Goal: Task Accomplishment & Management: Manage account settings

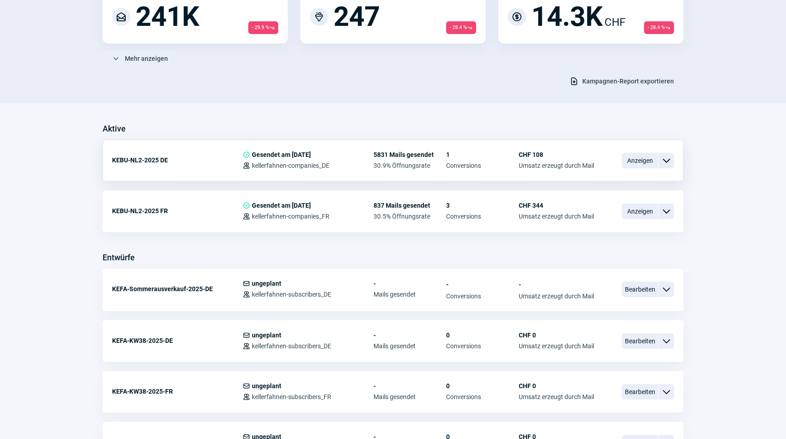
scroll to position [206, 0]
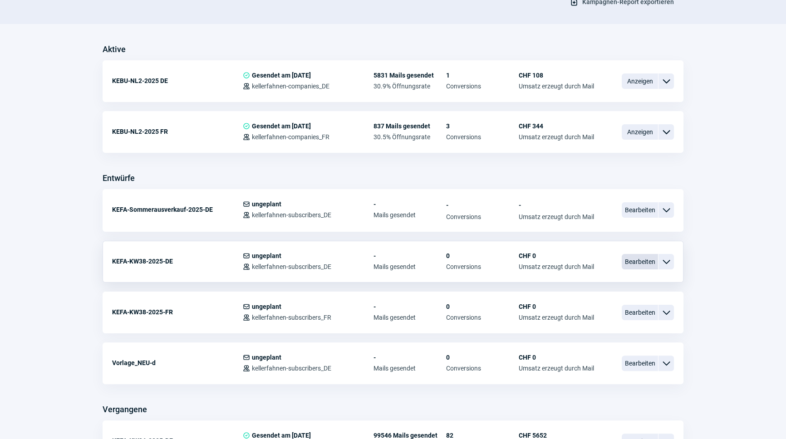
click at [641, 264] on span "Bearbeiten" at bounding box center [639, 261] width 36 height 15
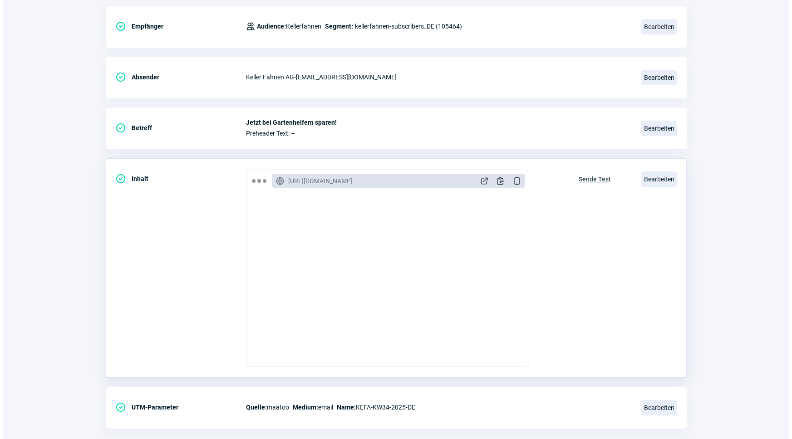
scroll to position [148, 0]
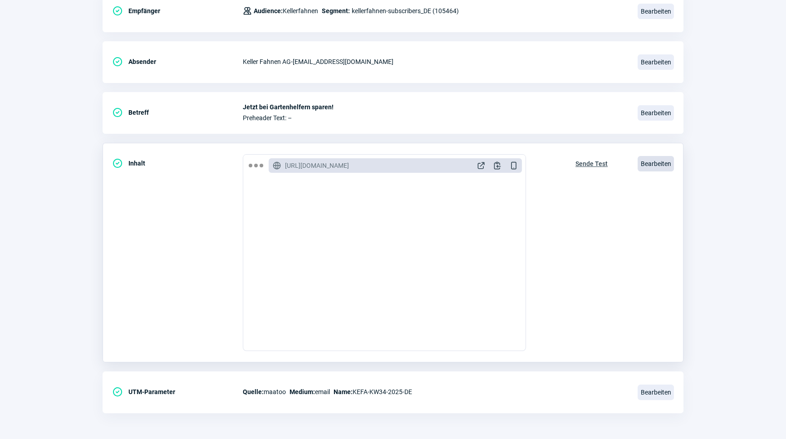
click at [670, 166] on span "Bearbeiten" at bounding box center [655, 163] width 36 height 15
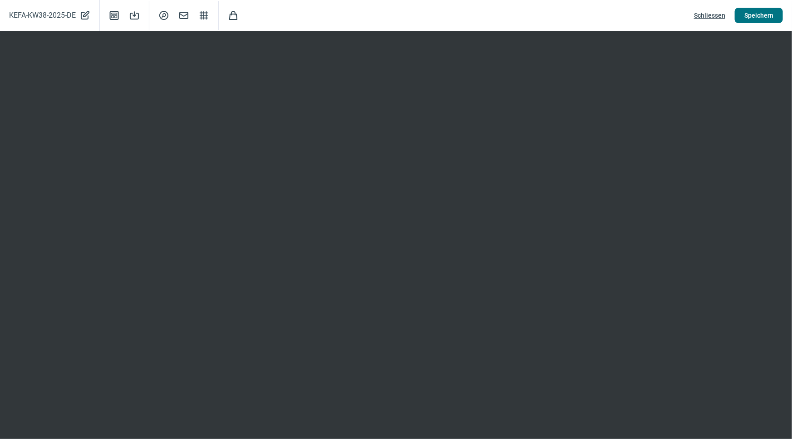
click at [767, 12] on span "Speichern" at bounding box center [758, 15] width 29 height 15
click at [715, 16] on span "Schliessen" at bounding box center [709, 15] width 31 height 15
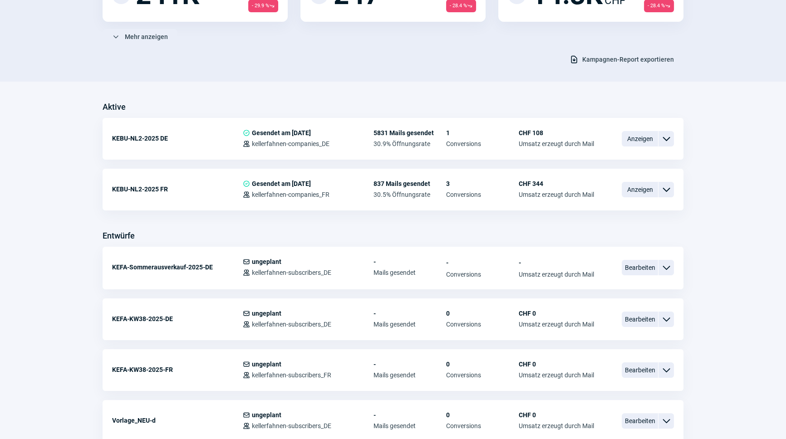
scroll to position [206, 0]
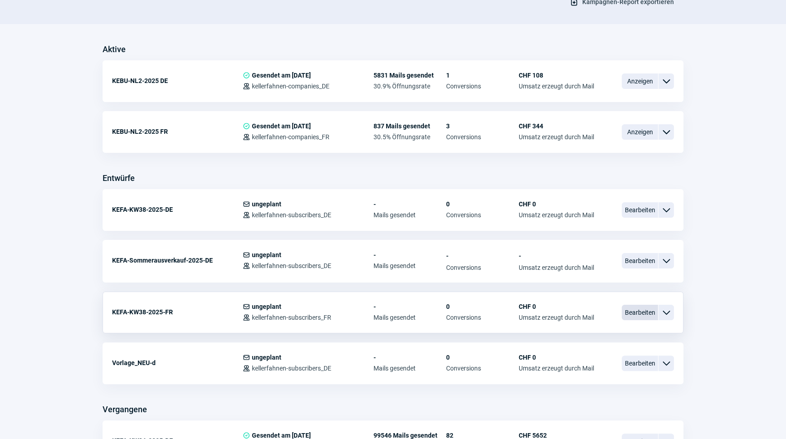
click at [630, 313] on span "Bearbeiten" at bounding box center [639, 312] width 36 height 15
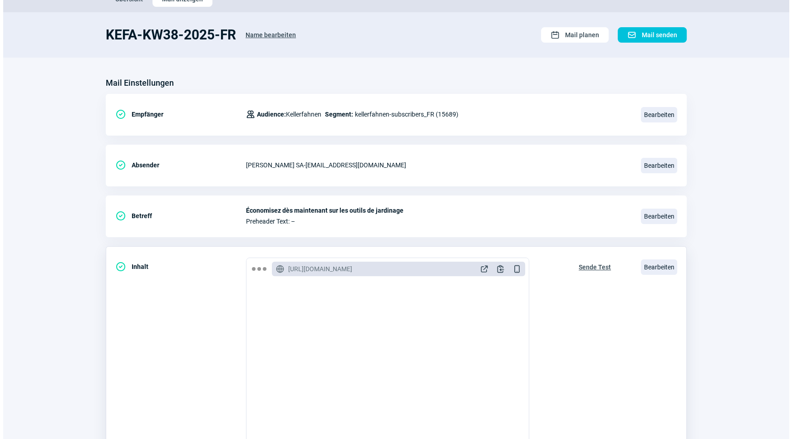
scroll to position [123, 0]
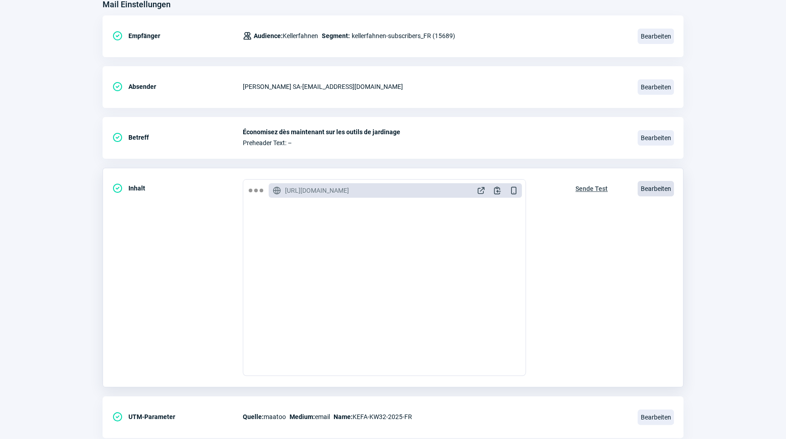
click at [649, 188] on span "Bearbeiten" at bounding box center [655, 188] width 36 height 15
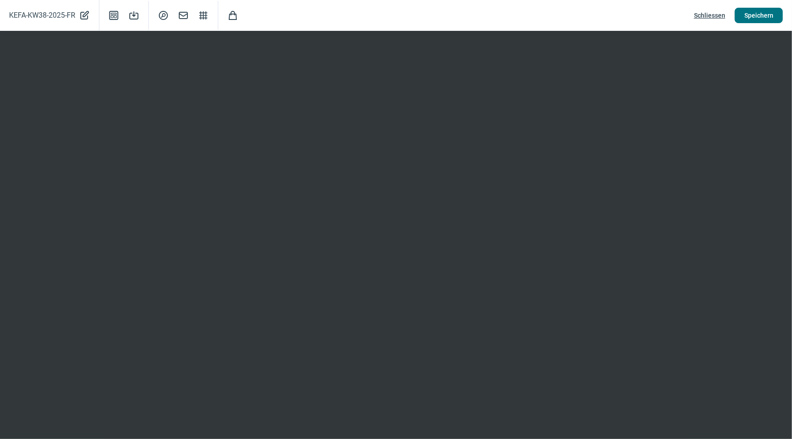
click at [751, 13] on span "Speichern" at bounding box center [758, 15] width 29 height 15
click at [748, 15] on span "Speichern" at bounding box center [758, 15] width 29 height 15
click at [705, 15] on span "Schliessen" at bounding box center [709, 15] width 31 height 15
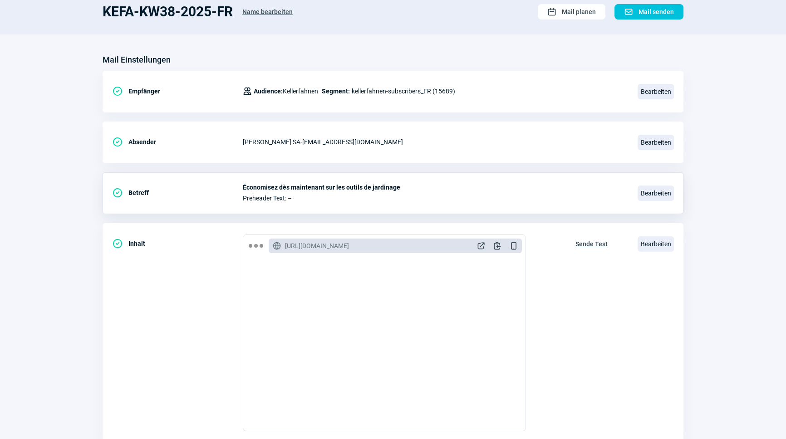
scroll to position [0, 0]
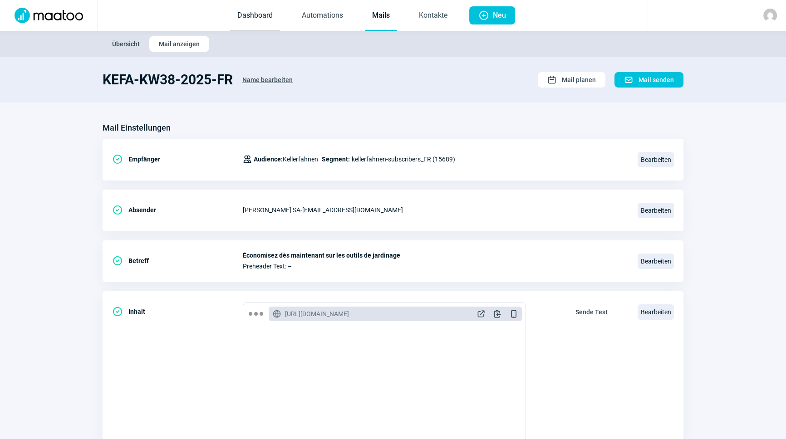
click at [263, 14] on link "Dashboard" at bounding box center [255, 16] width 50 height 30
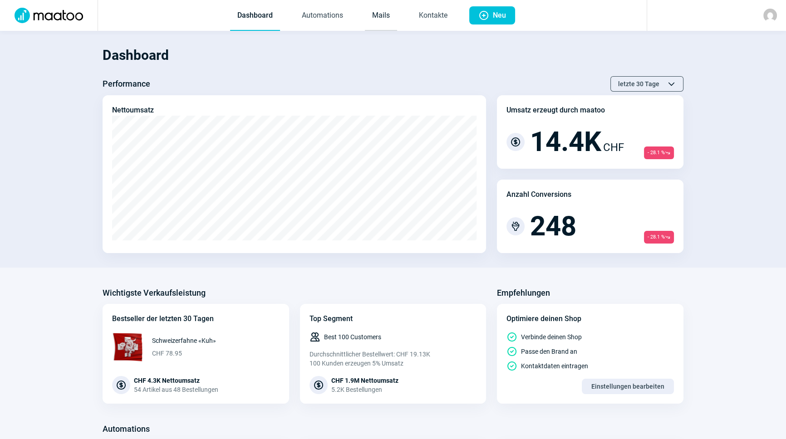
click at [373, 30] on link "Mails" at bounding box center [381, 16] width 32 height 30
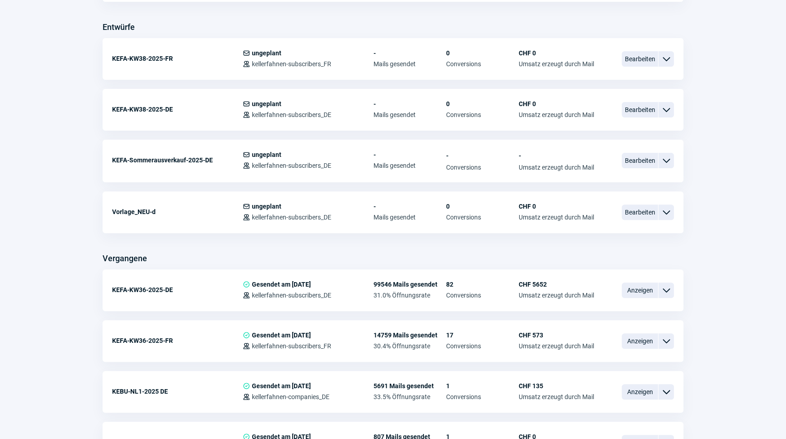
scroll to position [371, 0]
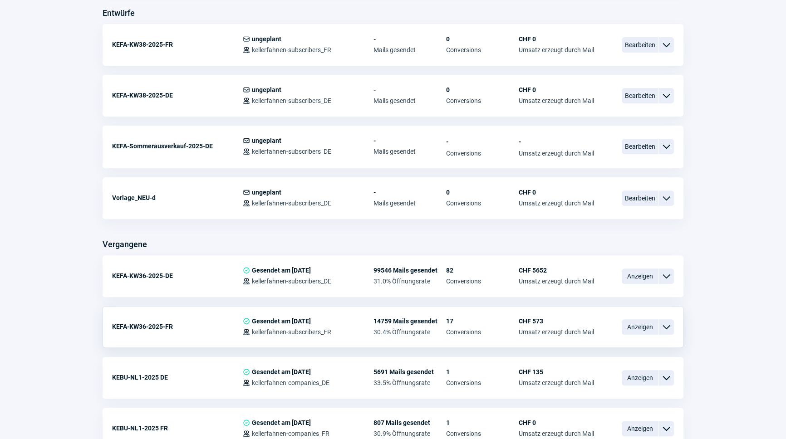
click at [670, 323] on span "ChevronDown icon" at bounding box center [665, 327] width 11 height 11
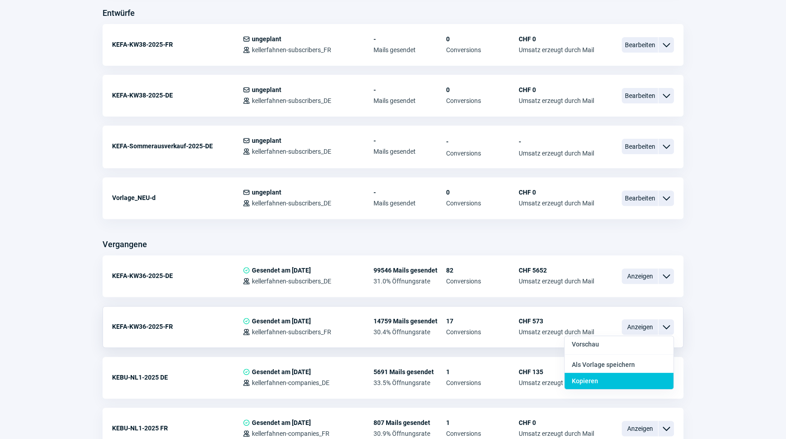
click at [595, 374] on div "Kopieren" at bounding box center [618, 381] width 109 height 16
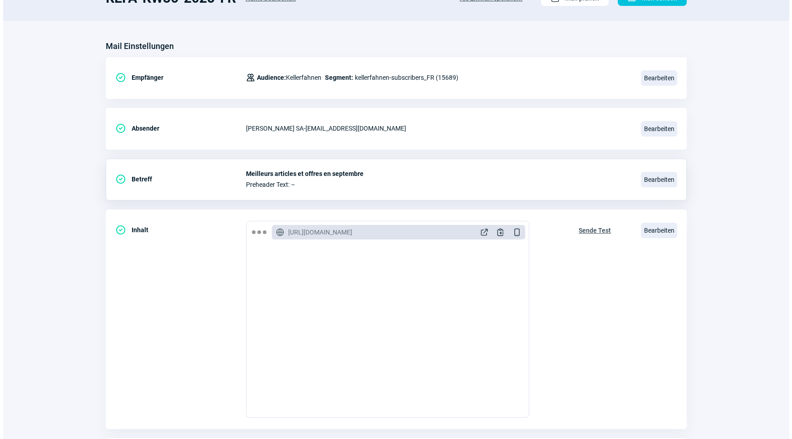
scroll to position [82, 0]
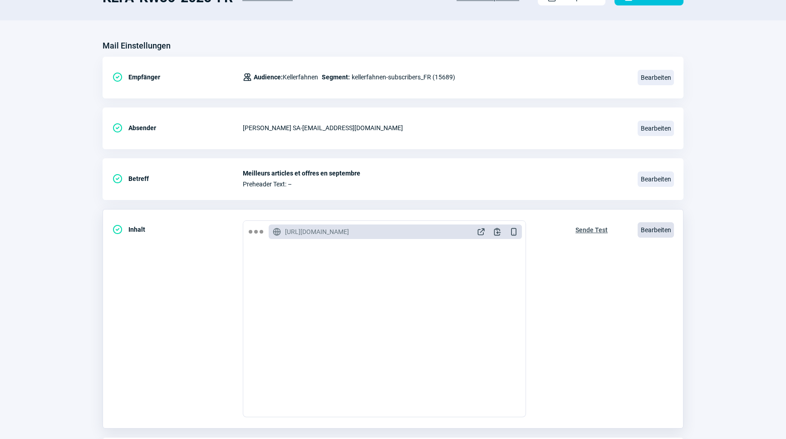
click at [656, 234] on span "Bearbeiten" at bounding box center [655, 229] width 36 height 15
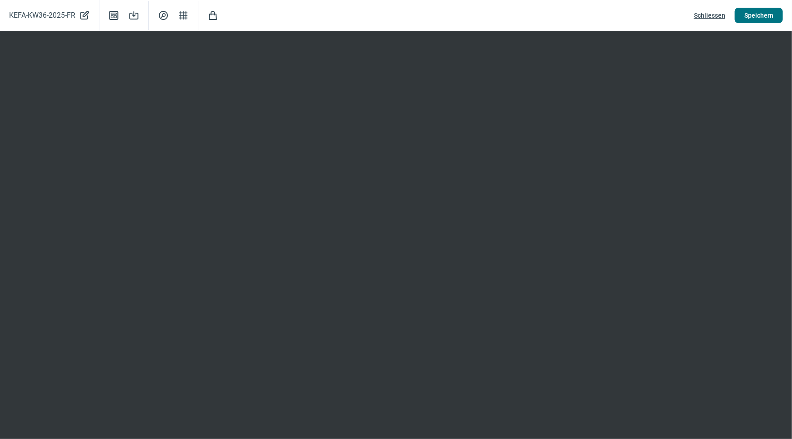
click at [762, 13] on span "Speichern" at bounding box center [758, 15] width 29 height 15
click at [708, 15] on span "Schliessen" at bounding box center [709, 15] width 31 height 15
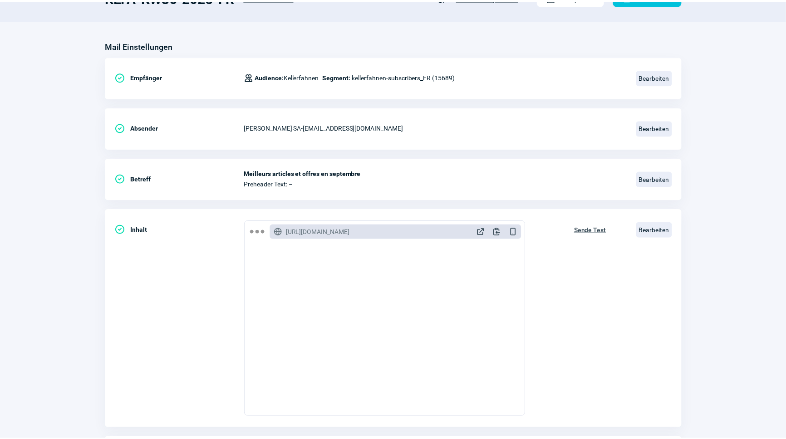
scroll to position [42, 0]
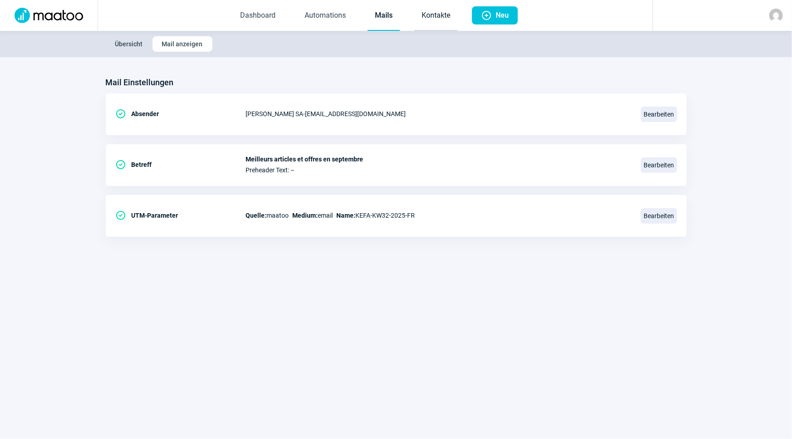
click at [440, 11] on link "Kontakte" at bounding box center [435, 16] width 43 height 30
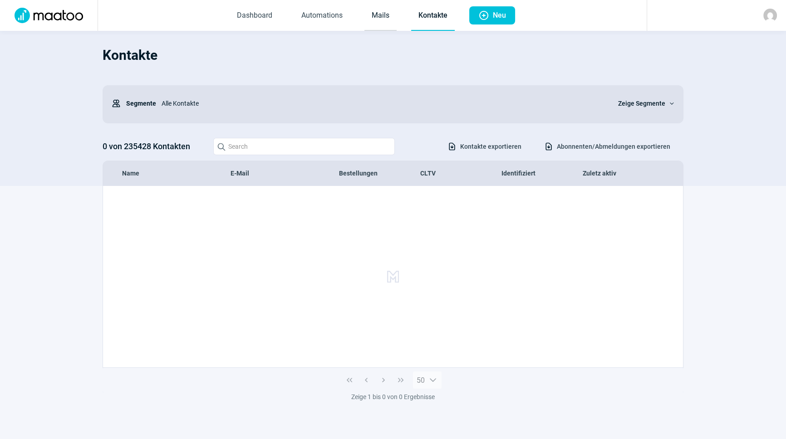
click at [374, 15] on link "Mails" at bounding box center [380, 16] width 32 height 30
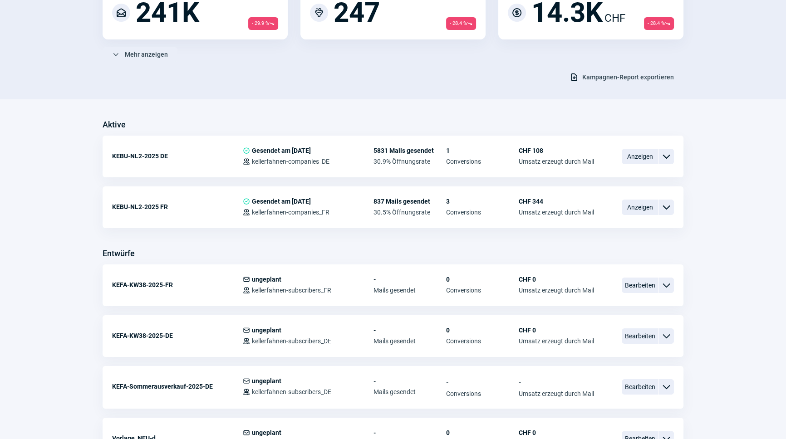
scroll to position [247, 0]
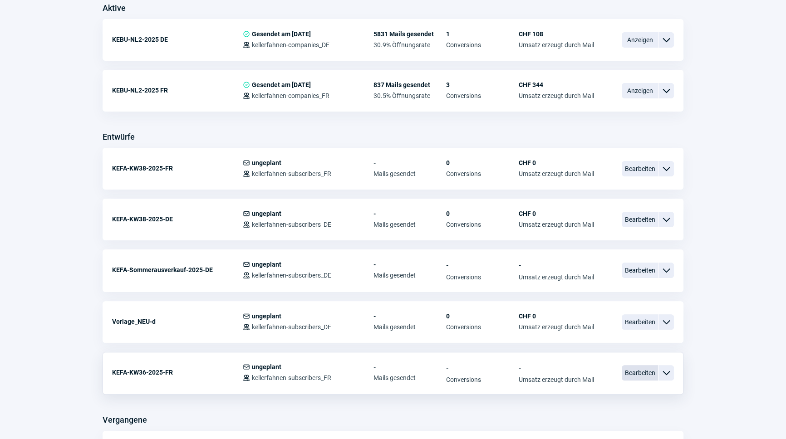
click at [642, 373] on span "Bearbeiten" at bounding box center [639, 372] width 36 height 15
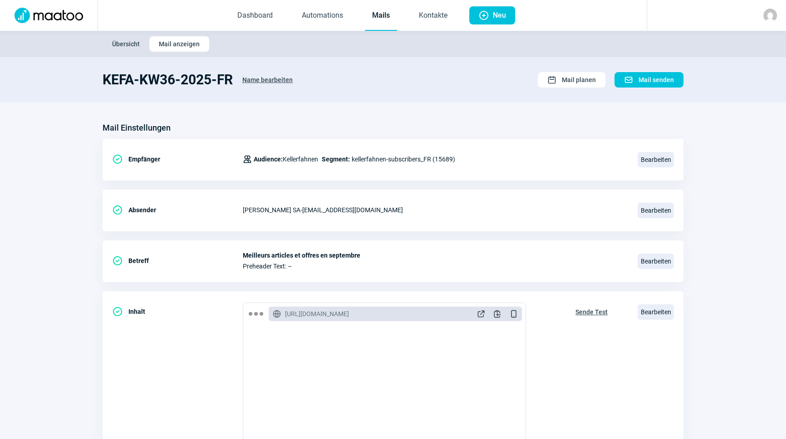
click at [262, 75] on span "Name bearbeiten" at bounding box center [267, 80] width 50 height 15
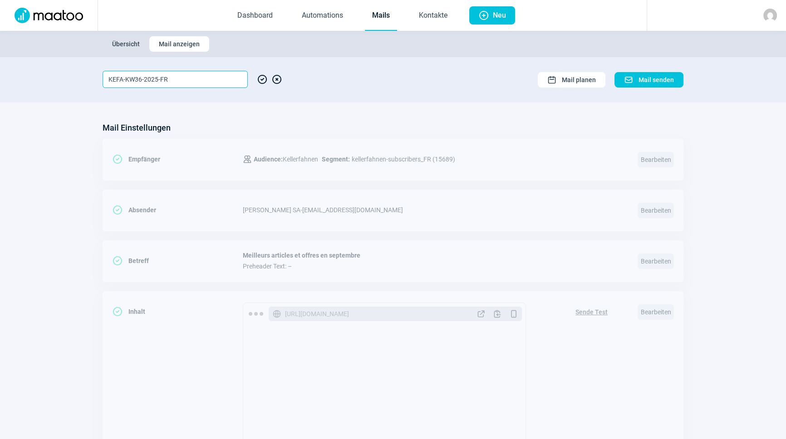
drag, startPoint x: 141, startPoint y: 78, endPoint x: 126, endPoint y: 81, distance: 15.7
click at [126, 81] on input "KEFA-KW36-2025-FR" at bounding box center [175, 79] width 145 height 17
paste input "soldes d'été"
click at [128, 76] on input "KEFA-soldes d'été-2025-FR" at bounding box center [175, 79] width 145 height 17
type input "KEFA-Soldes d'été-2025-FR"
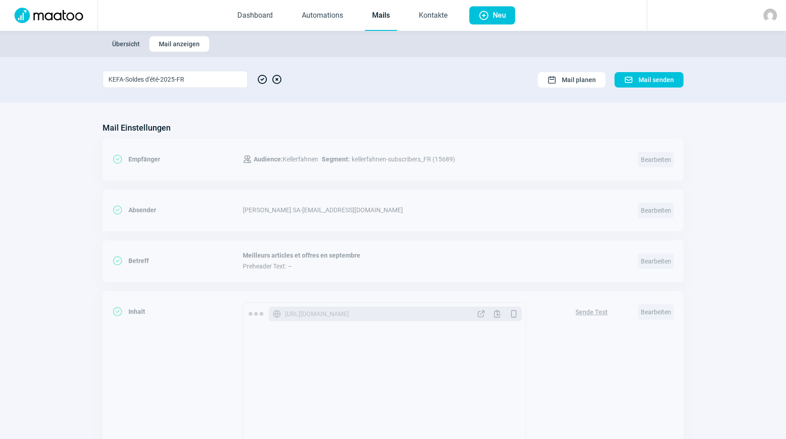
click at [260, 78] on span "CheckCircle icon" at bounding box center [262, 79] width 11 height 17
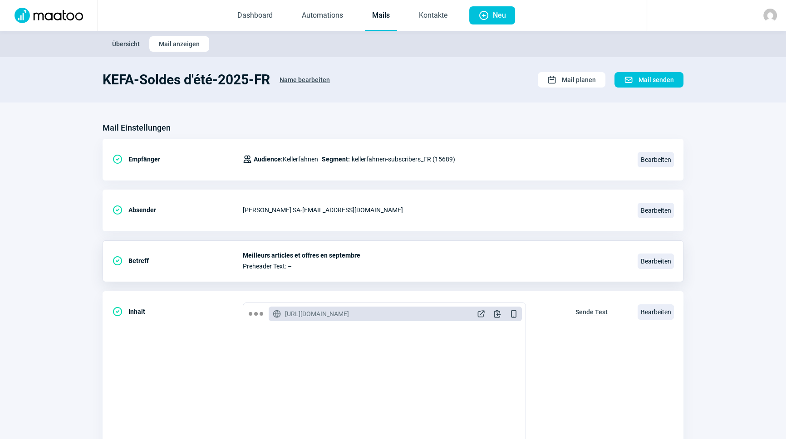
click at [337, 258] on span "Meilleurs articles et offres en septembre" at bounding box center [435, 255] width 384 height 7
click at [658, 262] on span "Bearbeiten" at bounding box center [655, 261] width 36 height 15
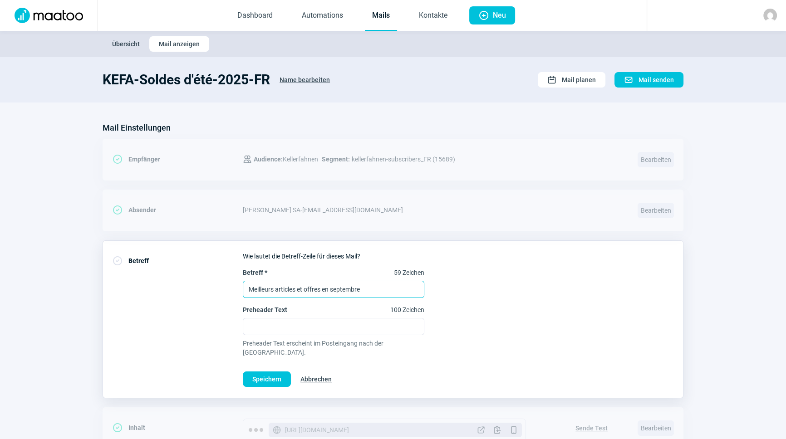
click at [366, 284] on input "Meilleurs articles et offres en septembre" at bounding box center [333, 289] width 181 height 17
drag, startPoint x: 387, startPoint y: 286, endPoint x: 236, endPoint y: 266, distance: 152.3
click at [236, 266] on div "CheckCircle icon Betreff Wie lautet die Betreff-Zeile für dieses Mail? Betreff …" at bounding box center [393, 319] width 581 height 158
paste input "soldes d'été"
click at [252, 286] on input "soldes d'été" at bounding box center [333, 289] width 181 height 17
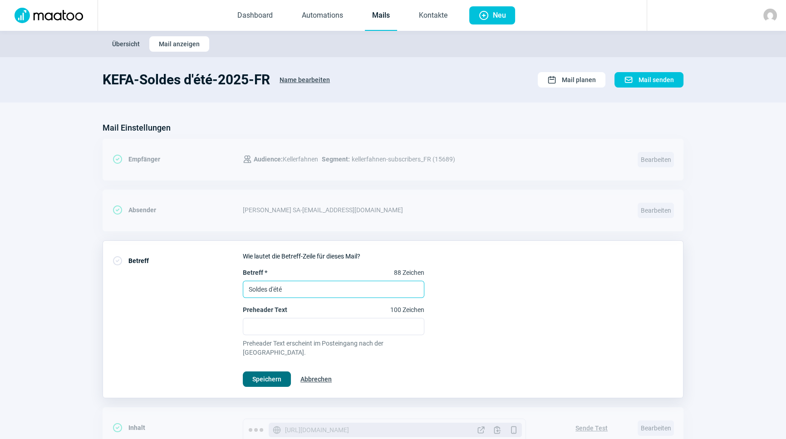
type input "Soldes d'été"
click at [261, 372] on span "Speichern" at bounding box center [266, 379] width 29 height 15
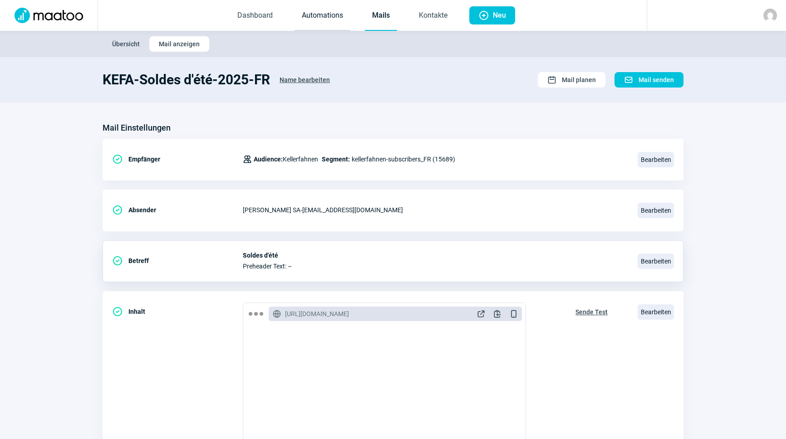
drag, startPoint x: 313, startPoint y: 13, endPoint x: 318, endPoint y: 14, distance: 4.6
click at [313, 13] on link "Automations" at bounding box center [322, 16] width 56 height 30
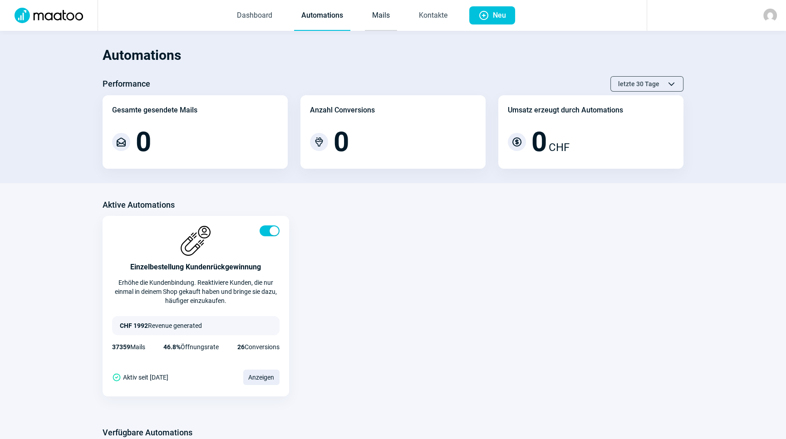
click at [384, 13] on link "Mails" at bounding box center [381, 16] width 32 height 30
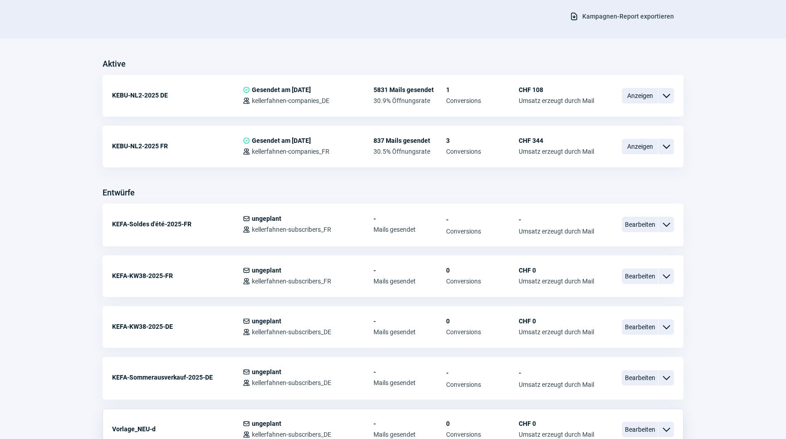
scroll to position [247, 0]
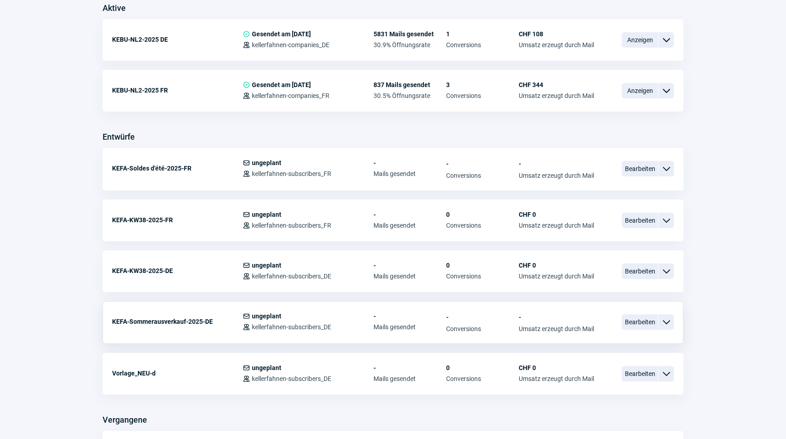
click at [173, 318] on div "KEFA-Sommerausverkauf-2025-DE" at bounding box center [177, 322] width 131 height 18
click at [631, 318] on span "Bearbeiten" at bounding box center [639, 321] width 36 height 15
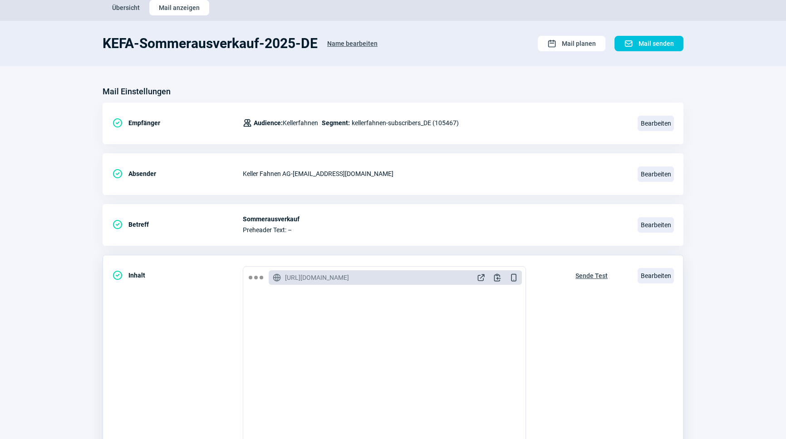
scroll to position [41, 0]
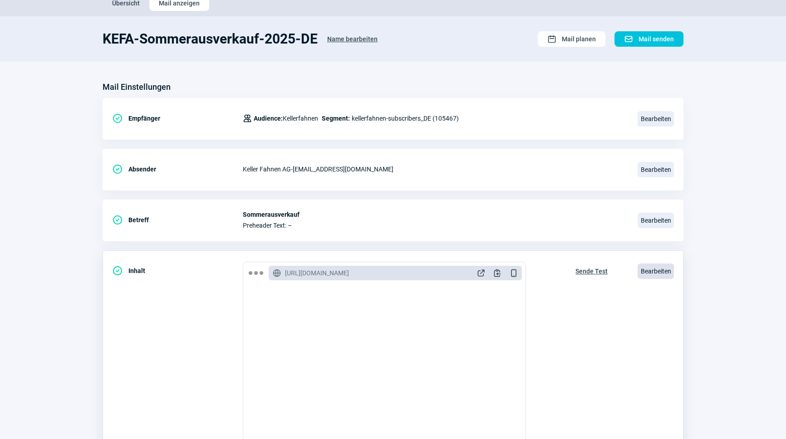
click at [660, 274] on span "Bearbeiten" at bounding box center [655, 271] width 36 height 15
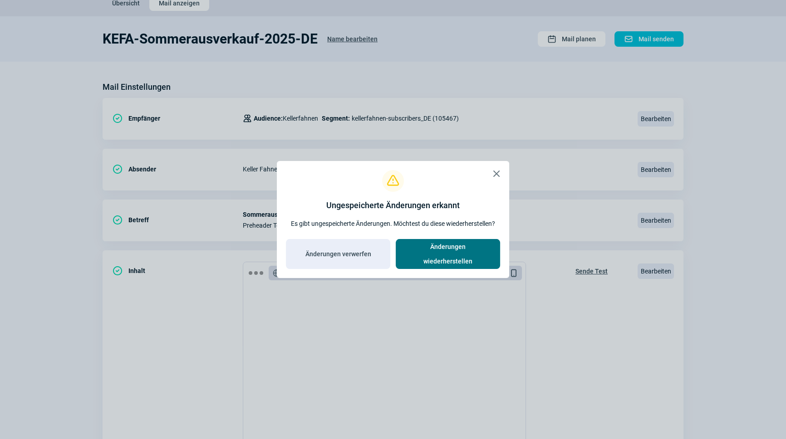
click at [419, 250] on span "Änderungen wiederherstellen" at bounding box center [447, 254] width 85 height 29
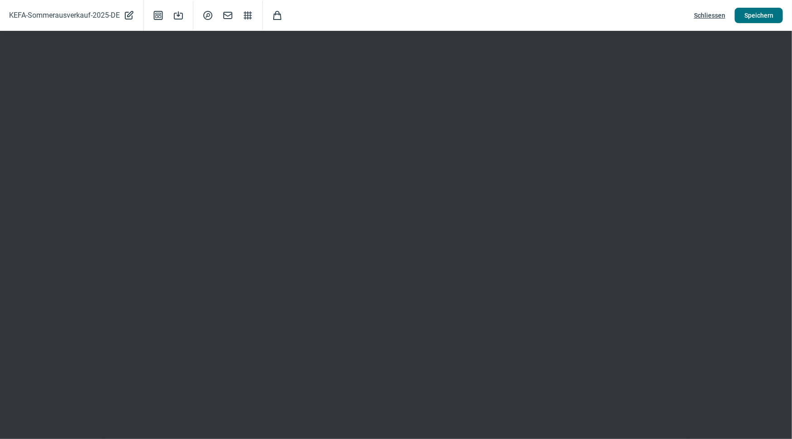
click at [756, 17] on span "Speichern" at bounding box center [758, 15] width 29 height 15
click at [698, 14] on span "Schliessen" at bounding box center [709, 15] width 31 height 15
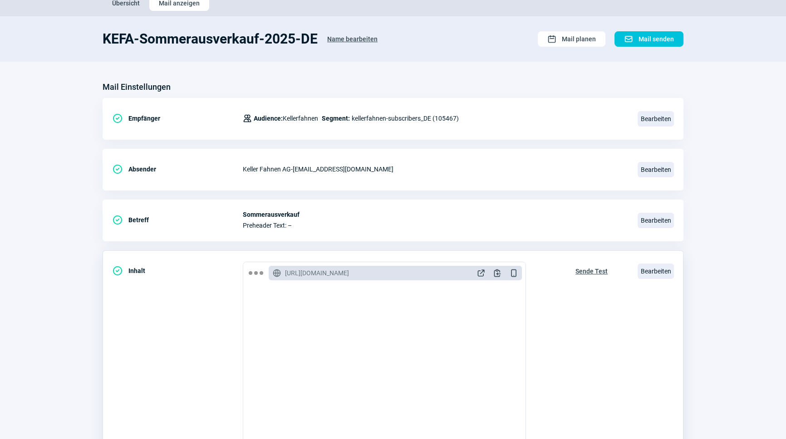
click at [603, 267] on span "Sende Test" at bounding box center [591, 271] width 32 height 15
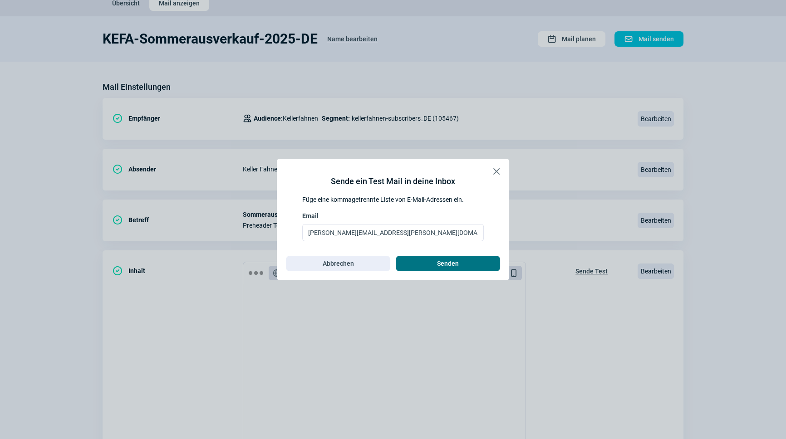
click at [442, 262] on span "Senden" at bounding box center [448, 263] width 22 height 15
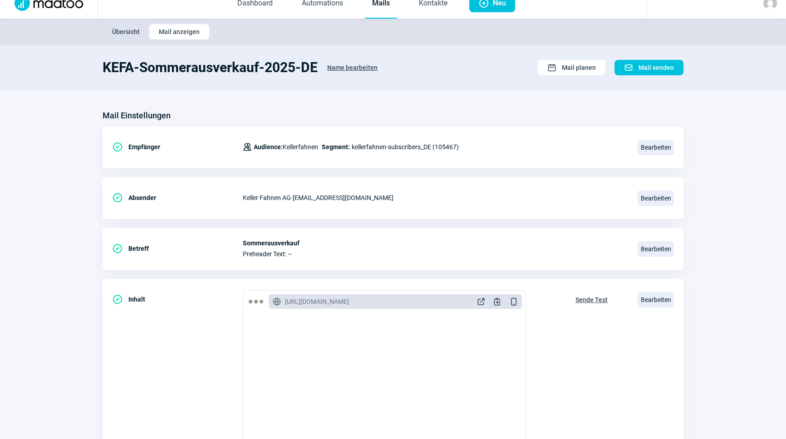
scroll to position [0, 0]
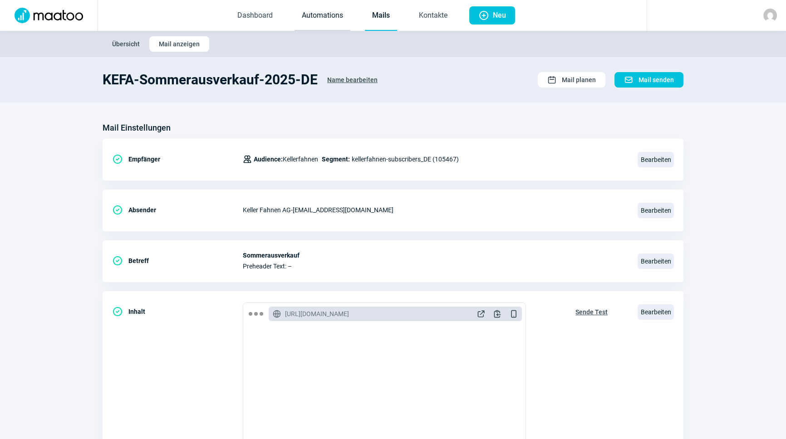
click at [323, 20] on link "Automations" at bounding box center [322, 16] width 56 height 30
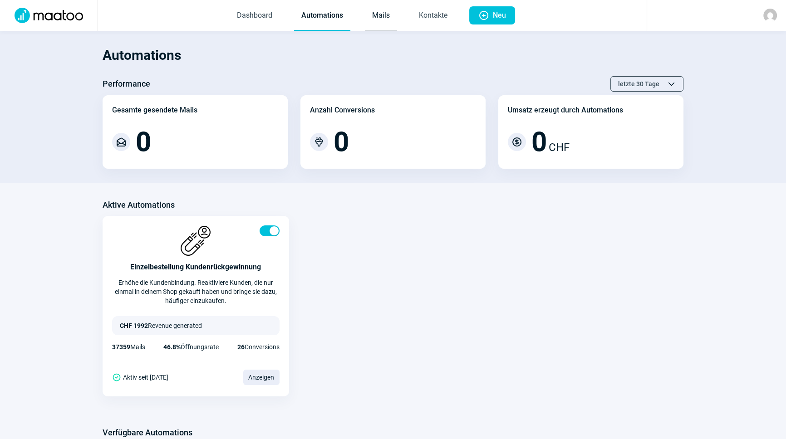
click at [377, 15] on link "Mails" at bounding box center [381, 16] width 32 height 30
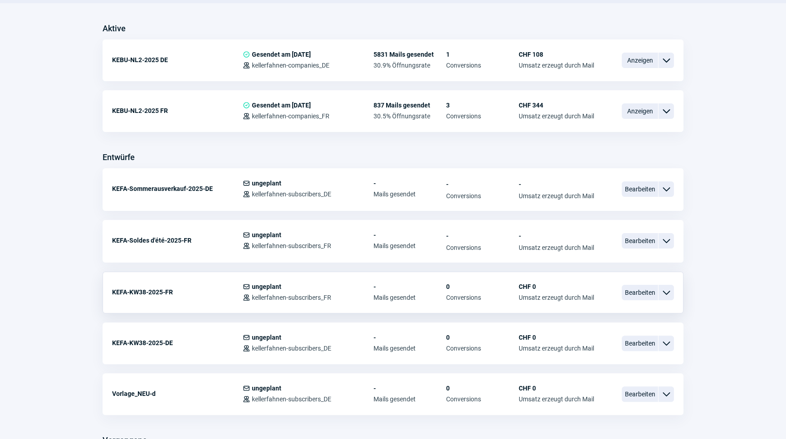
scroll to position [247, 0]
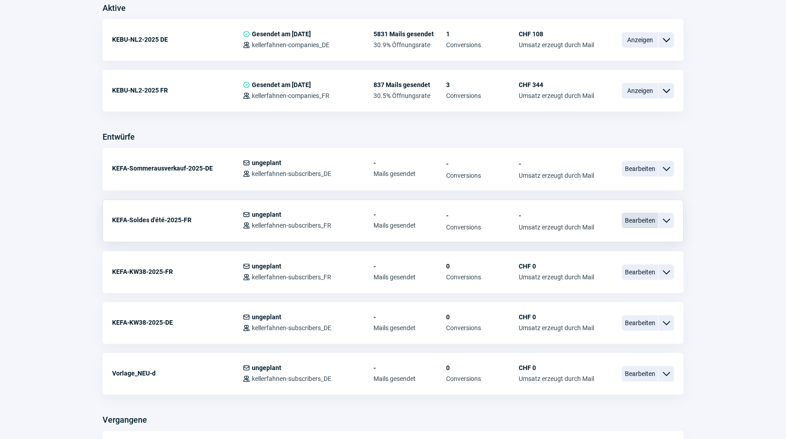
click at [643, 220] on span "Bearbeiten" at bounding box center [639, 220] width 36 height 15
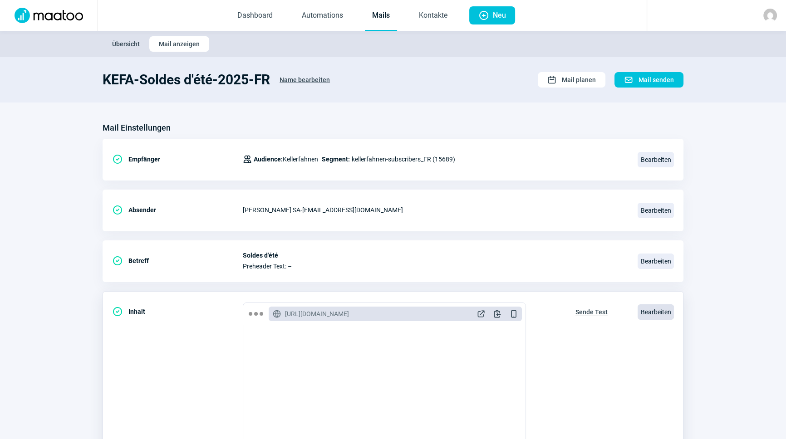
click at [656, 308] on span "Bearbeiten" at bounding box center [655, 311] width 36 height 15
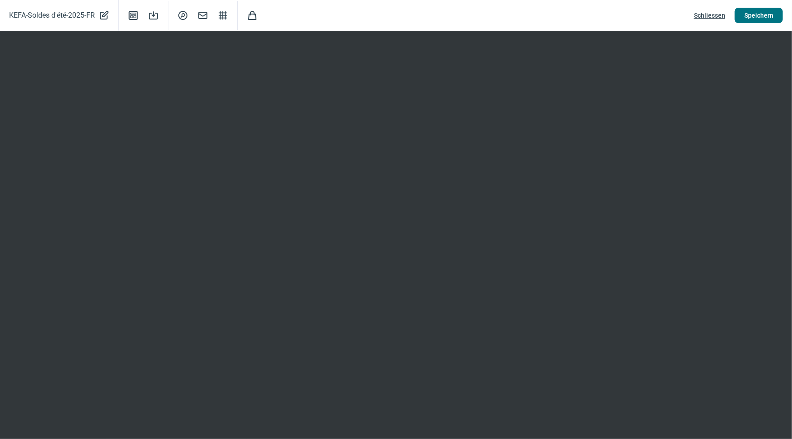
click at [758, 13] on span "Speichern" at bounding box center [758, 15] width 29 height 15
click at [750, 18] on span "Speichern" at bounding box center [758, 15] width 29 height 15
click at [766, 18] on span "Speichern" at bounding box center [758, 15] width 29 height 15
click at [759, 3] on div "KEFA-Soldes d'été-2025-FR PencilAlt icon Template icon Save icon SearchCircle i…" at bounding box center [396, 15] width 792 height 31
click at [758, 5] on div "KEFA-Soldes d'été-2025-FR PencilAlt icon Template icon Save icon SearchCircle i…" at bounding box center [396, 15] width 792 height 31
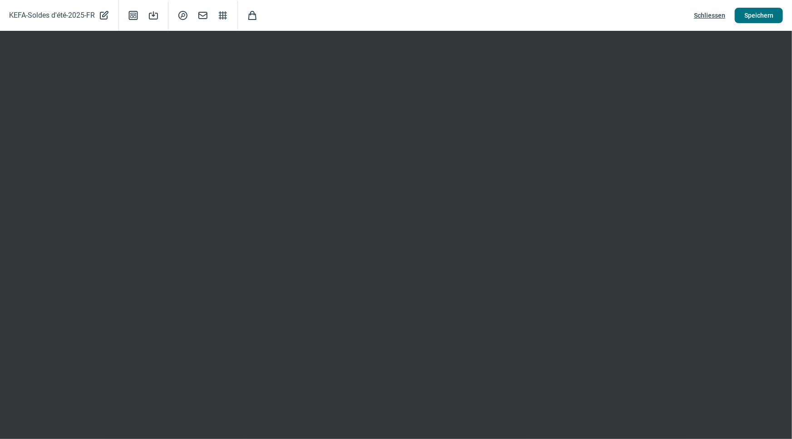
click at [755, 18] on span "Speichern" at bounding box center [758, 15] width 29 height 15
click at [757, 2] on div "KEFA-Soldes d'été-2025-FR PencilAlt icon Template icon Save icon SearchCircle i…" at bounding box center [396, 15] width 792 height 31
click at [752, 18] on span "Speichern" at bounding box center [758, 15] width 29 height 15
click at [753, 18] on span "Speichern" at bounding box center [758, 15] width 29 height 15
click at [762, 16] on span "Speichern" at bounding box center [758, 15] width 29 height 15
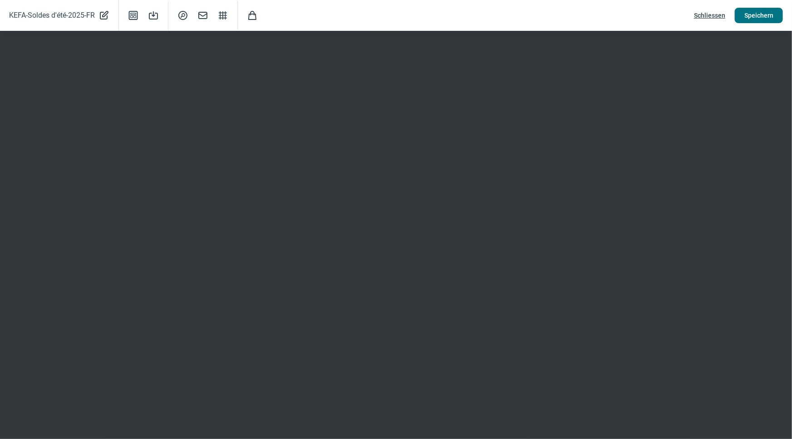
click at [758, 20] on span "Speichern" at bounding box center [758, 15] width 29 height 15
click at [719, 14] on span "Schliessen" at bounding box center [709, 15] width 31 height 15
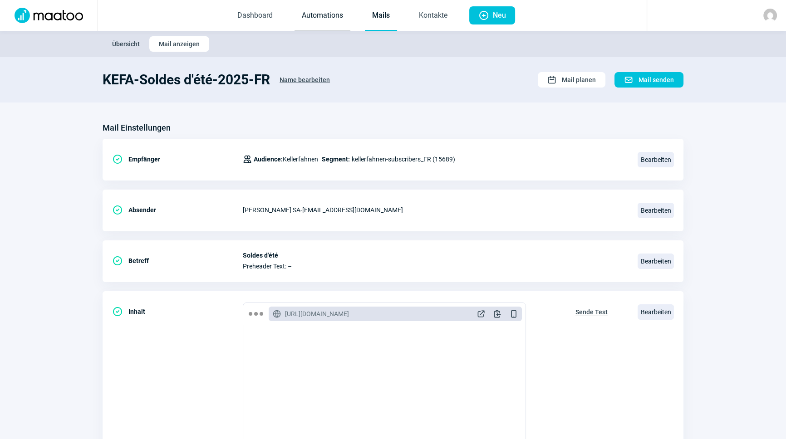
click at [318, 15] on link "Automations" at bounding box center [322, 16] width 56 height 30
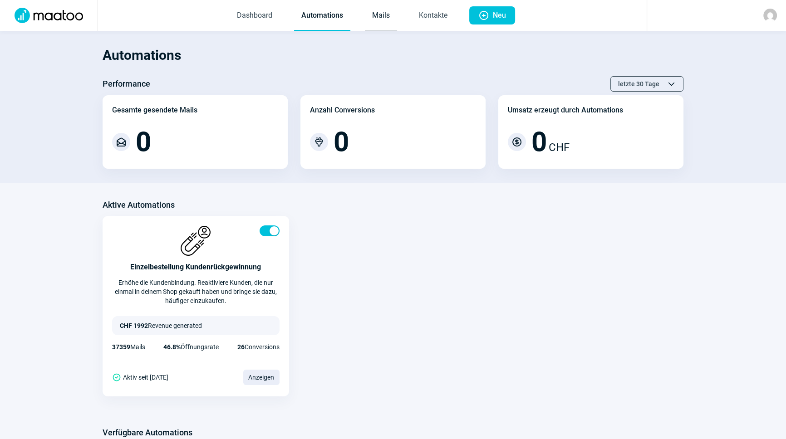
click at [380, 12] on link "Mails" at bounding box center [381, 16] width 32 height 30
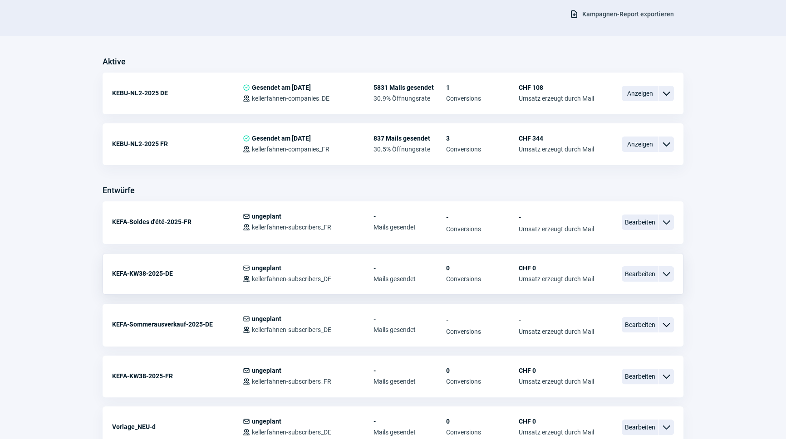
scroll to position [206, 0]
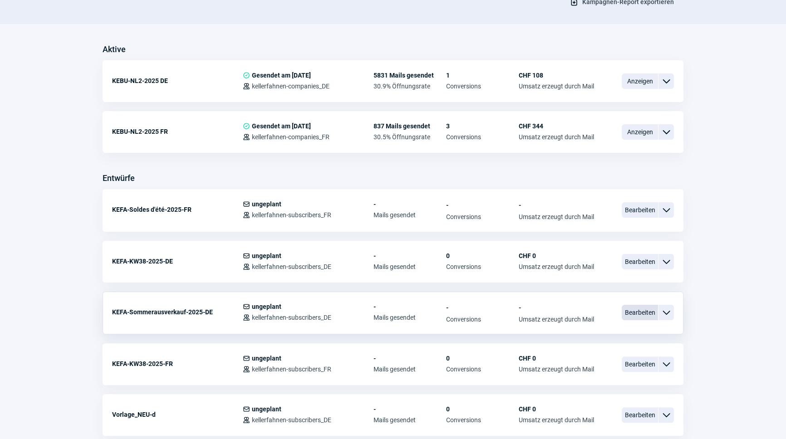
click at [641, 308] on span "Bearbeiten" at bounding box center [639, 312] width 36 height 15
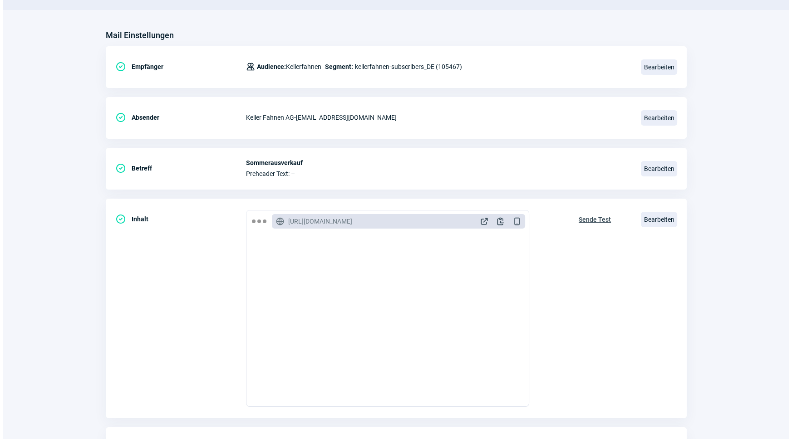
scroll to position [148, 0]
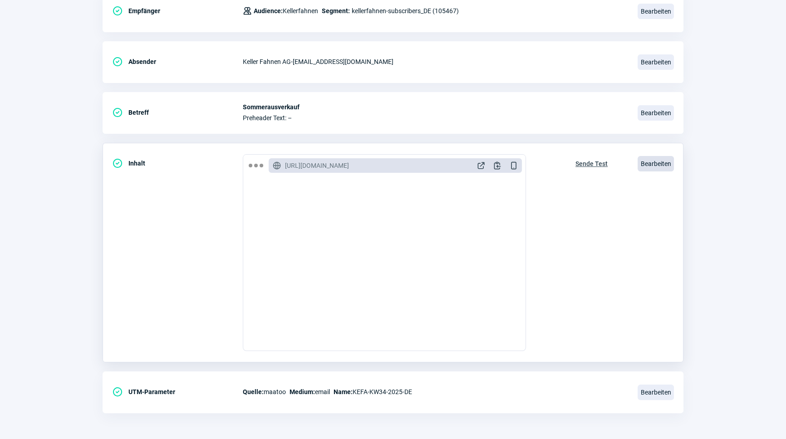
click at [646, 162] on span "Bearbeiten" at bounding box center [655, 163] width 36 height 15
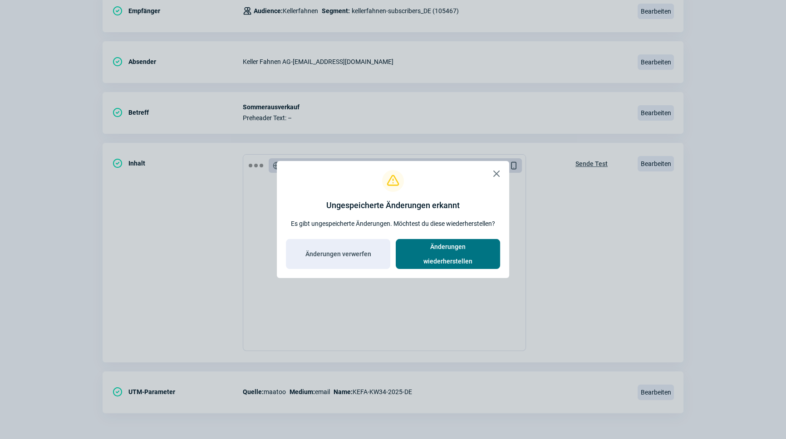
click at [434, 259] on span "Änderungen wiederherstellen" at bounding box center [447, 254] width 85 height 29
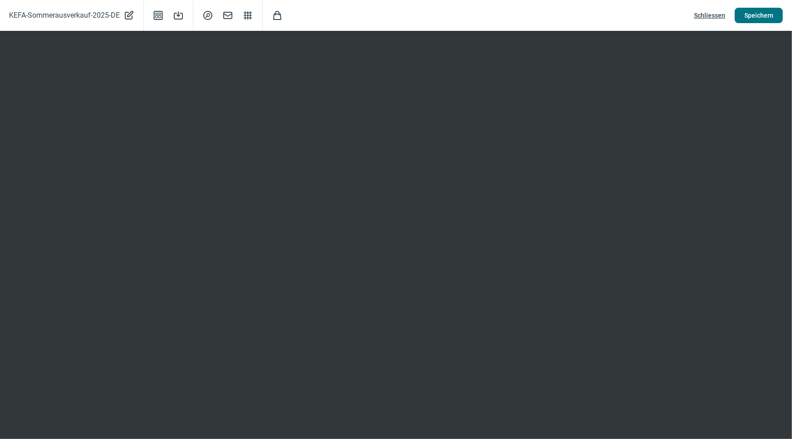
click at [756, 10] on span "Speichern" at bounding box center [758, 15] width 29 height 15
click at [748, 14] on span "Speichern" at bounding box center [758, 15] width 29 height 15
click at [769, 15] on span "Speichern" at bounding box center [758, 15] width 29 height 15
click at [710, 15] on span "Schliessen" at bounding box center [709, 15] width 31 height 15
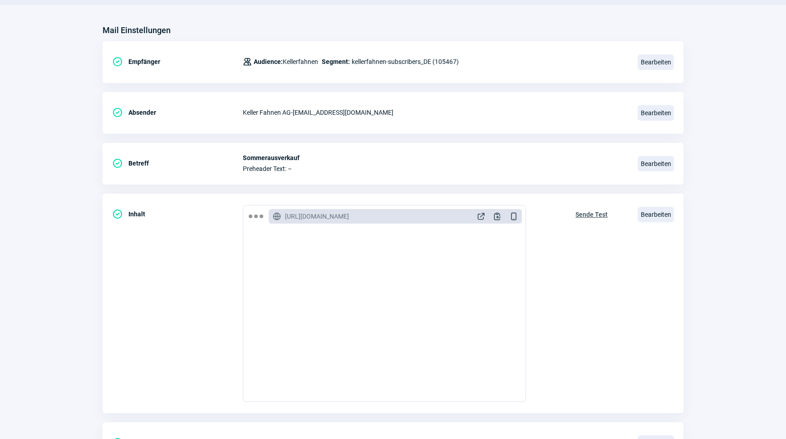
scroll to position [0, 0]
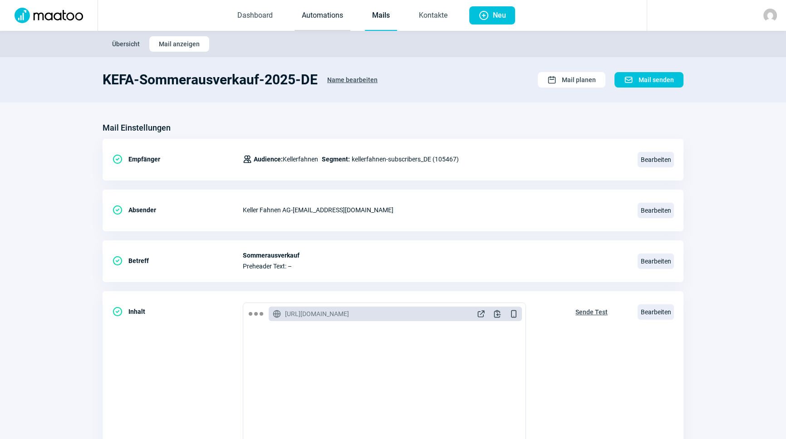
click at [324, 20] on link "Automations" at bounding box center [322, 16] width 56 height 30
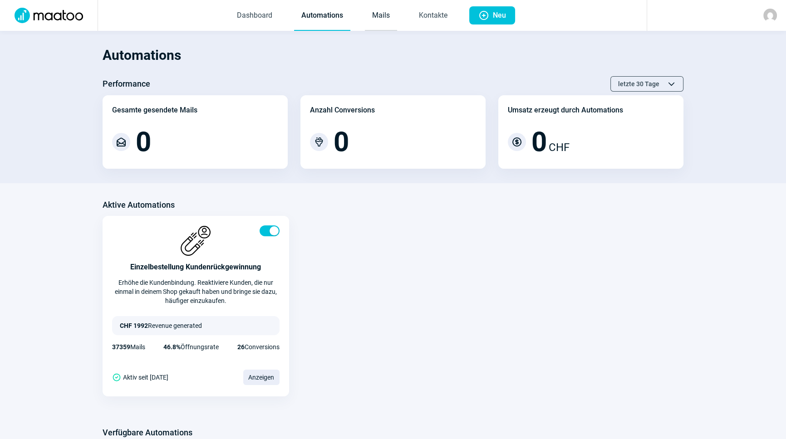
click at [391, 14] on link "Mails" at bounding box center [381, 16] width 32 height 30
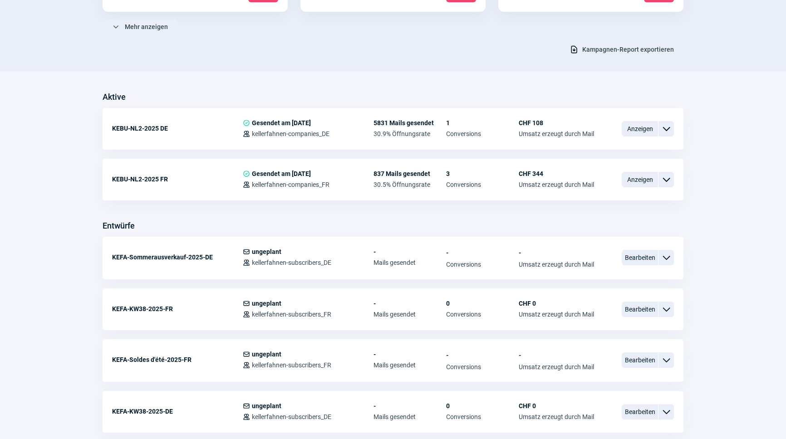
scroll to position [165, 0]
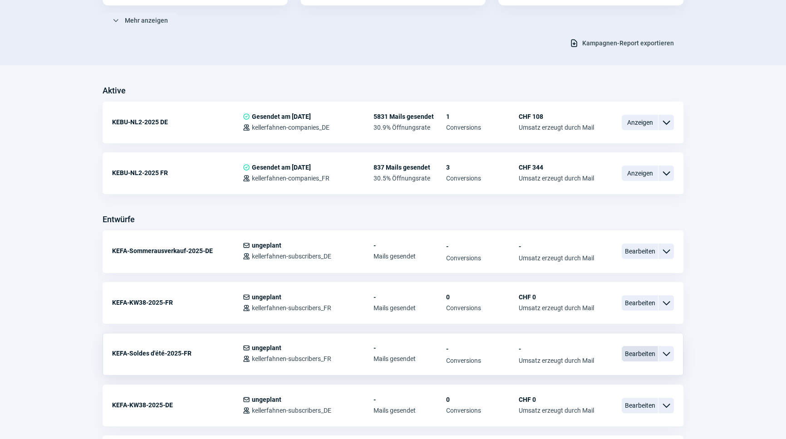
click at [640, 349] on span "Bearbeiten" at bounding box center [639, 353] width 36 height 15
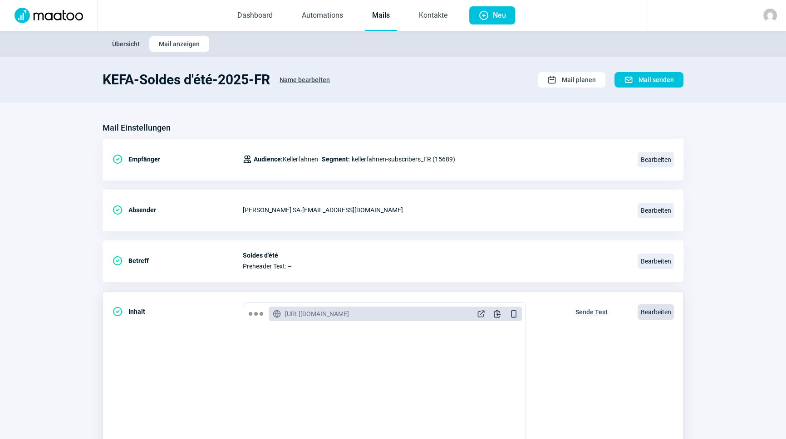
click at [669, 306] on span "Bearbeiten" at bounding box center [655, 311] width 36 height 15
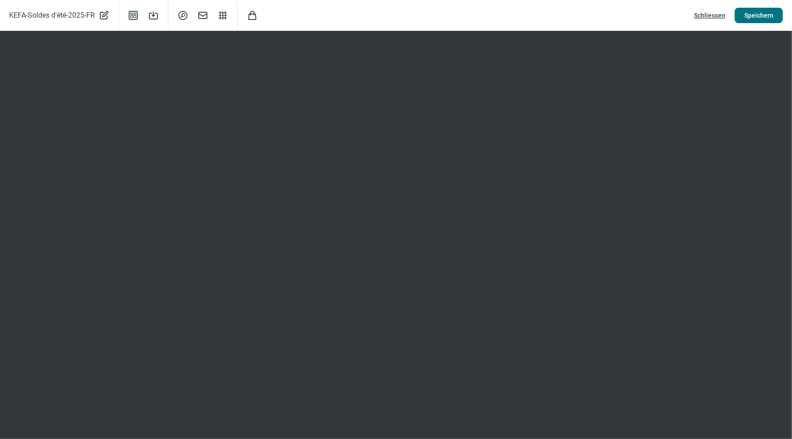
click at [758, 19] on span "Speichern" at bounding box center [758, 15] width 29 height 15
click at [709, 10] on span "Schliessen" at bounding box center [709, 15] width 31 height 15
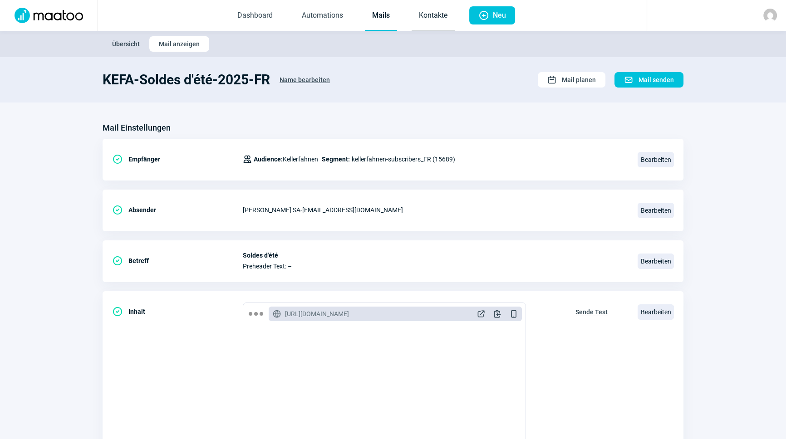
click at [416, 23] on link "Kontakte" at bounding box center [432, 16] width 43 height 30
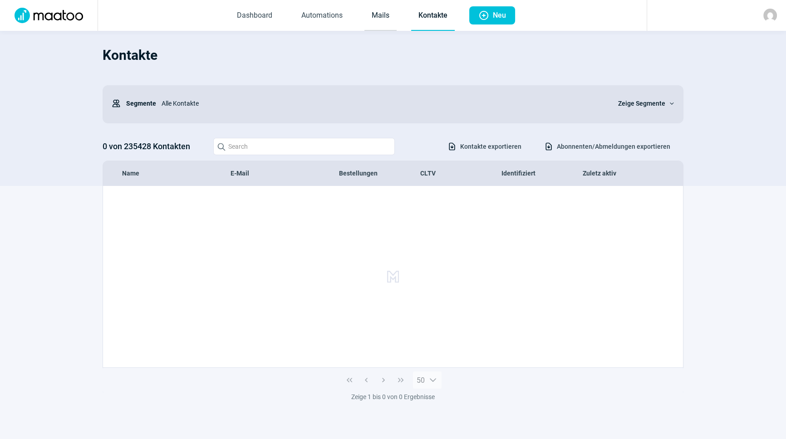
click at [387, 20] on link "Mails" at bounding box center [380, 16] width 32 height 30
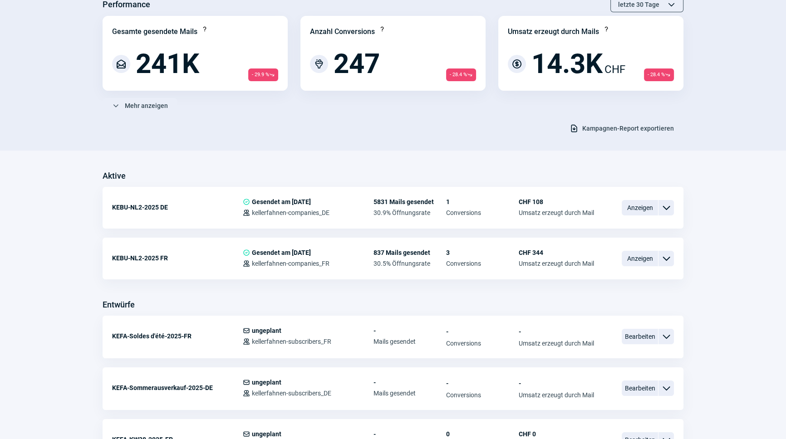
scroll to position [165, 0]
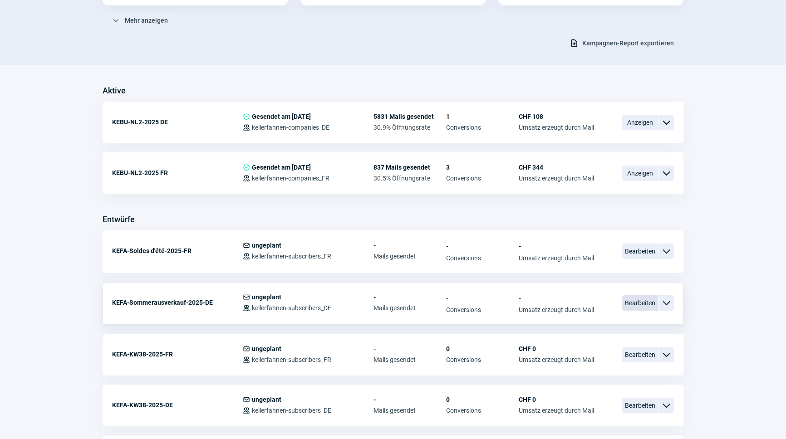
click at [628, 300] on span "Bearbeiten" at bounding box center [639, 302] width 36 height 15
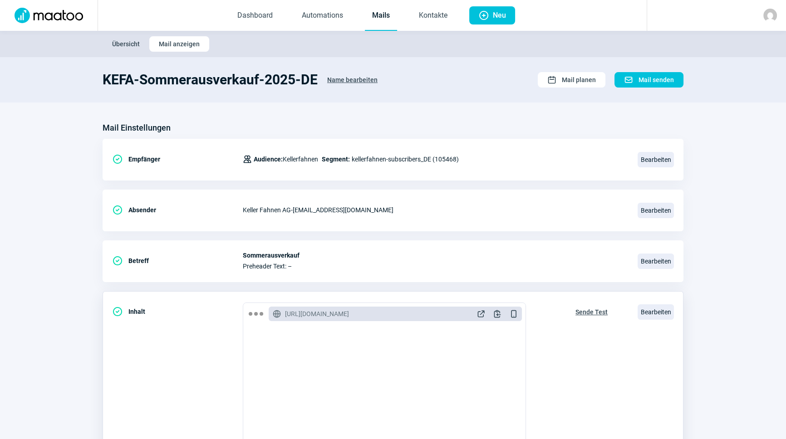
click at [590, 309] on span "Sende Test" at bounding box center [591, 312] width 32 height 15
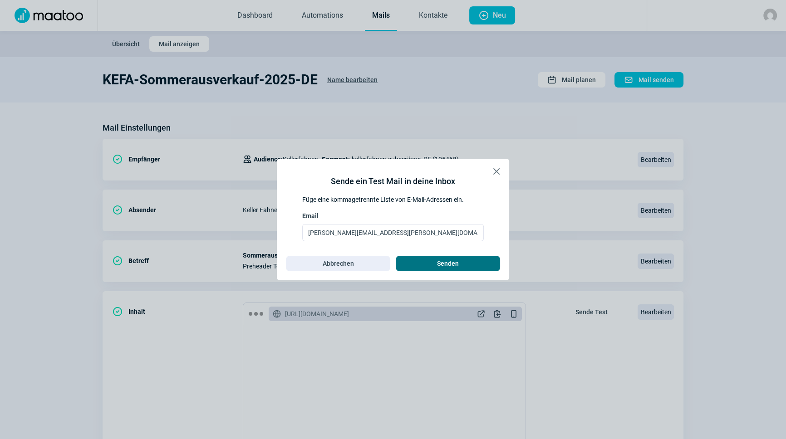
click at [444, 263] on span "Senden" at bounding box center [448, 263] width 22 height 15
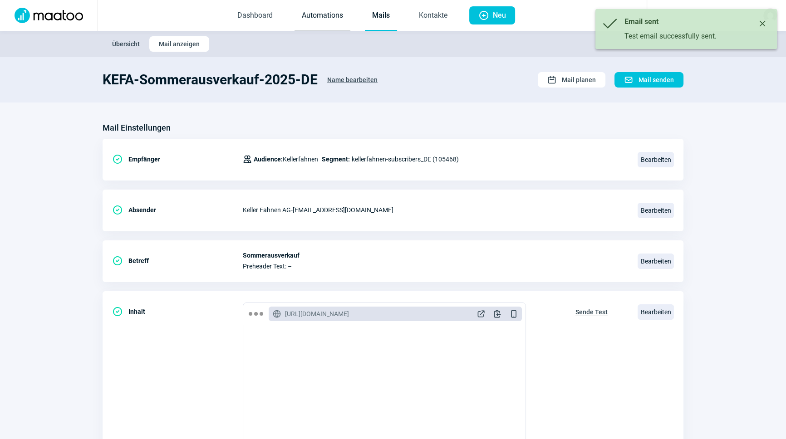
click at [325, 24] on link "Automations" at bounding box center [322, 16] width 56 height 30
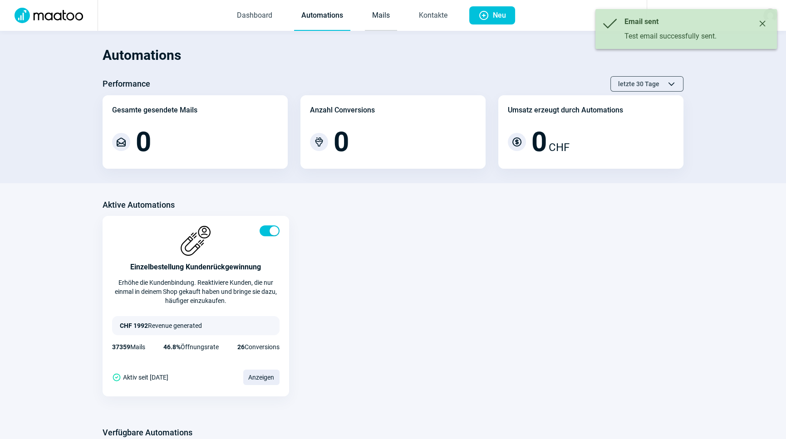
click at [367, 19] on link "Mails" at bounding box center [381, 16] width 32 height 30
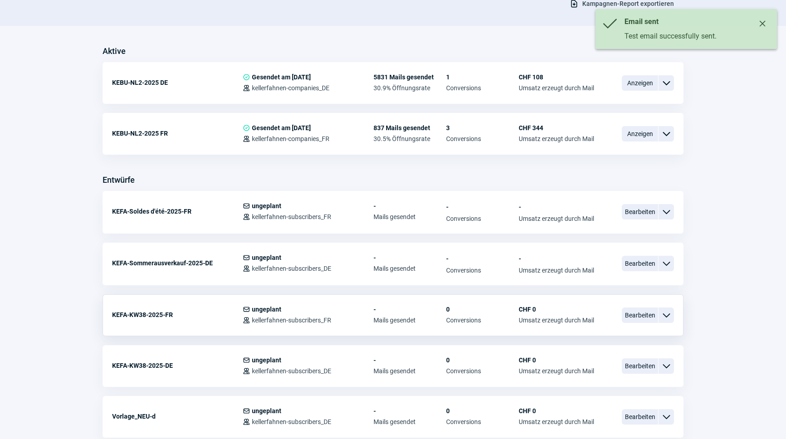
scroll to position [206, 0]
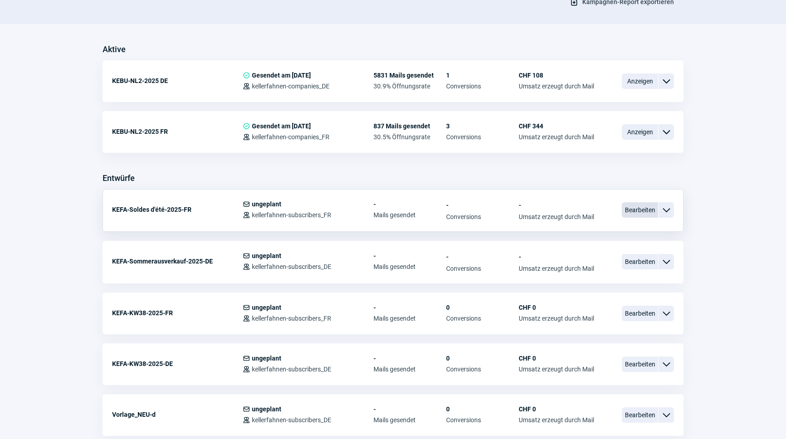
click at [642, 208] on span "Bearbeiten" at bounding box center [639, 209] width 36 height 15
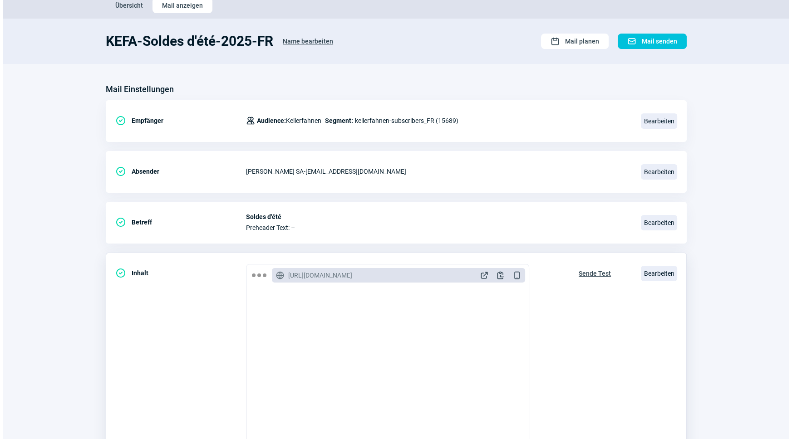
scroll to position [148, 0]
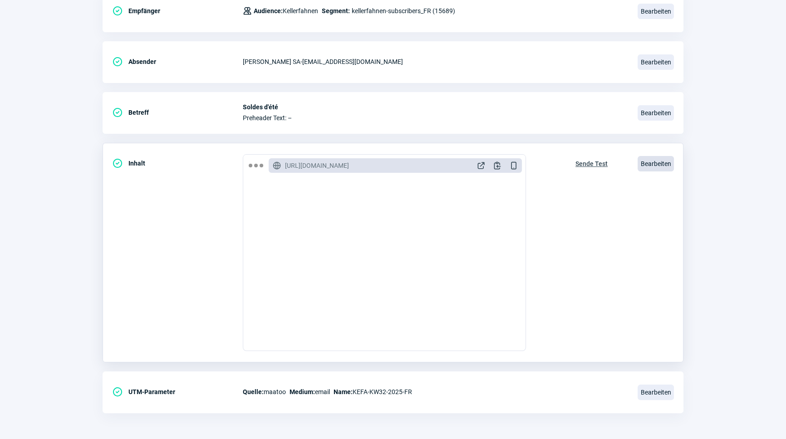
click at [667, 169] on span "Bearbeiten" at bounding box center [655, 163] width 36 height 15
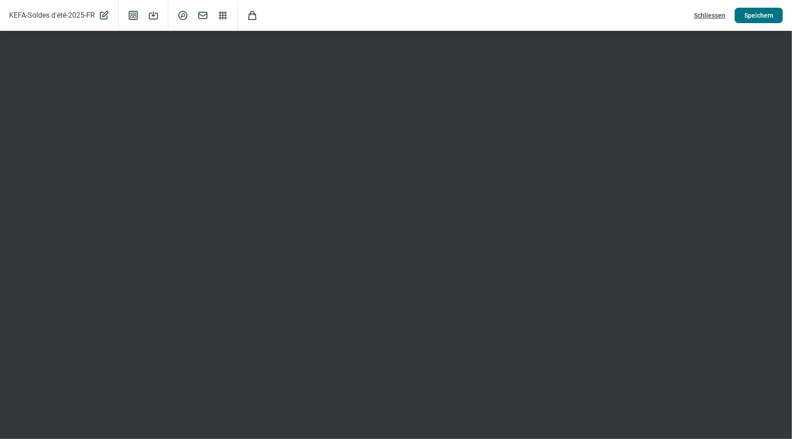
click at [755, 20] on span "Speichern" at bounding box center [758, 15] width 29 height 15
click at [709, 18] on span "Schliessen" at bounding box center [709, 15] width 31 height 15
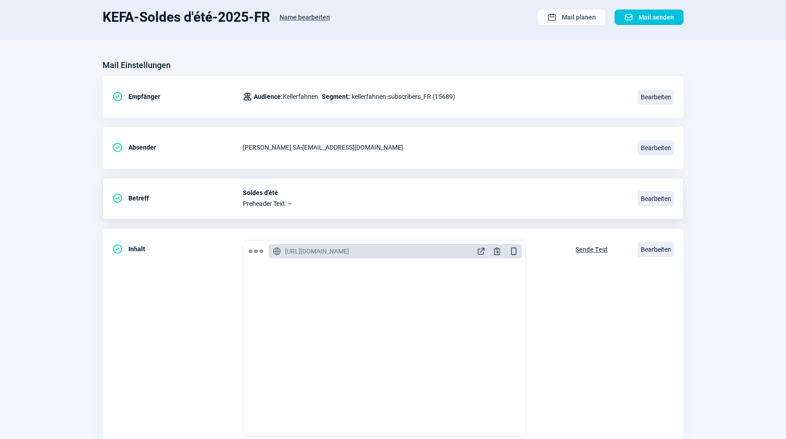
scroll to position [0, 0]
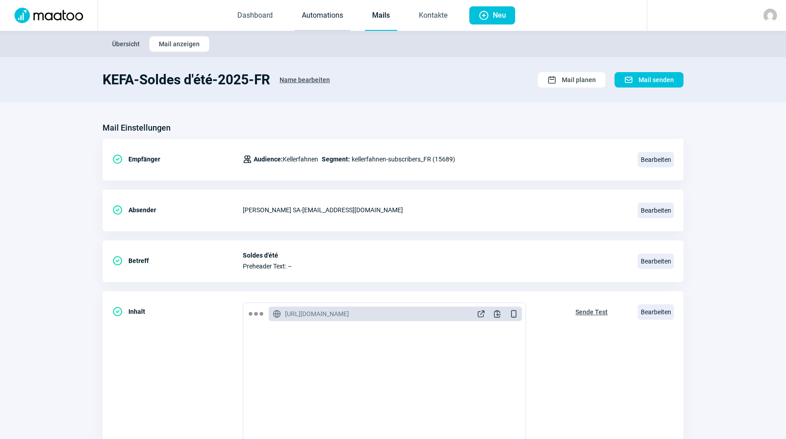
click at [312, 16] on link "Automations" at bounding box center [322, 16] width 56 height 30
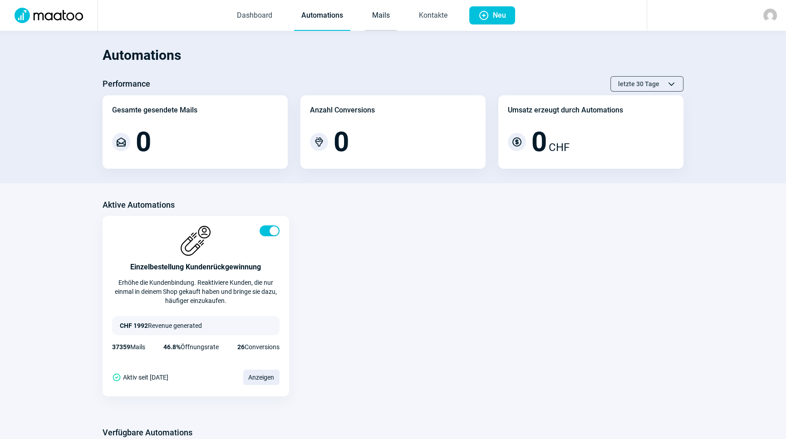
click at [390, 9] on link "Mails" at bounding box center [381, 16] width 32 height 30
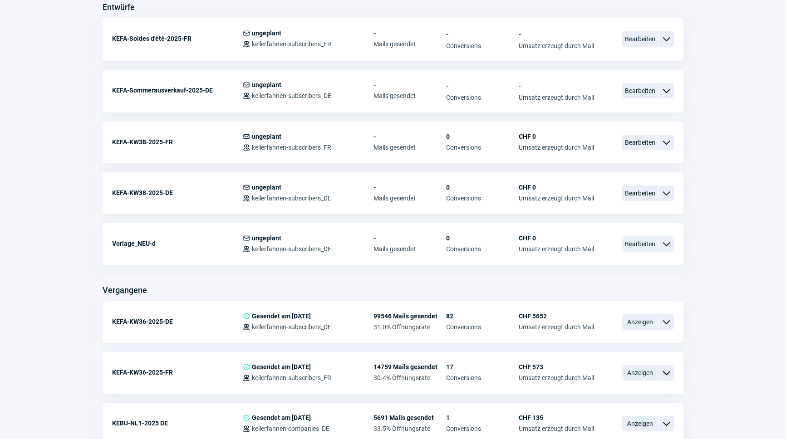
scroll to position [330, 0]
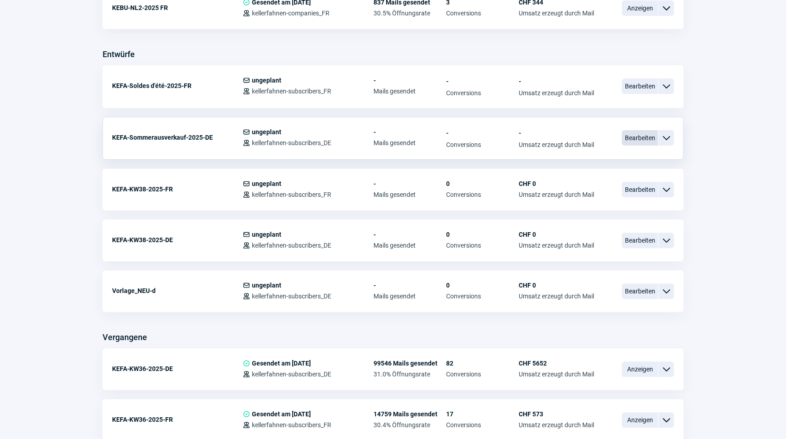
click at [640, 135] on span "Bearbeiten" at bounding box center [639, 137] width 36 height 15
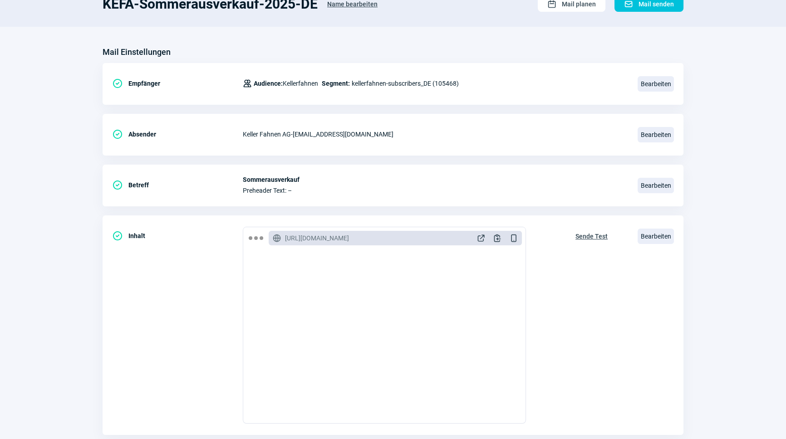
scroll to position [148, 0]
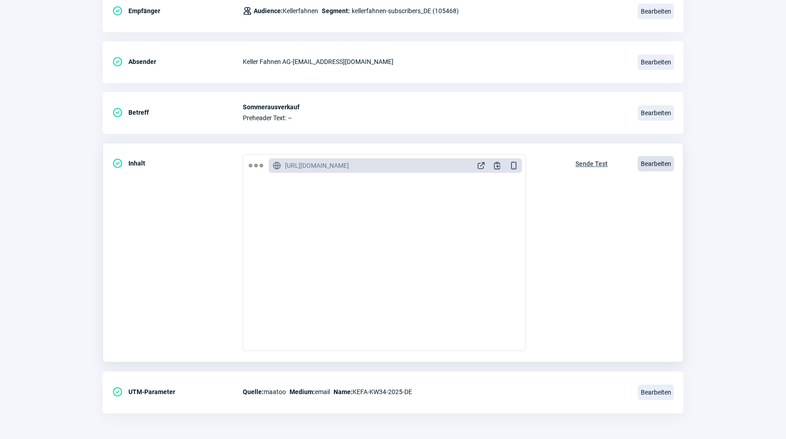
click at [649, 163] on span "Bearbeiten" at bounding box center [655, 163] width 36 height 15
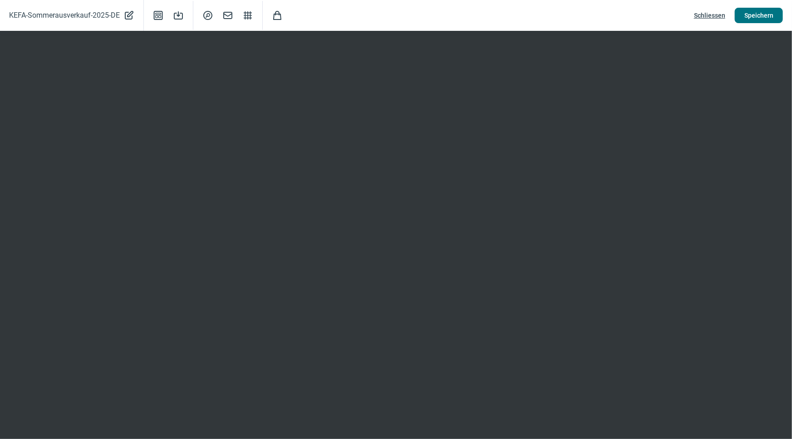
click at [744, 18] on button "Speichern" at bounding box center [758, 15] width 48 height 15
click at [705, 15] on span "Schliessen" at bounding box center [709, 15] width 31 height 15
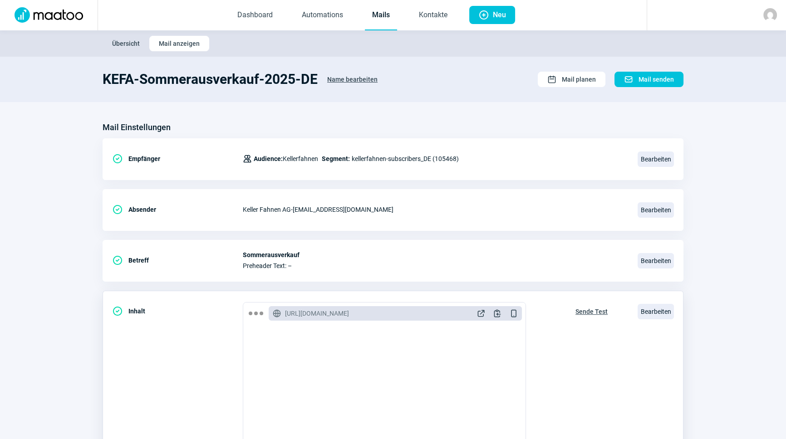
scroll to position [0, 0]
click at [316, 12] on link "Automations" at bounding box center [322, 16] width 56 height 30
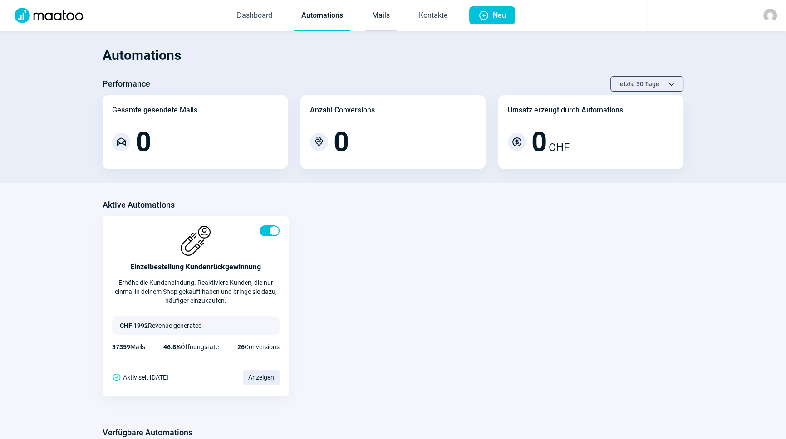
click at [369, 12] on link "Mails" at bounding box center [381, 16] width 32 height 30
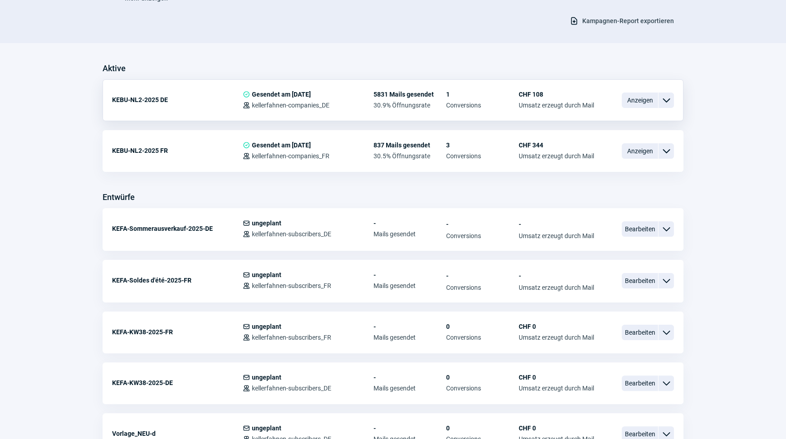
scroll to position [206, 0]
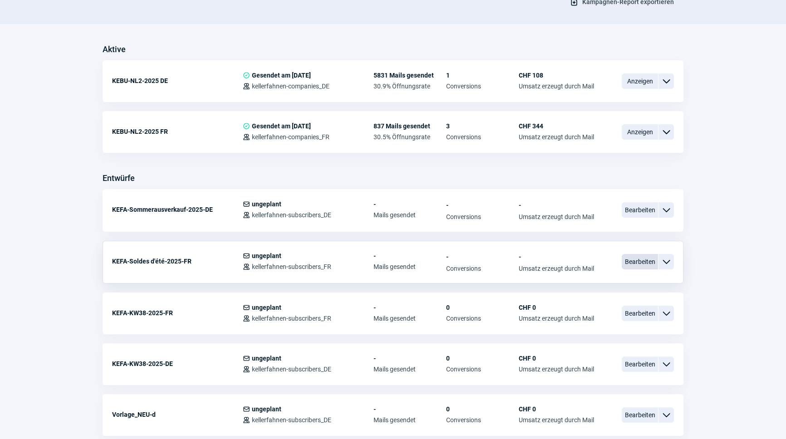
click at [648, 259] on span "Bearbeiten" at bounding box center [639, 261] width 36 height 15
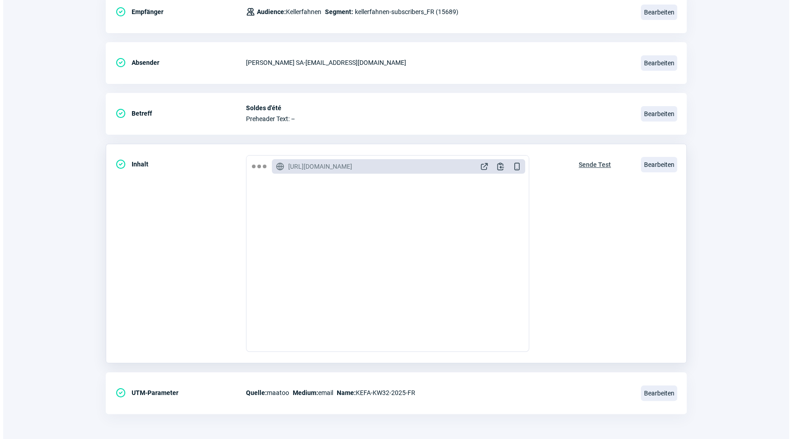
scroll to position [148, 0]
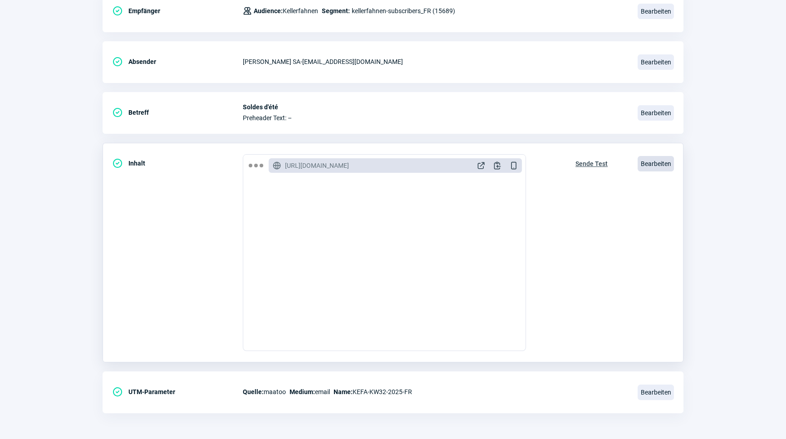
click at [662, 163] on span "Bearbeiten" at bounding box center [655, 163] width 36 height 15
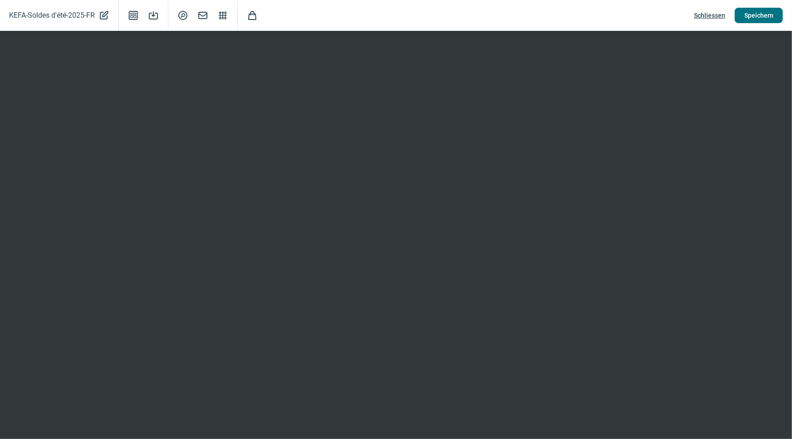
click at [757, 17] on span "Speichern" at bounding box center [758, 15] width 29 height 15
click at [749, 12] on span "Speichern" at bounding box center [758, 15] width 29 height 15
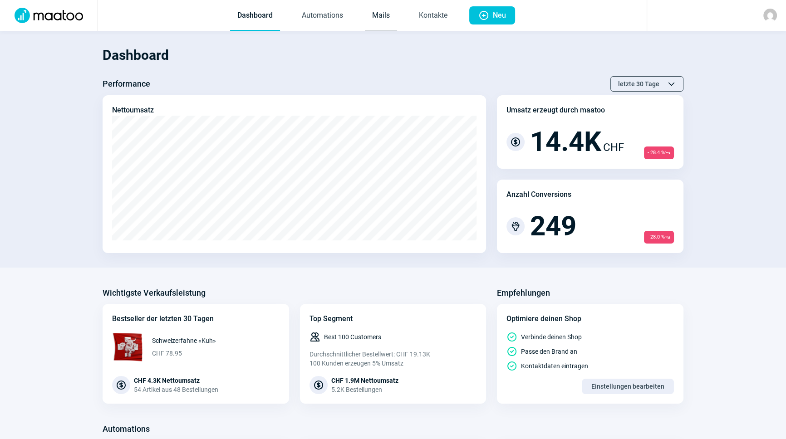
click at [385, 13] on link "Mails" at bounding box center [381, 16] width 32 height 30
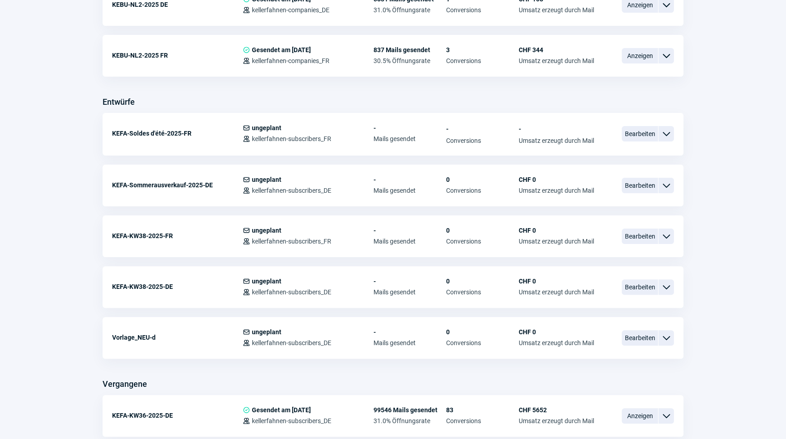
scroll to position [289, 0]
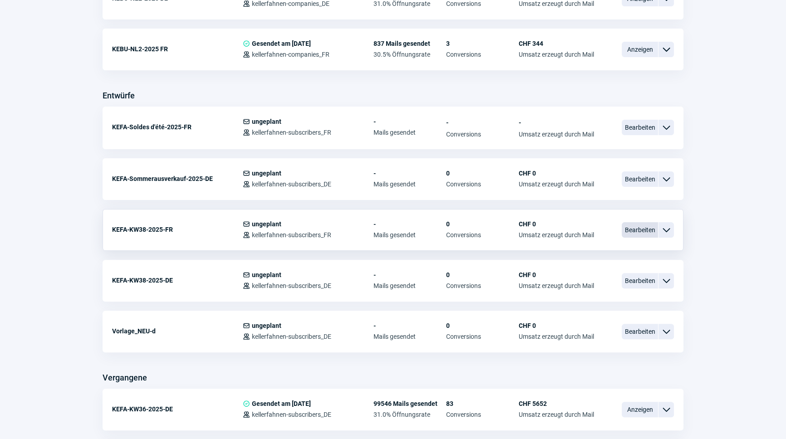
click at [644, 233] on span "Bearbeiten" at bounding box center [639, 229] width 36 height 15
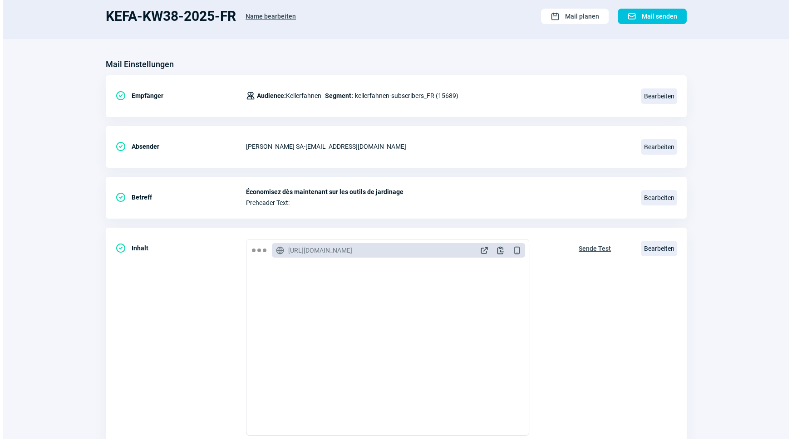
scroll to position [148, 0]
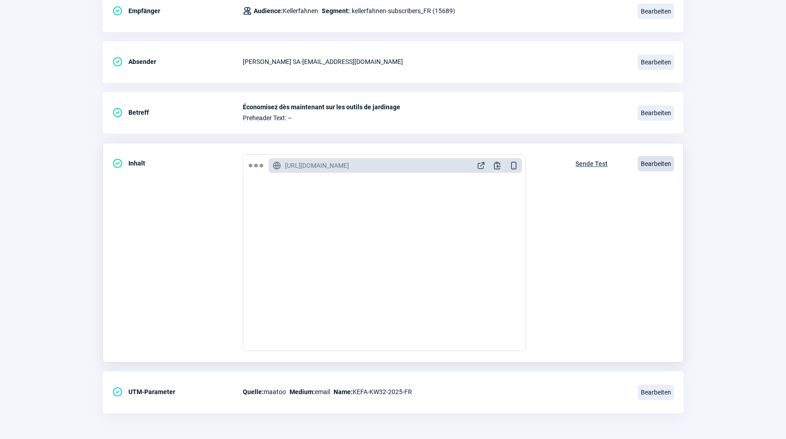
click at [649, 165] on span "Bearbeiten" at bounding box center [655, 163] width 36 height 15
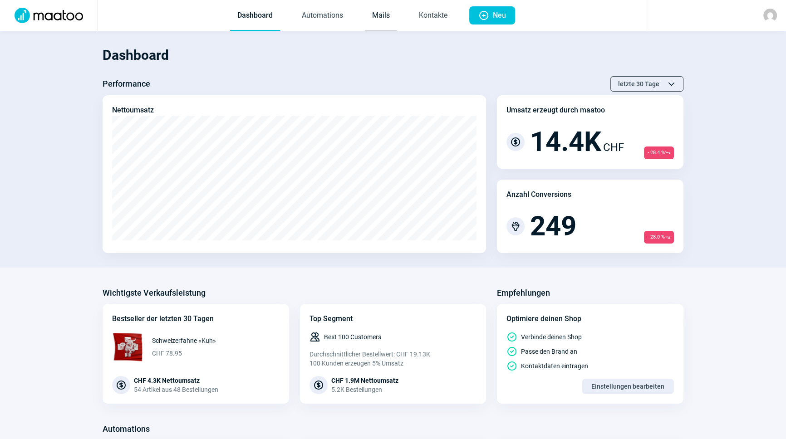
click at [375, 20] on link "Mails" at bounding box center [381, 16] width 32 height 30
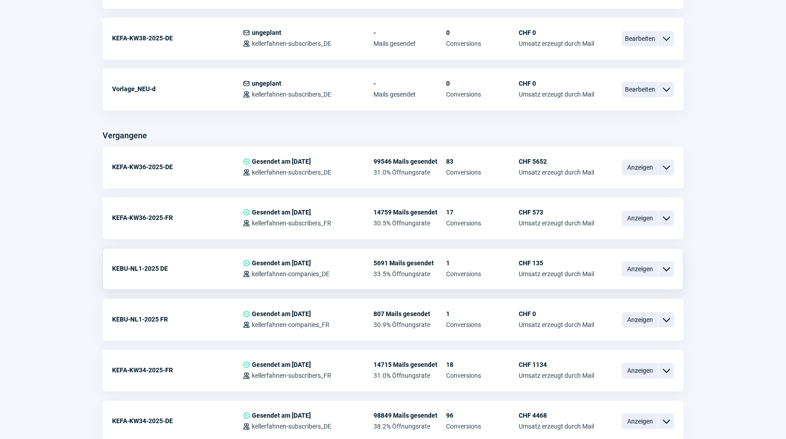
scroll to position [536, 0]
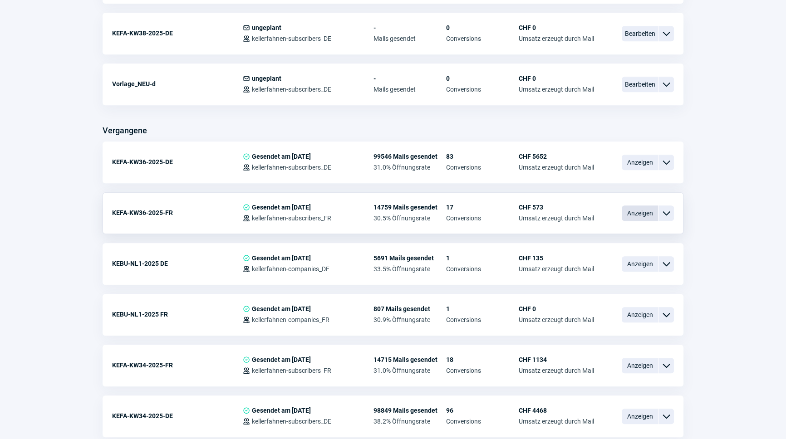
click at [643, 207] on span "Anzeigen" at bounding box center [639, 212] width 36 height 15
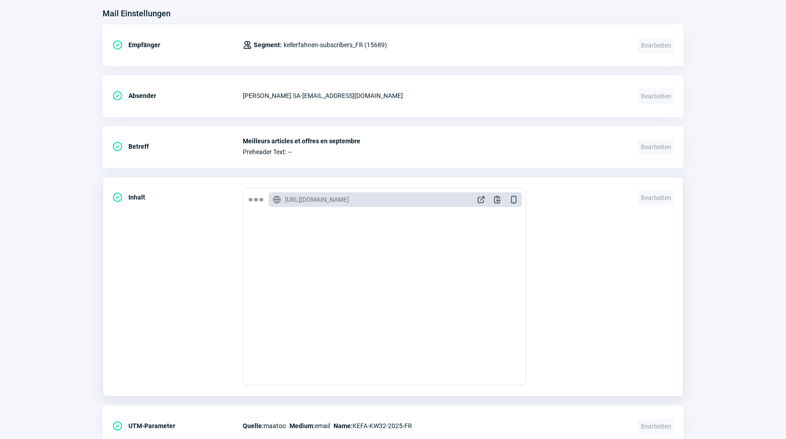
scroll to position [371, 0]
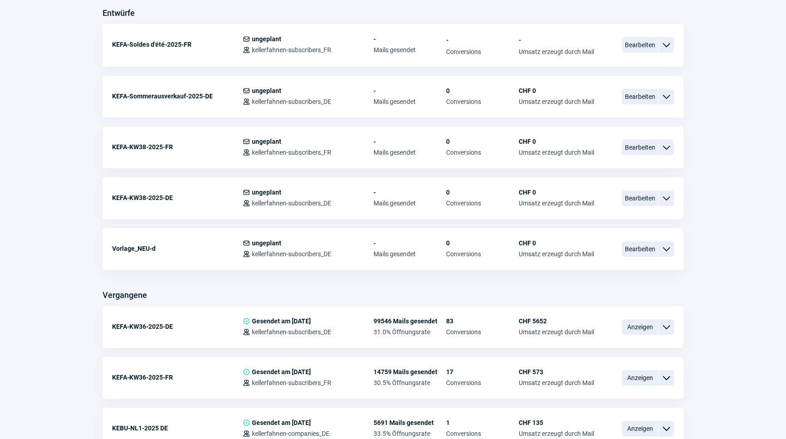
scroll to position [536, 0]
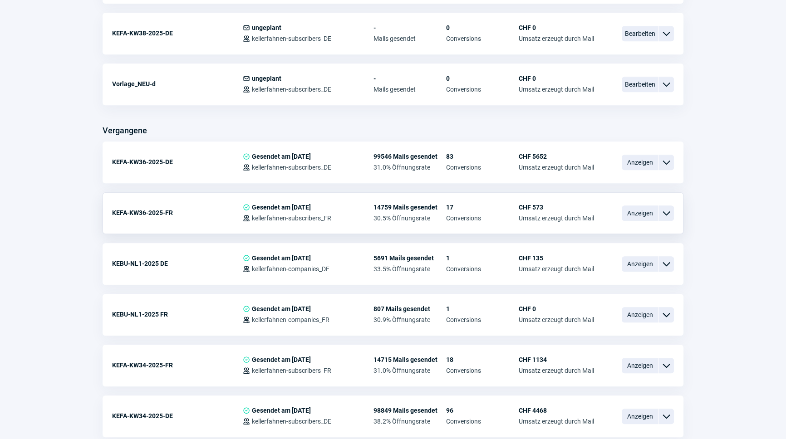
click at [665, 208] on span "ChevronDown icon" at bounding box center [665, 213] width 11 height 11
click at [603, 226] on div "Vorschau" at bounding box center [618, 230] width 109 height 16
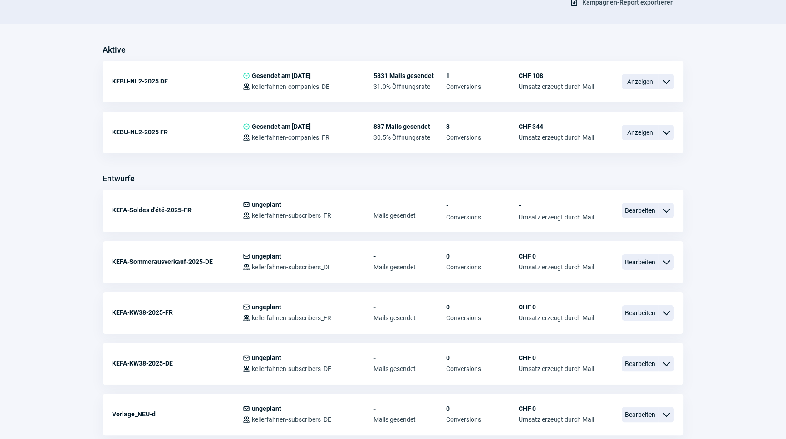
scroll to position [82, 0]
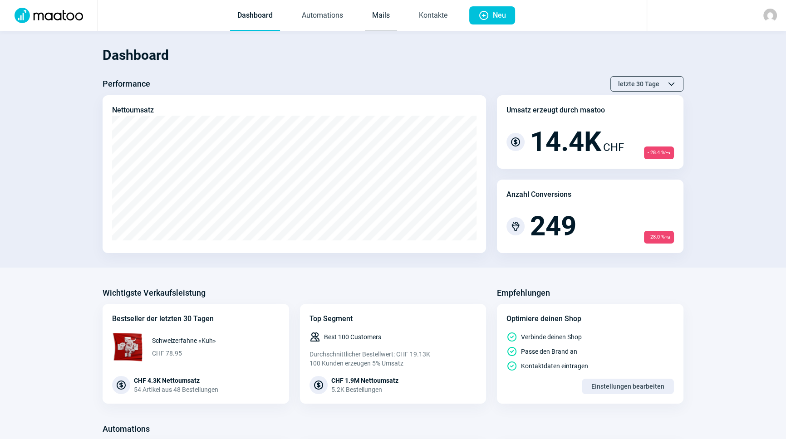
click at [391, 24] on link "Mails" at bounding box center [381, 16] width 32 height 30
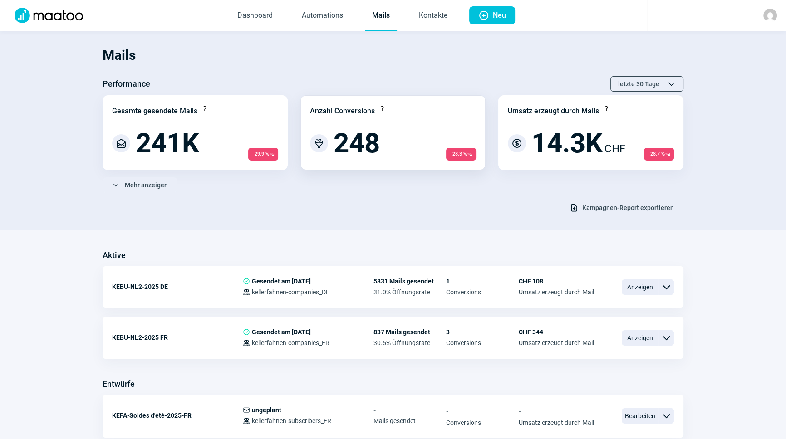
scroll to position [289, 0]
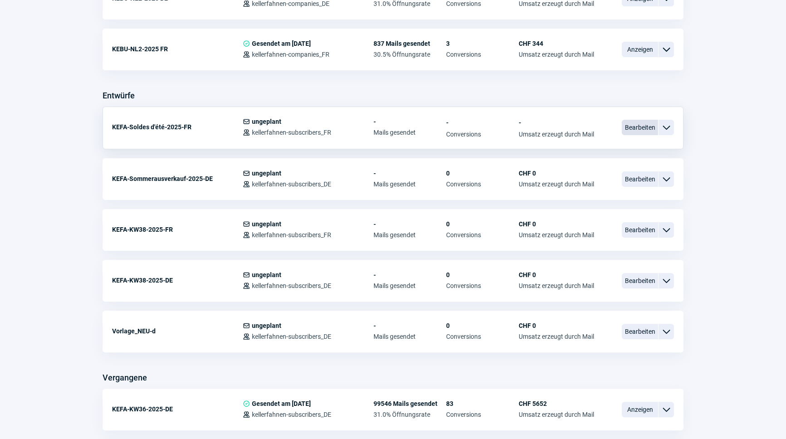
click at [647, 128] on span "Bearbeiten" at bounding box center [639, 127] width 36 height 15
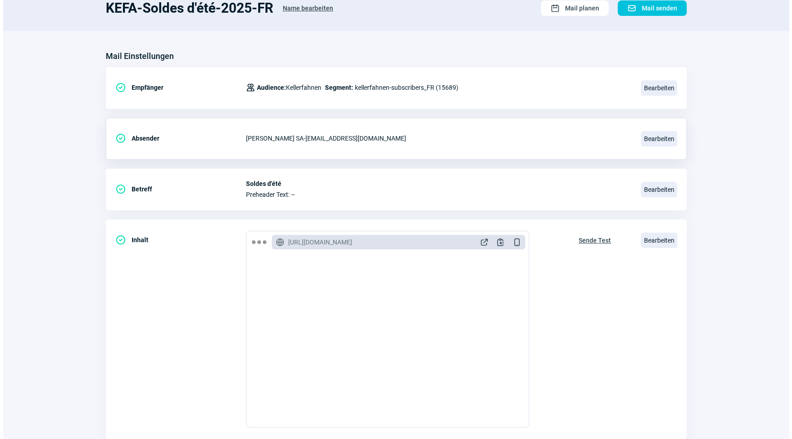
scroll to position [148, 0]
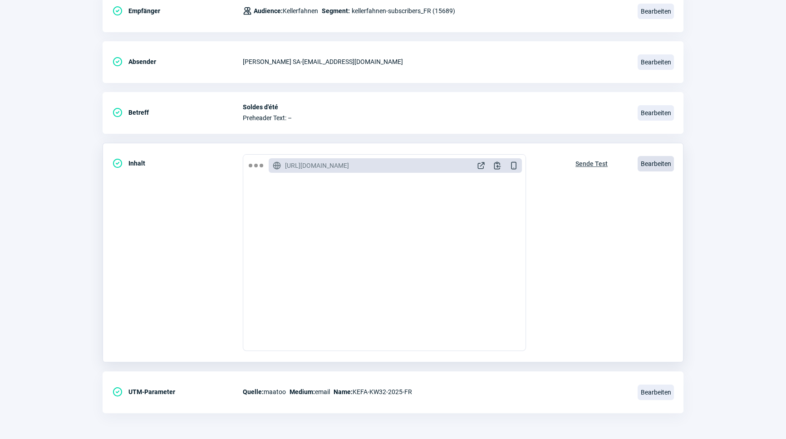
click at [663, 166] on span "Bearbeiten" at bounding box center [655, 163] width 36 height 15
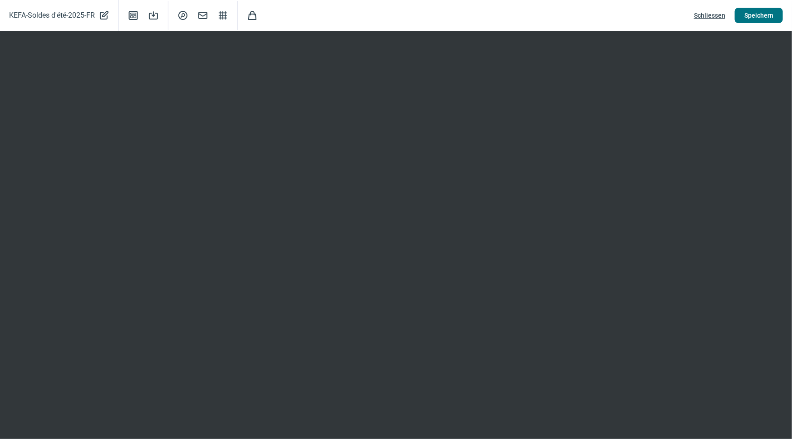
click at [766, 13] on span "Speichern" at bounding box center [758, 15] width 29 height 15
click at [762, 14] on span "Speichern" at bounding box center [758, 15] width 29 height 15
click at [713, 19] on span "Schliessen" at bounding box center [709, 15] width 31 height 15
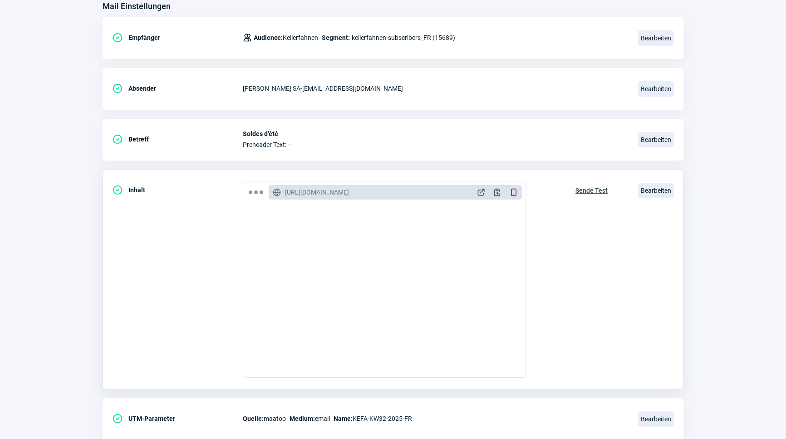
scroll to position [107, 0]
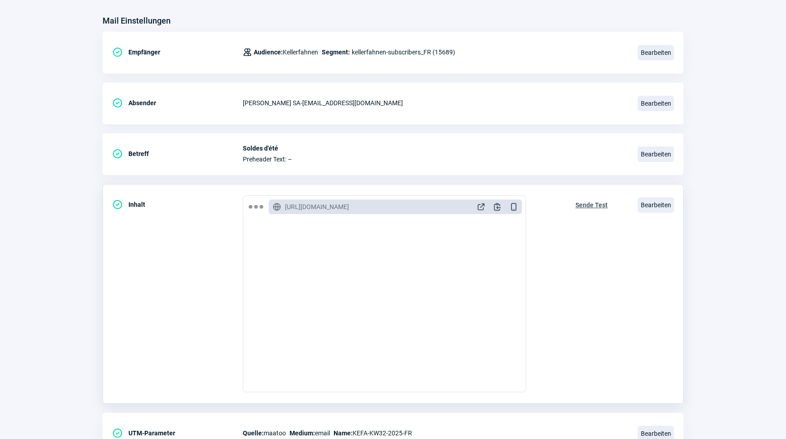
click at [593, 204] on span "Sende Test" at bounding box center [591, 205] width 32 height 15
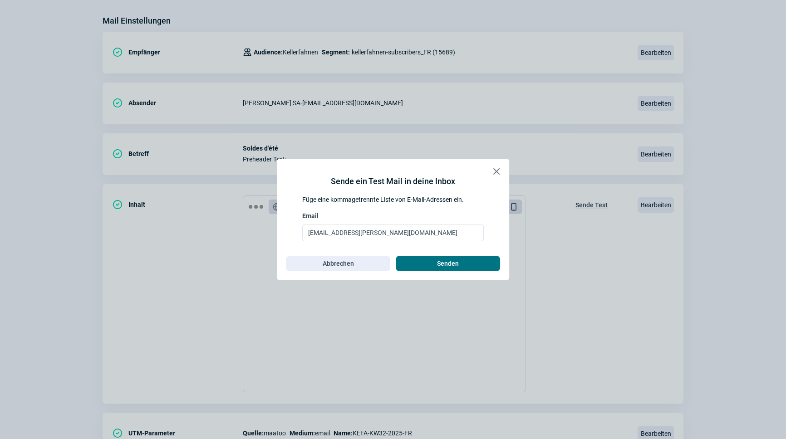
click at [447, 264] on span "Senden" at bounding box center [448, 263] width 22 height 15
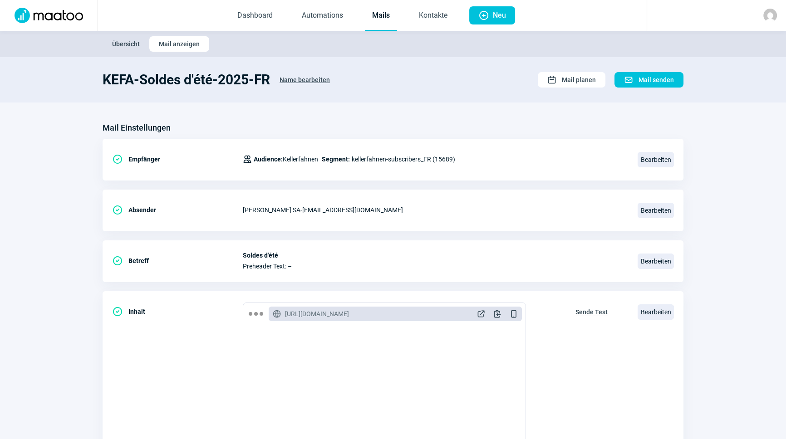
scroll to position [0, 0]
click at [437, 18] on link "Kontakte" at bounding box center [432, 16] width 43 height 30
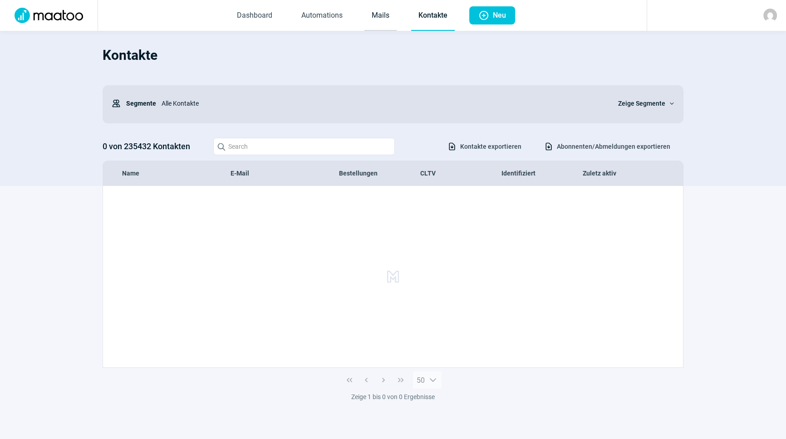
click at [383, 5] on link "Mails" at bounding box center [380, 16] width 32 height 30
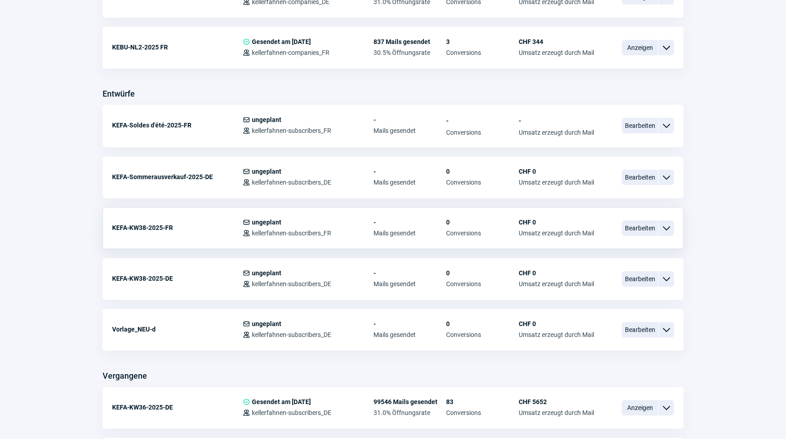
scroll to position [289, 0]
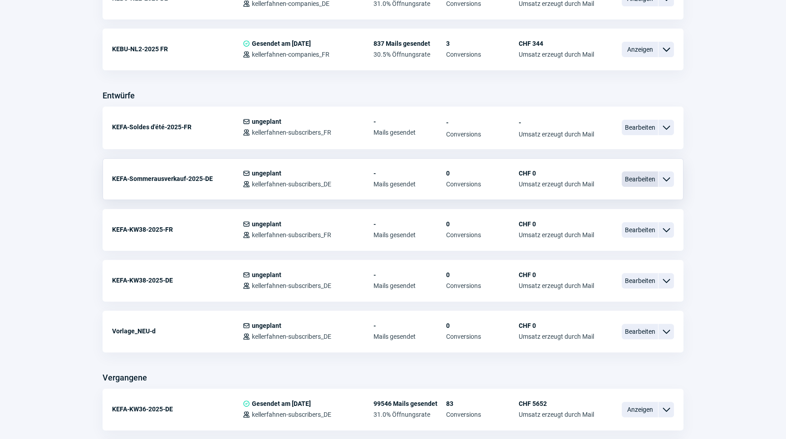
click at [628, 175] on span "Bearbeiten" at bounding box center [639, 178] width 36 height 15
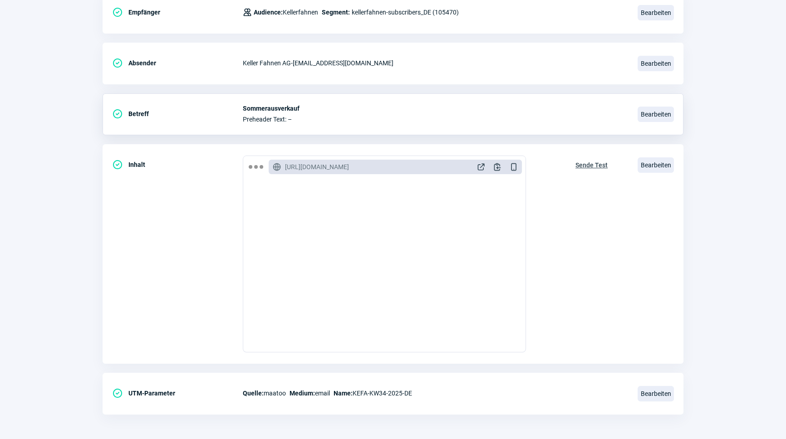
scroll to position [148, 0]
click at [662, 157] on span "Bearbeiten" at bounding box center [655, 163] width 36 height 15
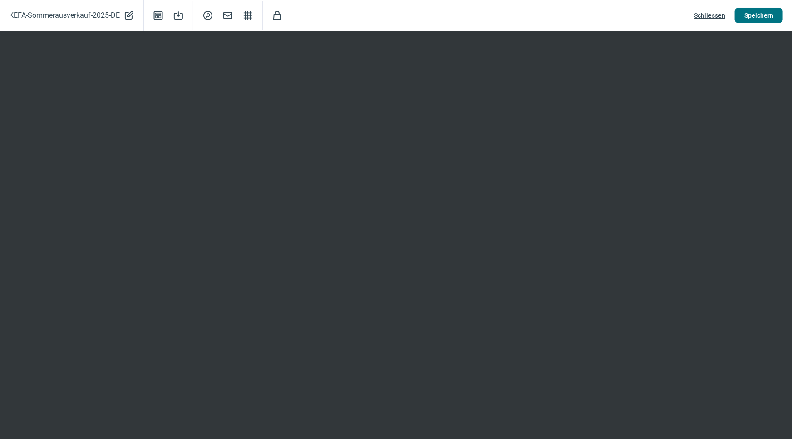
click at [775, 12] on button "Speichern" at bounding box center [758, 15] width 48 height 15
click at [765, 19] on span "Speichern" at bounding box center [758, 15] width 29 height 15
click at [712, 17] on span "Schliessen" at bounding box center [709, 15] width 31 height 15
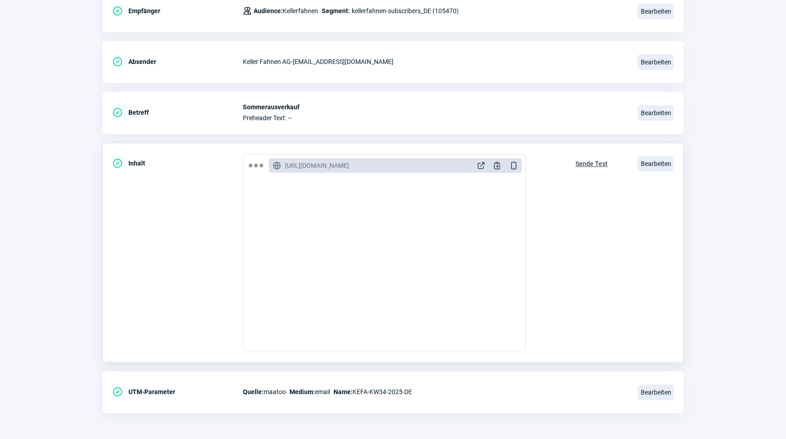
click at [590, 158] on span "Sende Test" at bounding box center [591, 164] width 32 height 15
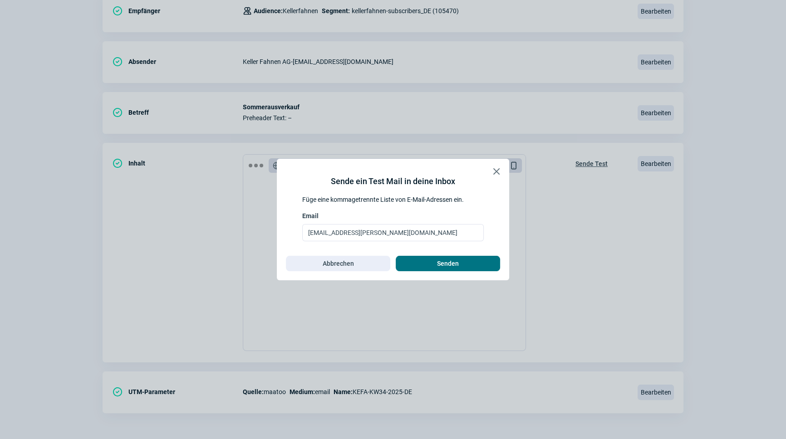
click at [470, 268] on span "Senden" at bounding box center [447, 263] width 85 height 15
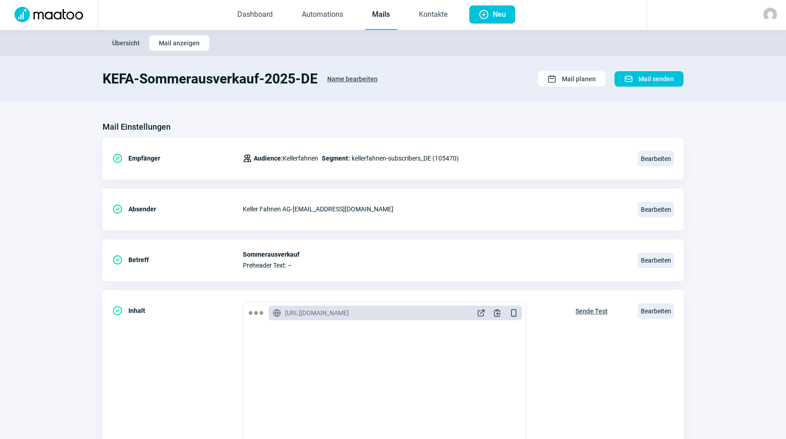
scroll to position [0, 0]
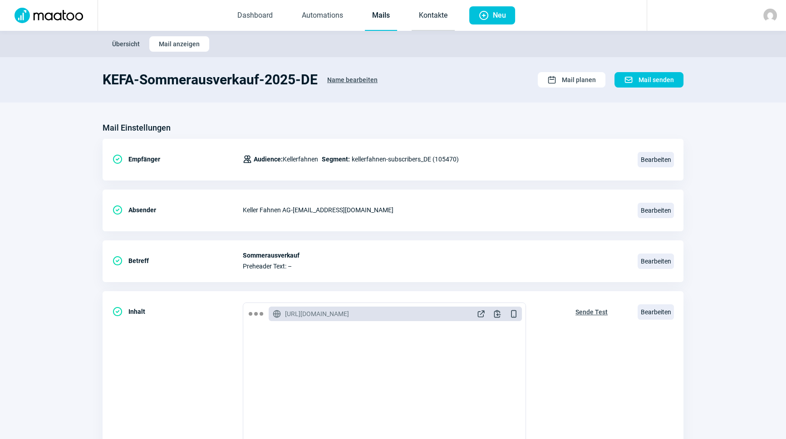
click at [423, 13] on link "Kontakte" at bounding box center [432, 16] width 43 height 30
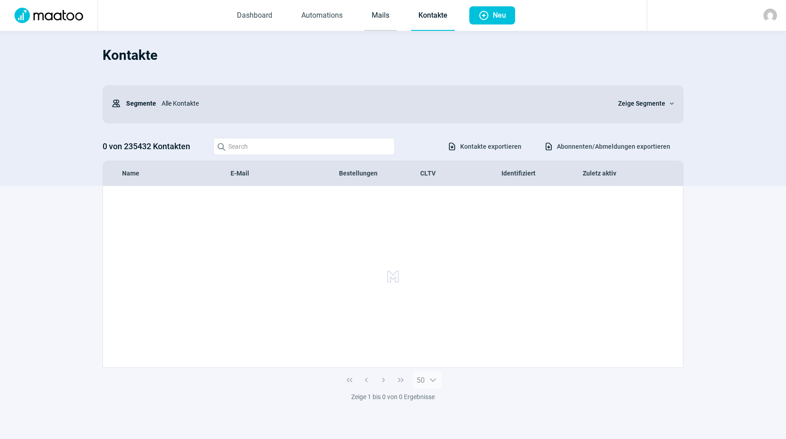
click at [382, 15] on link "Mails" at bounding box center [380, 16] width 32 height 30
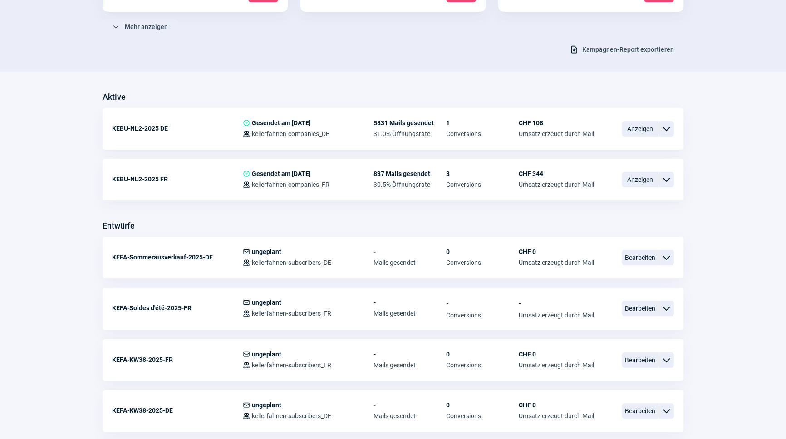
scroll to position [165, 0]
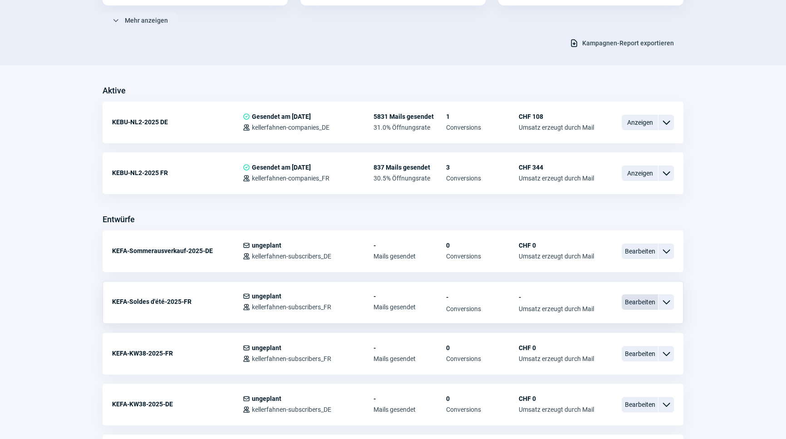
click at [640, 302] on span "Bearbeiten" at bounding box center [639, 301] width 36 height 15
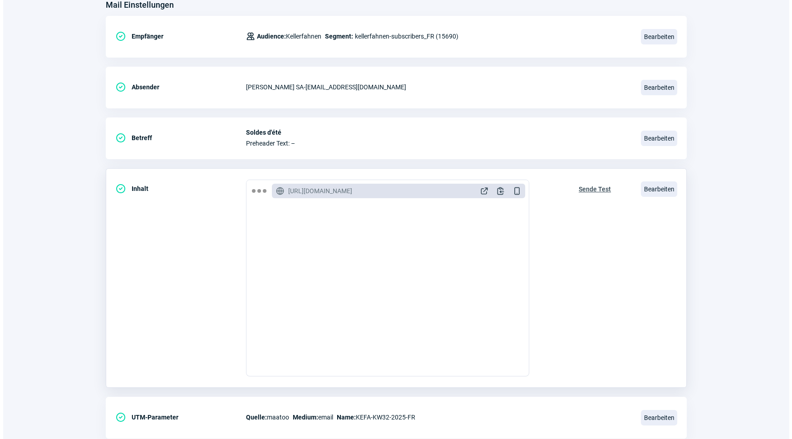
scroll to position [123, 0]
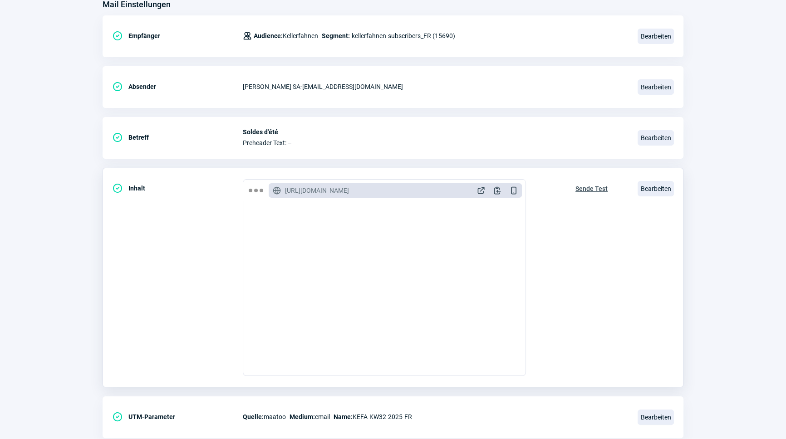
click at [665, 179] on div "Bearbeiten" at bounding box center [655, 188] width 36 height 19
click at [661, 187] on span "Bearbeiten" at bounding box center [655, 188] width 36 height 15
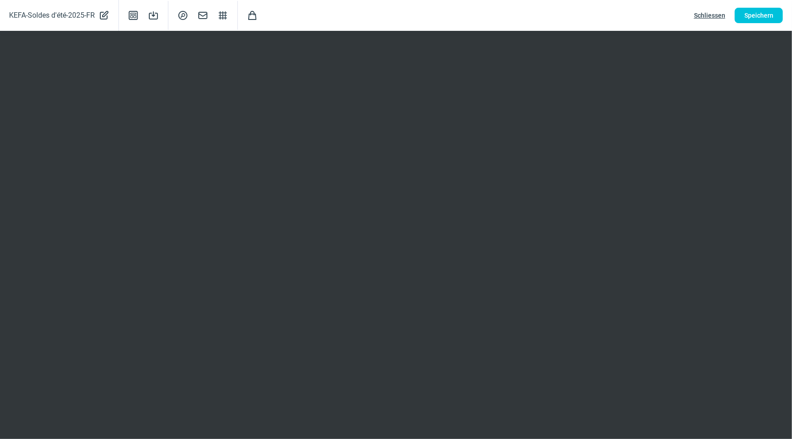
click at [607, 19] on div "KEFA-Soldes d'été-2025-FR PencilAlt icon Template icon Save icon SearchCircle i…" at bounding box center [396, 15] width 792 height 31
click at [757, 9] on span "Speichern" at bounding box center [758, 15] width 29 height 15
click at [747, 17] on span "Speichern" at bounding box center [758, 15] width 29 height 15
click at [765, 18] on span "Speichern" at bounding box center [758, 15] width 29 height 15
click at [712, 15] on span "Schliessen" at bounding box center [709, 15] width 31 height 15
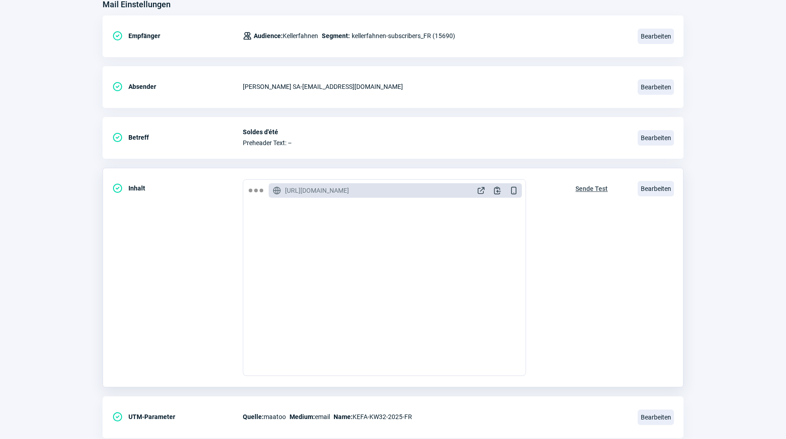
click at [588, 194] on span "Sende Test" at bounding box center [591, 188] width 32 height 15
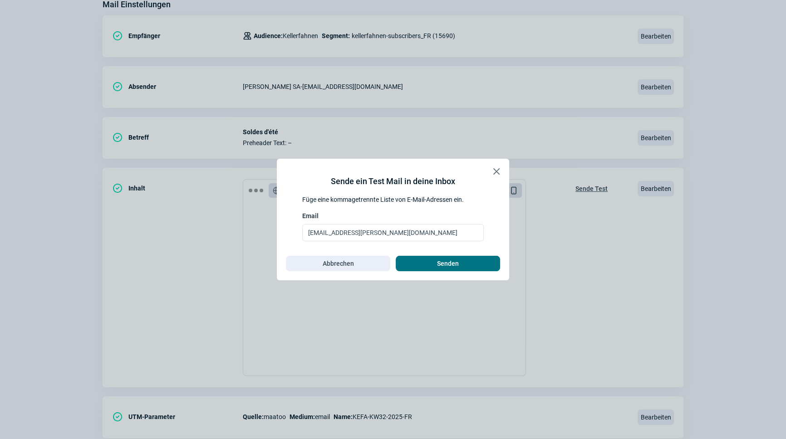
click at [437, 261] on span "Senden" at bounding box center [448, 263] width 22 height 15
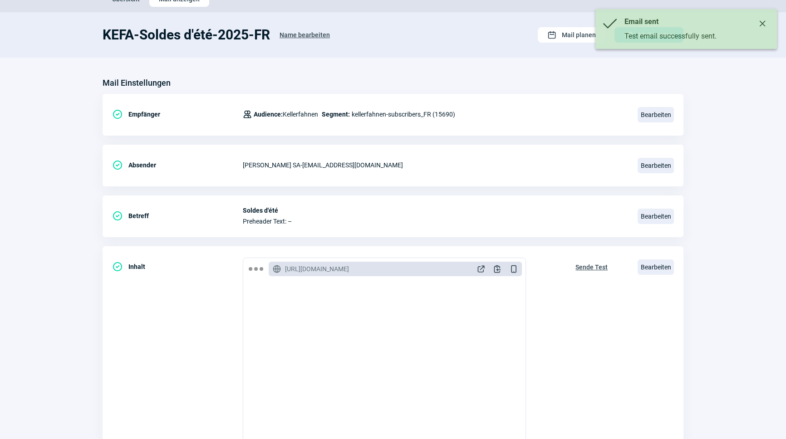
scroll to position [0, 0]
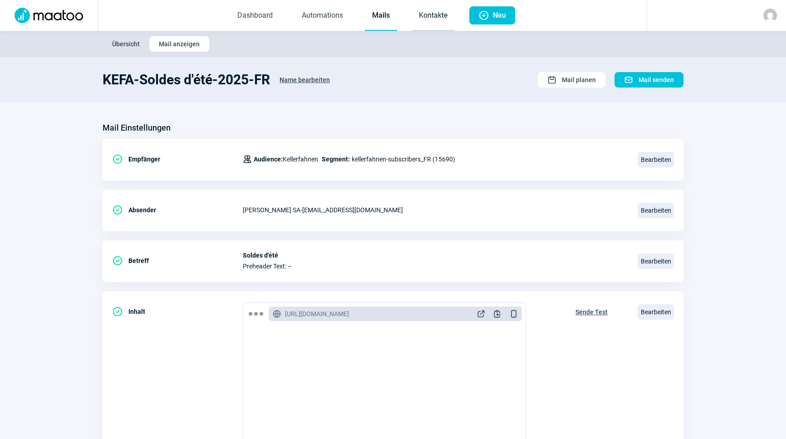
click at [421, 18] on link "Kontakte" at bounding box center [432, 16] width 43 height 30
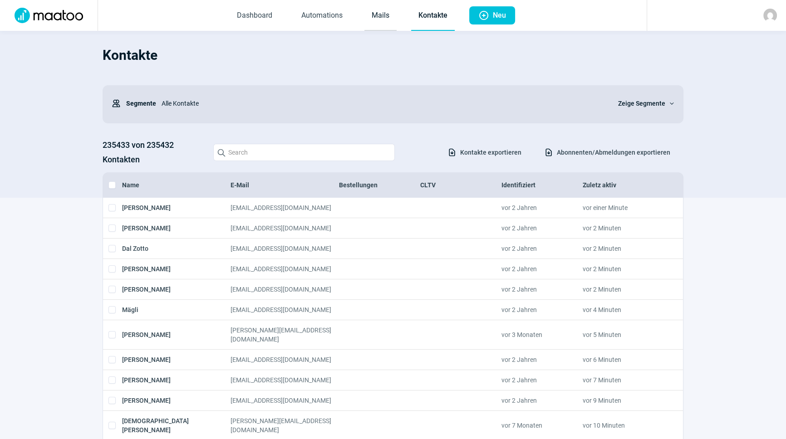
click at [375, 18] on link "Mails" at bounding box center [380, 16] width 32 height 30
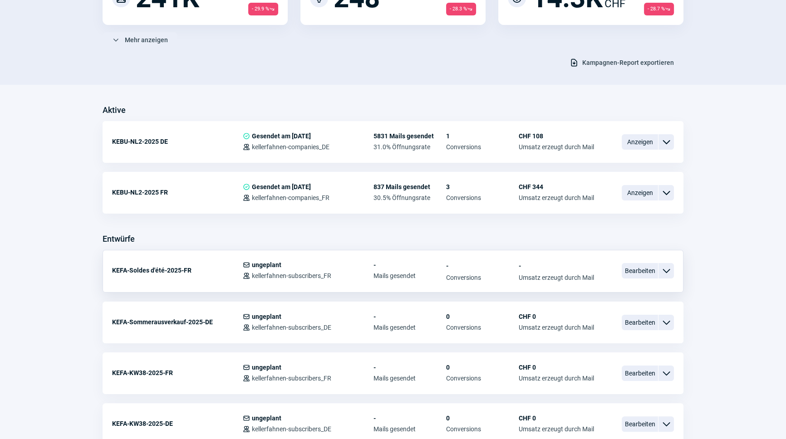
scroll to position [165, 0]
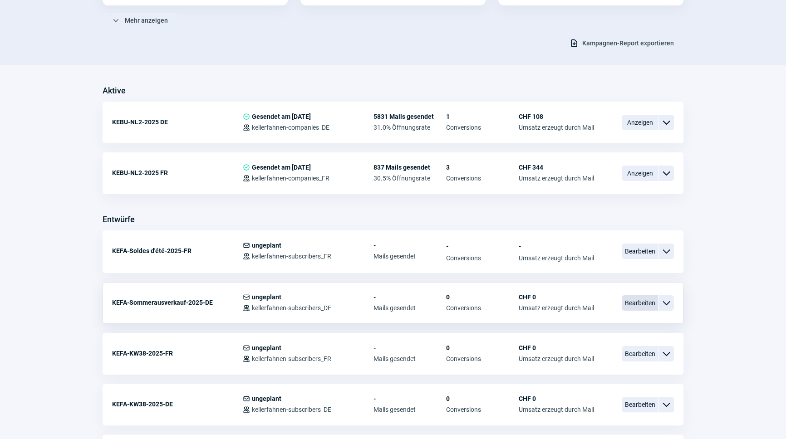
click at [635, 304] on span "Bearbeiten" at bounding box center [639, 302] width 36 height 15
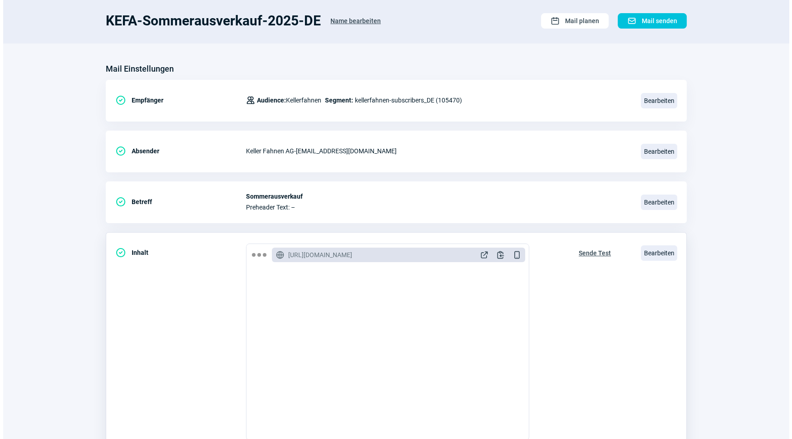
scroll to position [148, 0]
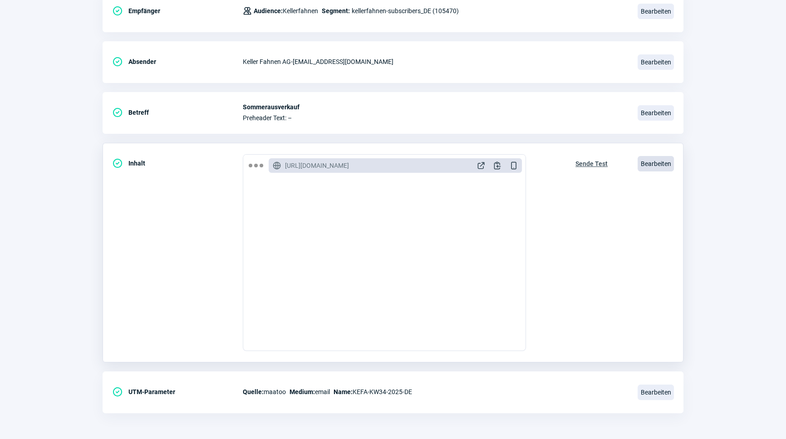
click at [644, 159] on span "Bearbeiten" at bounding box center [655, 163] width 36 height 15
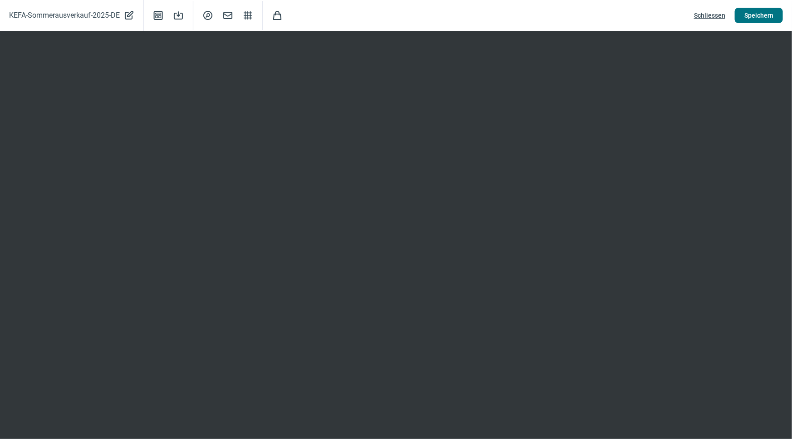
click at [747, 17] on span "Speichern" at bounding box center [758, 15] width 29 height 15
click at [775, 12] on button "Speichern" at bounding box center [758, 15] width 48 height 15
click at [753, 12] on span "Speichern" at bounding box center [758, 15] width 29 height 15
click at [710, 18] on span "Schliessen" at bounding box center [709, 15] width 31 height 15
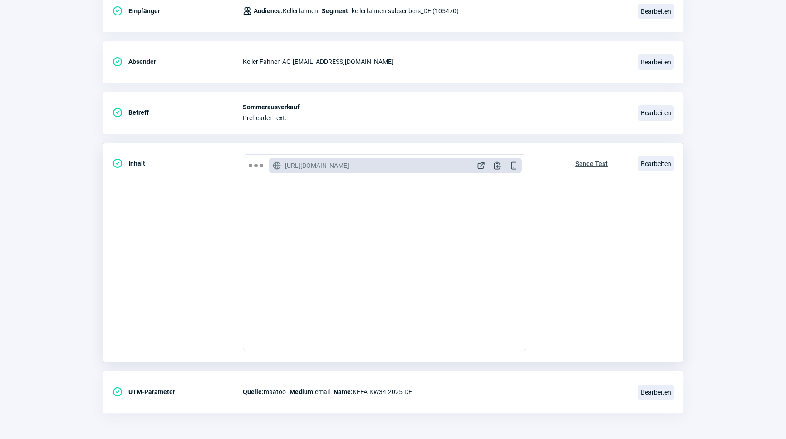
click at [596, 163] on span "Sende Test" at bounding box center [591, 164] width 32 height 15
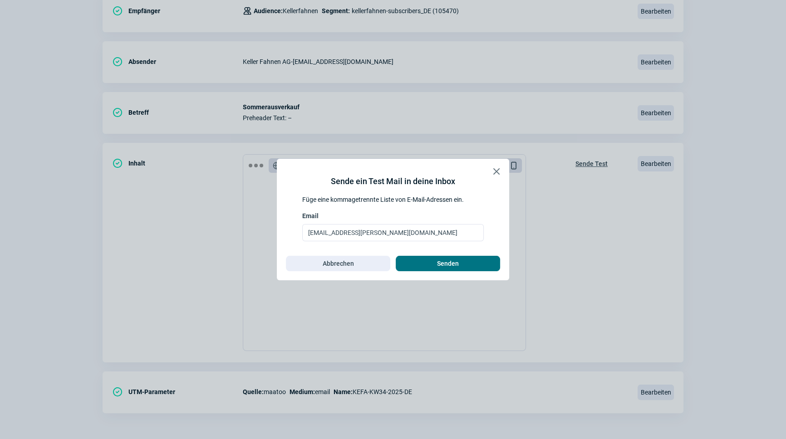
click at [456, 261] on span "Senden" at bounding box center [448, 263] width 22 height 15
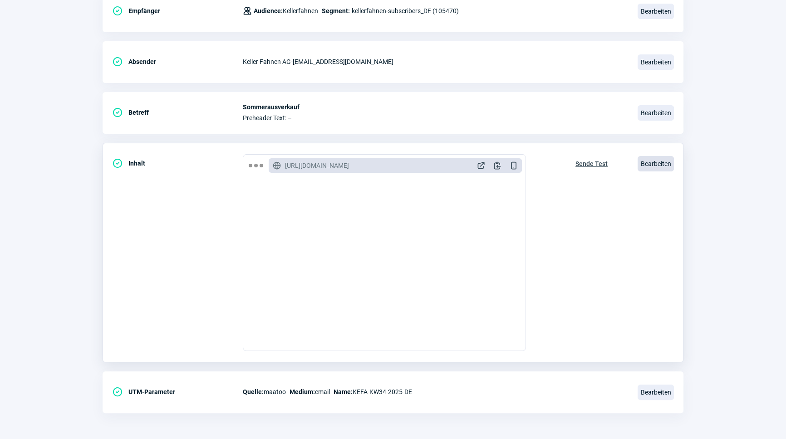
click at [658, 159] on span "Bearbeiten" at bounding box center [655, 163] width 36 height 15
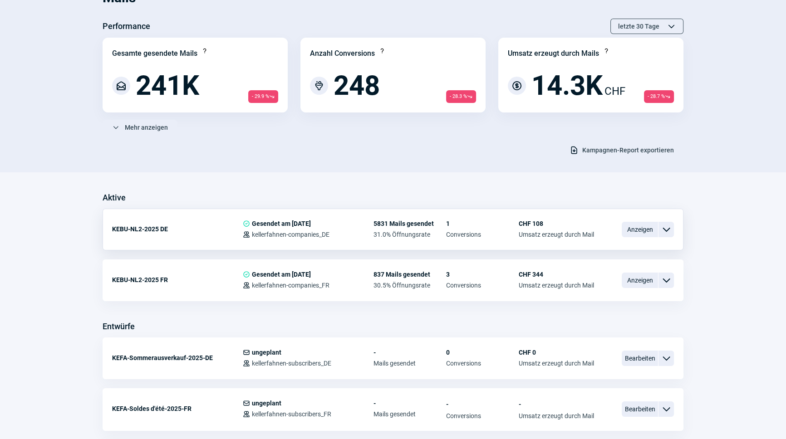
scroll to position [123, 0]
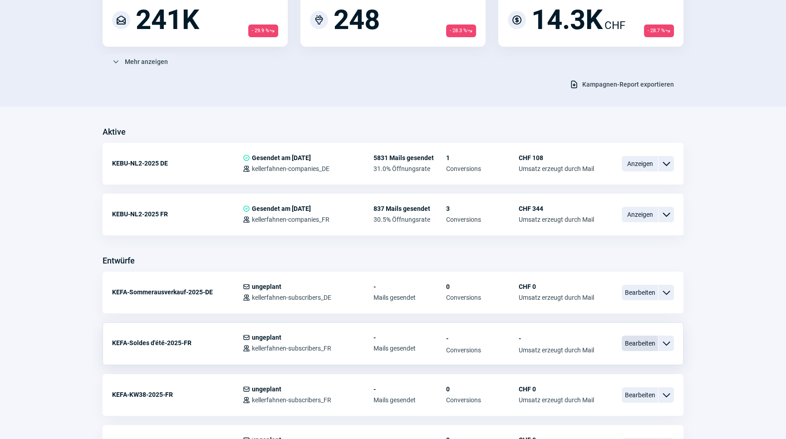
click at [637, 345] on span "Bearbeiten" at bounding box center [639, 343] width 36 height 15
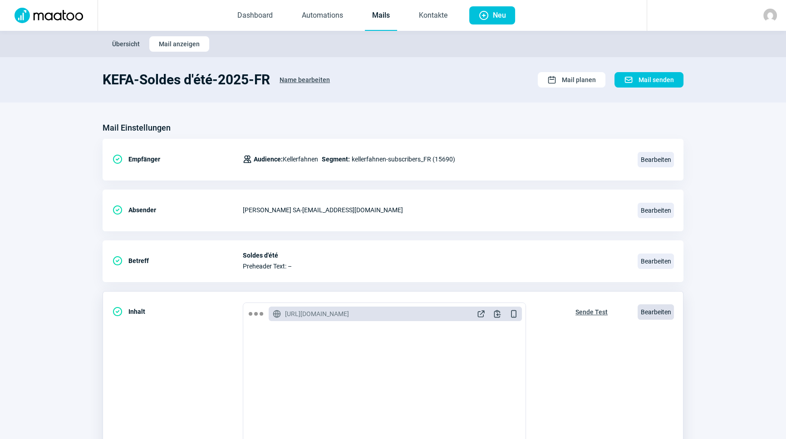
click at [651, 308] on span "Bearbeiten" at bounding box center [655, 311] width 36 height 15
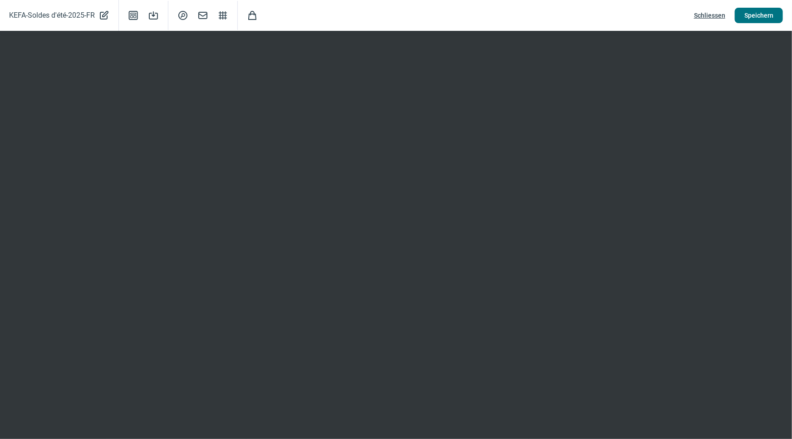
click at [753, 17] on span "Speichern" at bounding box center [758, 15] width 29 height 15
click at [592, 20] on div "KEFA-Soldes d'été-2025-FR PencilAlt icon Template icon Save icon SearchCircle i…" at bounding box center [396, 15] width 792 height 31
click at [744, 20] on span "Speichern" at bounding box center [758, 15] width 29 height 15
click at [758, 16] on span "Speichern" at bounding box center [758, 15] width 29 height 15
click at [718, 13] on span "Schliessen" at bounding box center [709, 15] width 31 height 15
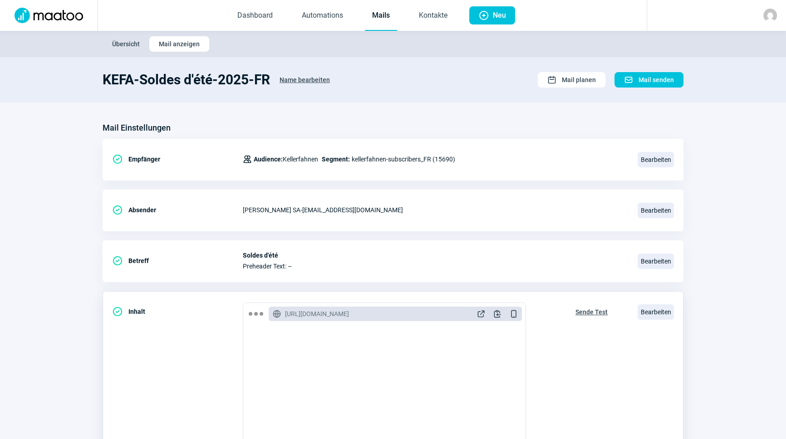
click at [603, 312] on span "Sende Test" at bounding box center [591, 312] width 32 height 15
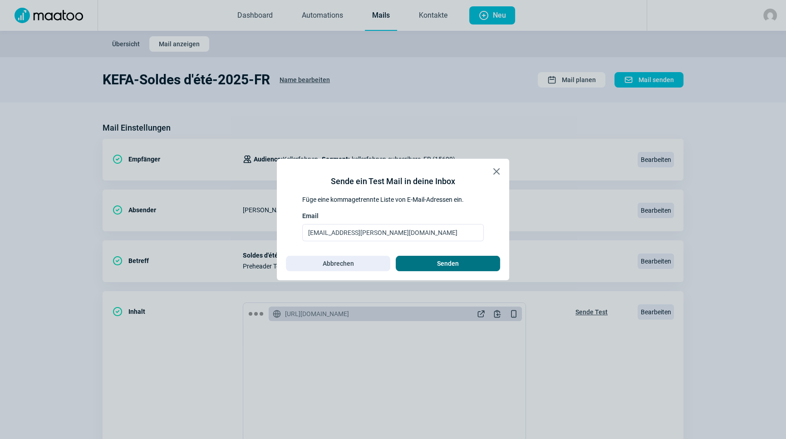
click at [444, 266] on span "Senden" at bounding box center [448, 263] width 22 height 15
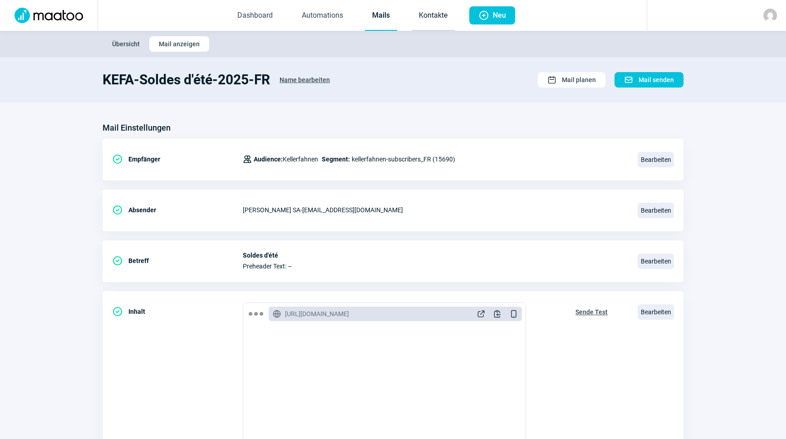
click at [434, 15] on link "Kontakte" at bounding box center [432, 16] width 43 height 30
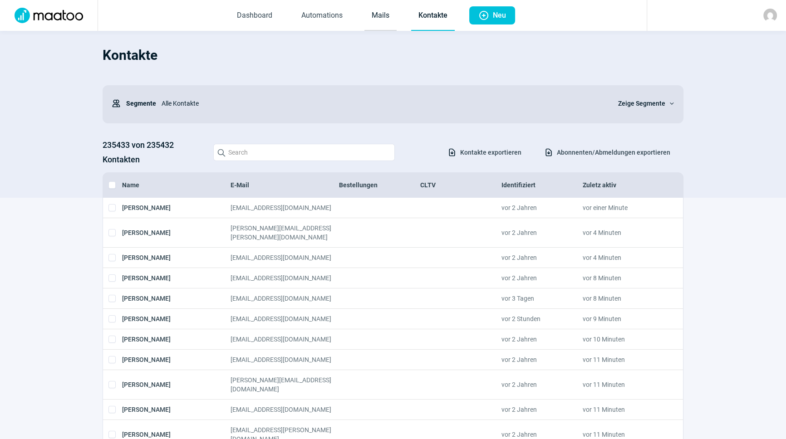
click at [382, 23] on link "Mails" at bounding box center [380, 16] width 32 height 30
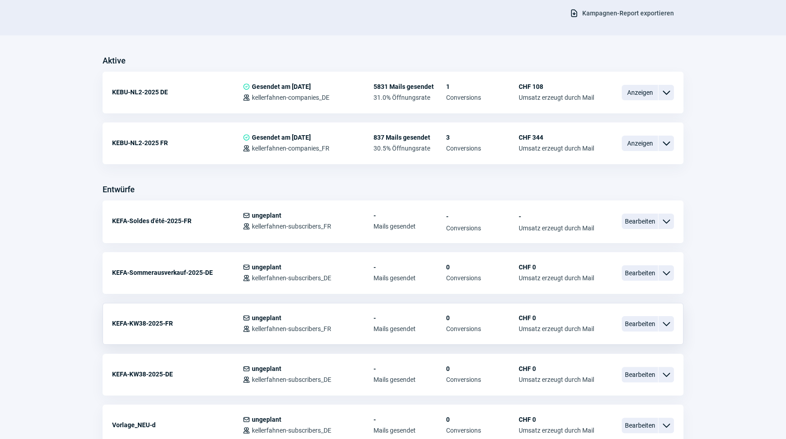
scroll to position [206, 0]
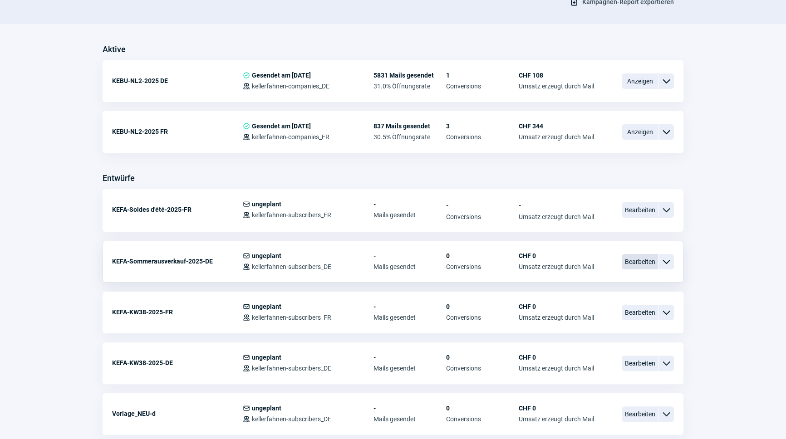
click at [634, 260] on span "Bearbeiten" at bounding box center [639, 261] width 36 height 15
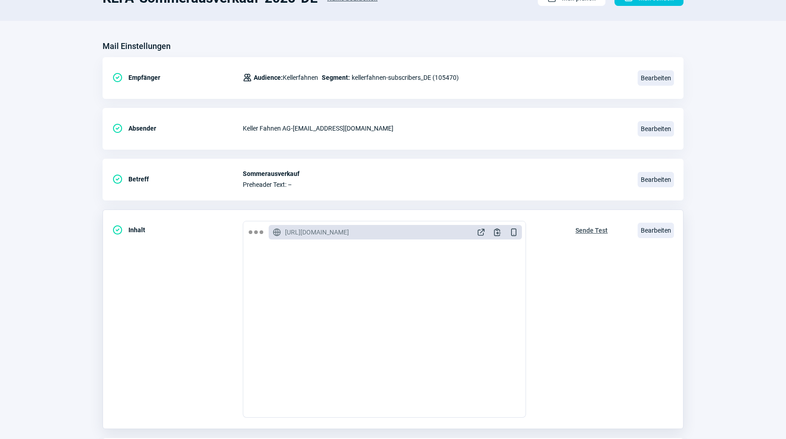
scroll to position [82, 0]
click at [645, 180] on span "Bearbeiten" at bounding box center [655, 178] width 36 height 15
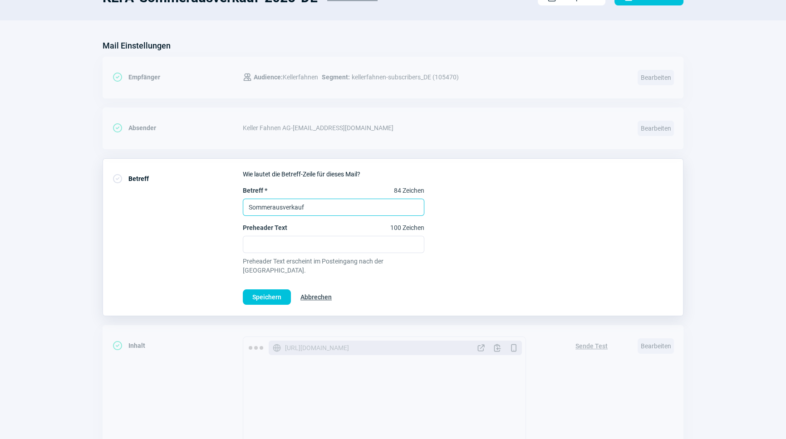
click at [322, 210] on input "Sommerausverkauf" at bounding box center [333, 207] width 181 height 17
click at [316, 206] on input "Schnell sein lohnt sich - der Sommerausverkauf läuft" at bounding box center [333, 207] width 181 height 17
drag, startPoint x: 398, startPoint y: 205, endPoint x: 222, endPoint y: 206, distance: 175.6
click at [222, 206] on div "CheckCircle icon Betreff Wie lautet die Betreff-Zeile für dieses Mail? Betreff …" at bounding box center [393, 237] width 581 height 158
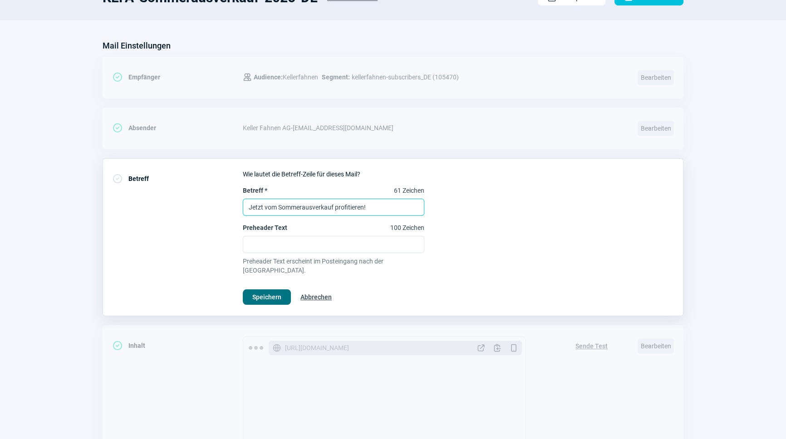
type input "Jetzt vom Sommerausverkauf profitieren!"
click at [265, 290] on span "Speichern" at bounding box center [266, 297] width 29 height 15
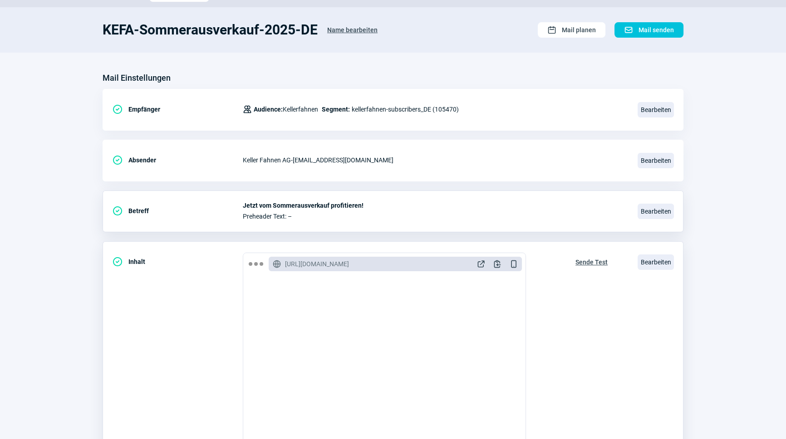
scroll to position [41, 0]
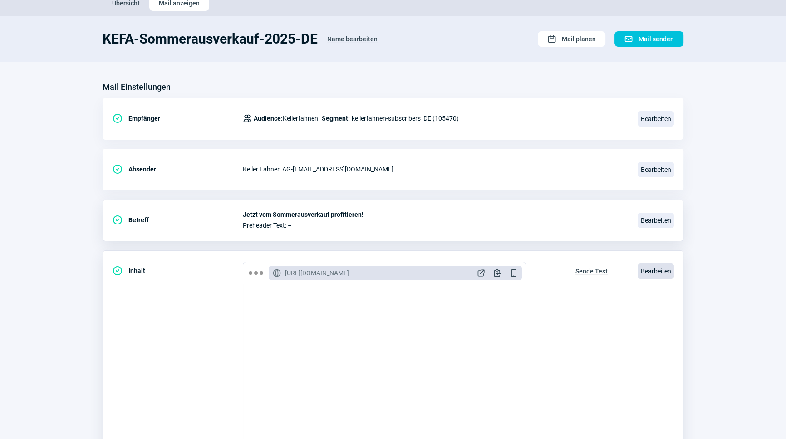
click at [651, 272] on span "Bearbeiten" at bounding box center [655, 271] width 36 height 15
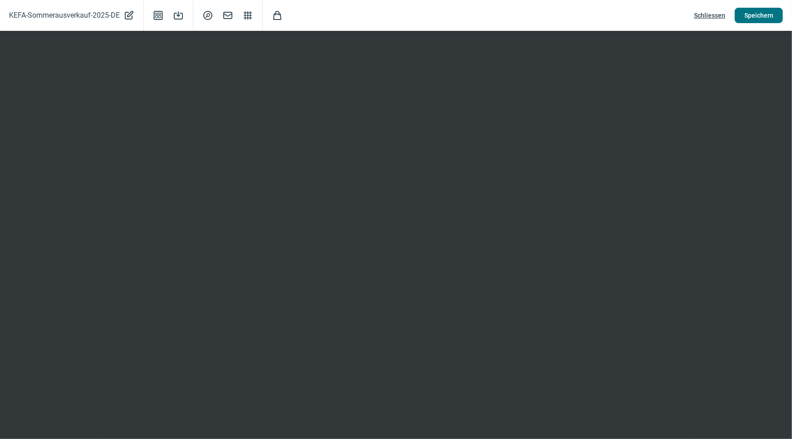
click at [749, 18] on span "Speichern" at bounding box center [758, 15] width 29 height 15
click at [747, 18] on span "Speichern" at bounding box center [758, 15] width 29 height 15
click at [716, 17] on span "Schliessen" at bounding box center [709, 15] width 31 height 15
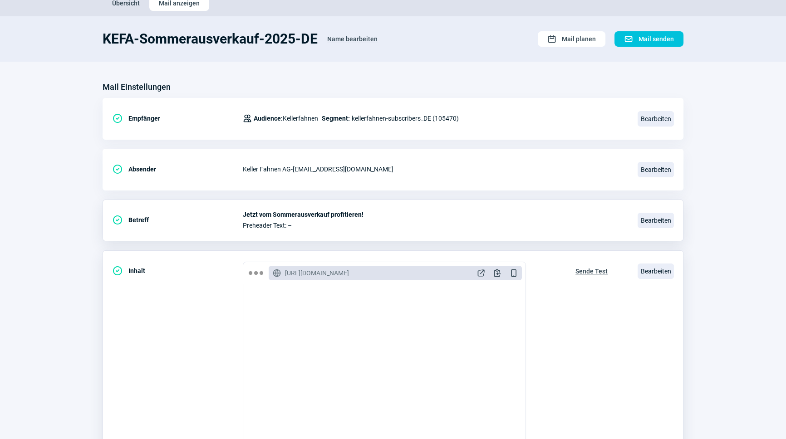
scroll to position [0, 0]
click at [648, 279] on div "CheckCircle icon Inhalt GlobeAlt icon [URL][DOMAIN_NAME] ExternalLink icon Clip…" at bounding box center [393, 360] width 581 height 220
click at [649, 273] on span "Bearbeiten" at bounding box center [655, 271] width 36 height 15
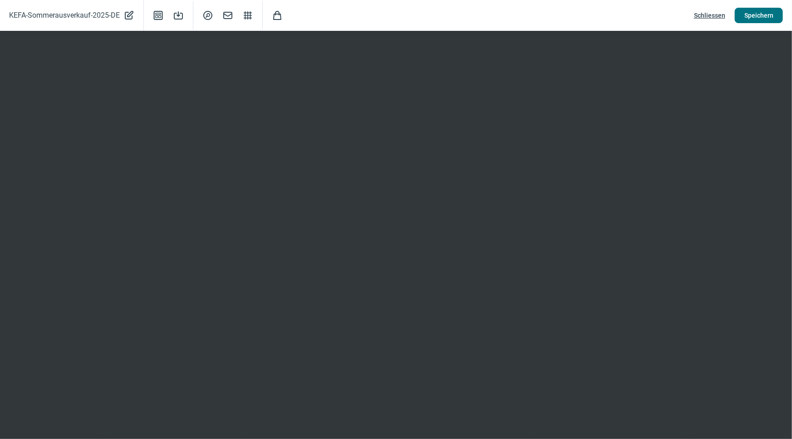
click at [769, 15] on span "Speichern" at bounding box center [758, 15] width 29 height 15
click at [715, 13] on span "Schliessen" at bounding box center [709, 15] width 31 height 15
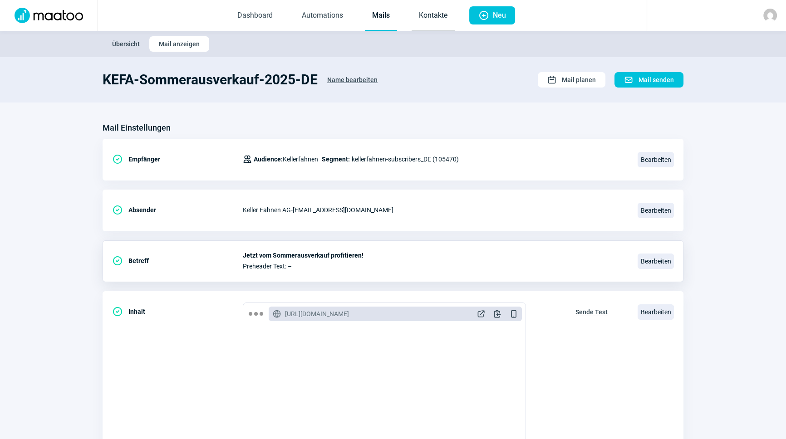
click at [424, 15] on link "Kontakte" at bounding box center [432, 16] width 43 height 30
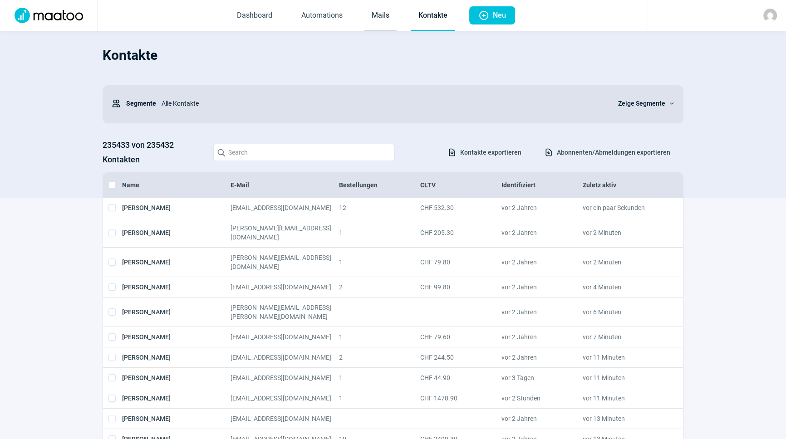
click at [383, 19] on link "Mails" at bounding box center [380, 16] width 32 height 30
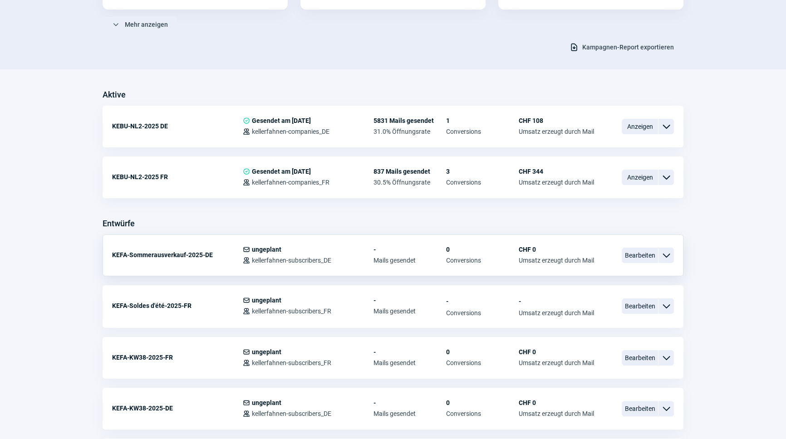
scroll to position [165, 0]
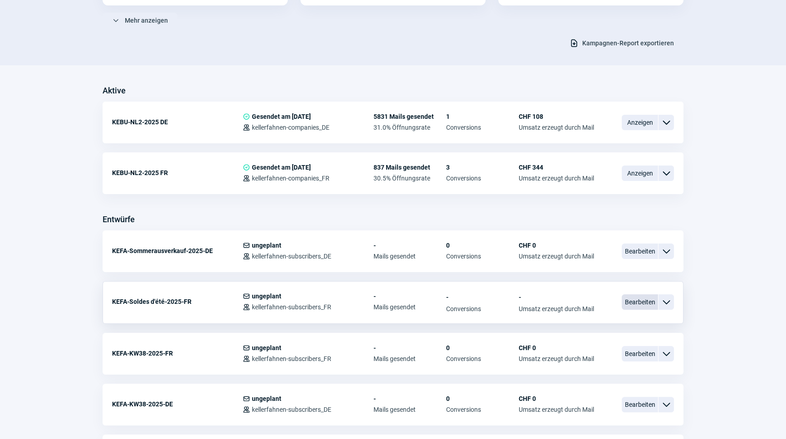
click at [638, 295] on span "Bearbeiten" at bounding box center [639, 301] width 36 height 15
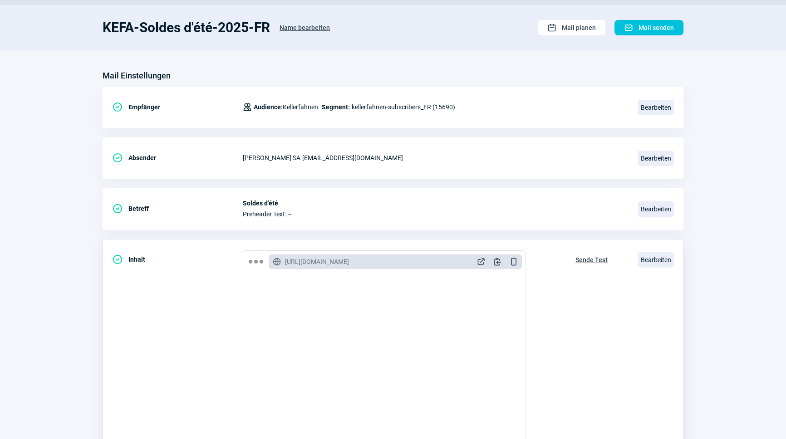
scroll to position [123, 0]
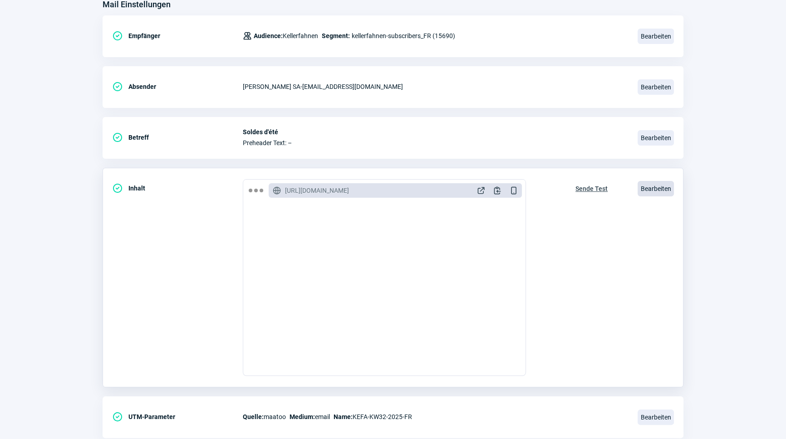
click at [645, 184] on span "Bearbeiten" at bounding box center [655, 188] width 36 height 15
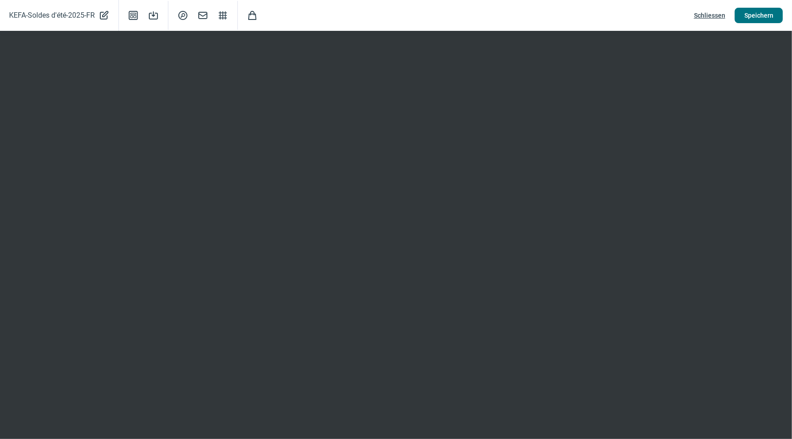
click at [759, 17] on span "Speichern" at bounding box center [758, 15] width 29 height 15
click at [750, 15] on span "Speichern" at bounding box center [758, 15] width 29 height 15
click at [709, 15] on span "Schliessen" at bounding box center [709, 15] width 31 height 15
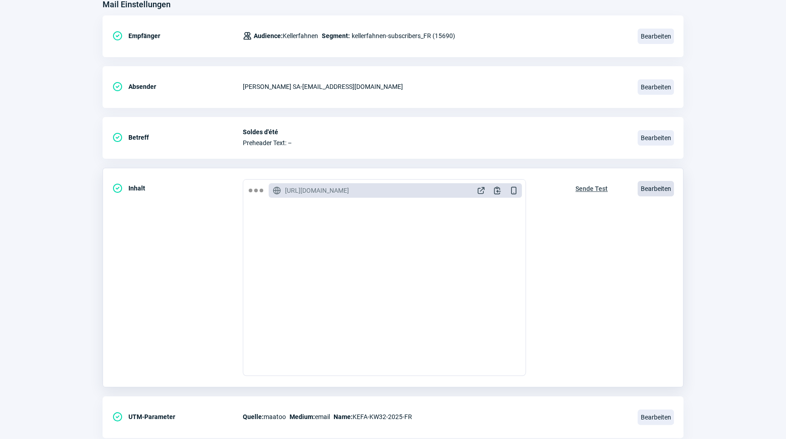
click at [647, 190] on span "Bearbeiten" at bounding box center [655, 188] width 36 height 15
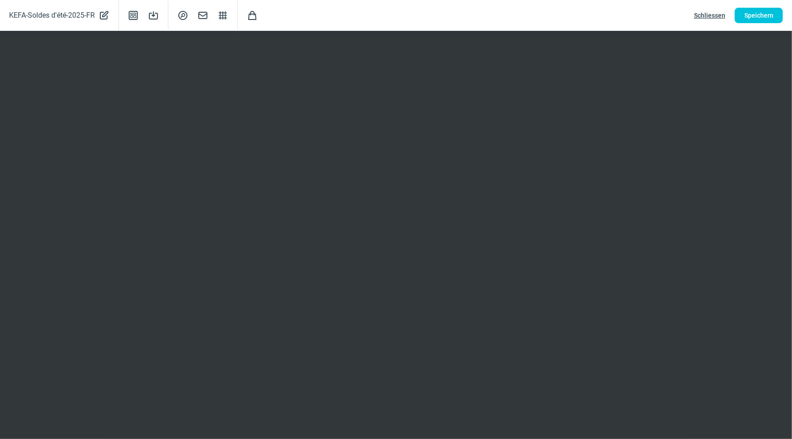
click at [714, 16] on span "Schliessen" at bounding box center [709, 15] width 31 height 15
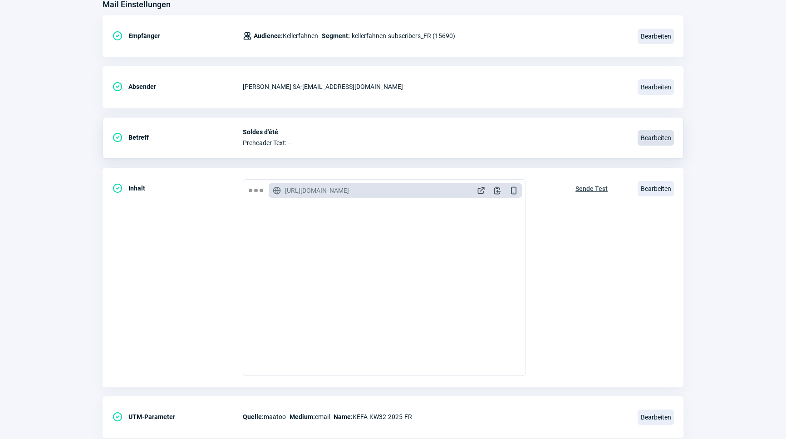
click at [650, 143] on span "Bearbeiten" at bounding box center [655, 137] width 36 height 15
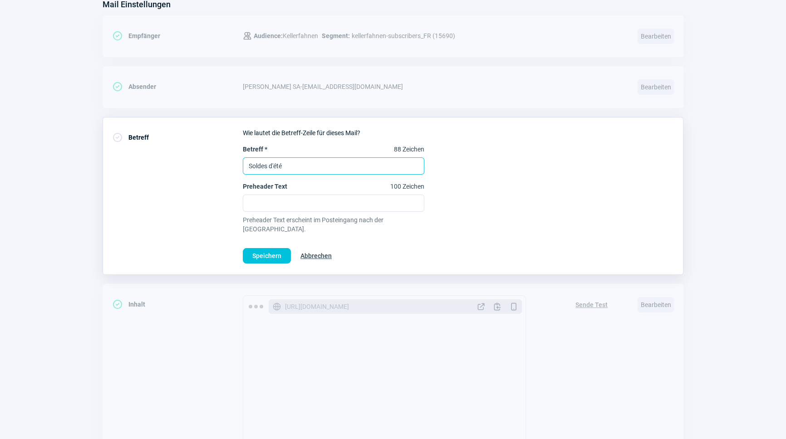
drag, startPoint x: 317, startPoint y: 159, endPoint x: 226, endPoint y: 165, distance: 90.9
click at [226, 165] on div "CheckCircle icon Betreff Wie lautet die Betreff-Zeile für dieses Mail? Betreff …" at bounding box center [393, 196] width 581 height 158
click at [337, 166] on input "Soldes d'été" at bounding box center [333, 165] width 181 height 17
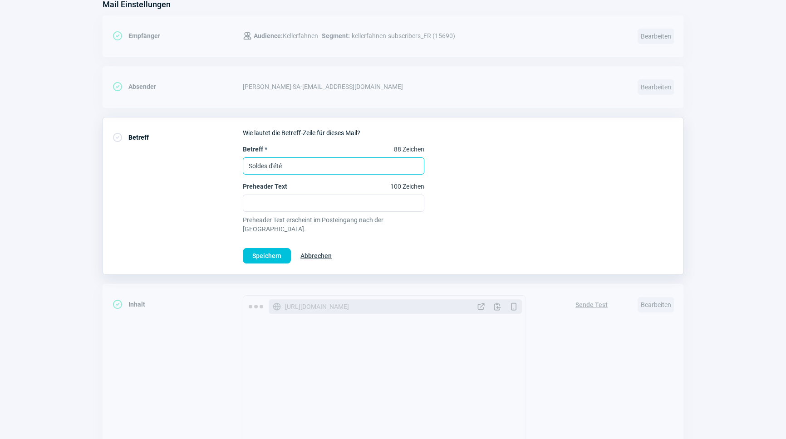
click at [337, 166] on input "Soldes d'été" at bounding box center [333, 165] width 181 height 17
type input "Profitez dès maintenant des solde d'été!"
click at [649, 171] on div "Betreff * 60 Zeichen Profitez dès maintenant des solde d'été! Preheader Text 10…" at bounding box center [458, 189] width 431 height 89
click at [269, 249] on span "Speichern" at bounding box center [266, 256] width 29 height 15
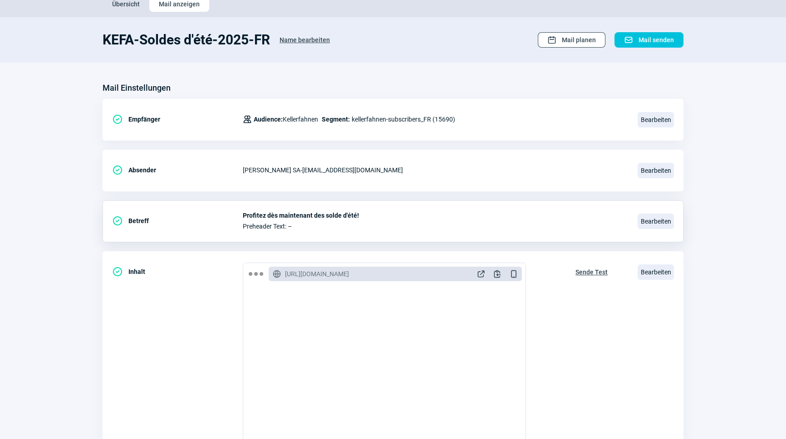
scroll to position [0, 0]
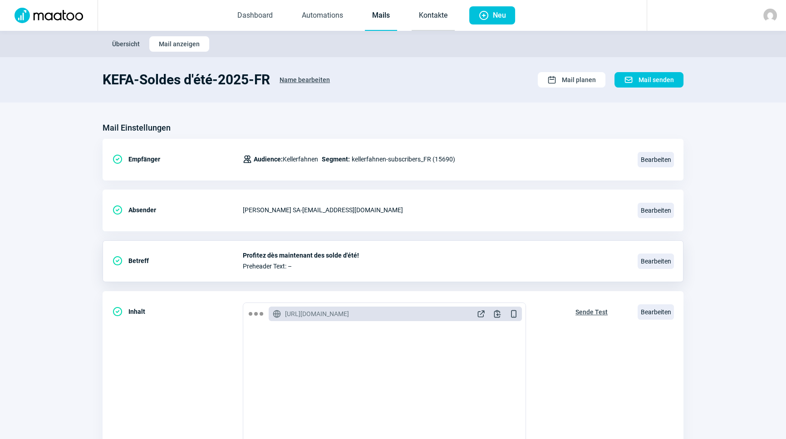
click at [417, 17] on link "Kontakte" at bounding box center [432, 16] width 43 height 30
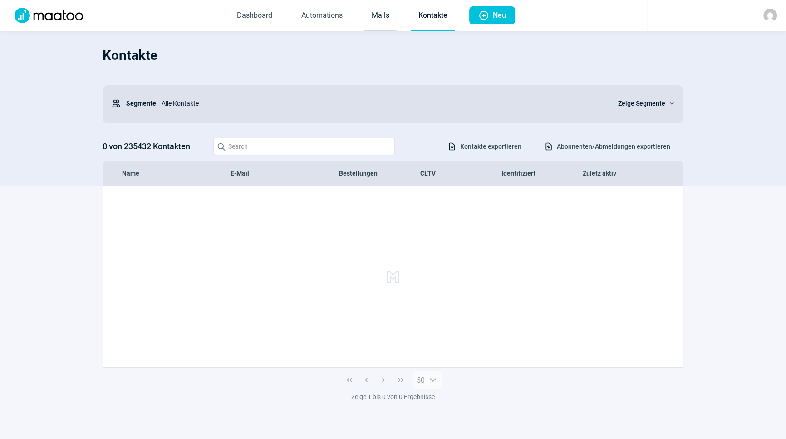
click at [383, 18] on link "Mails" at bounding box center [380, 16] width 32 height 30
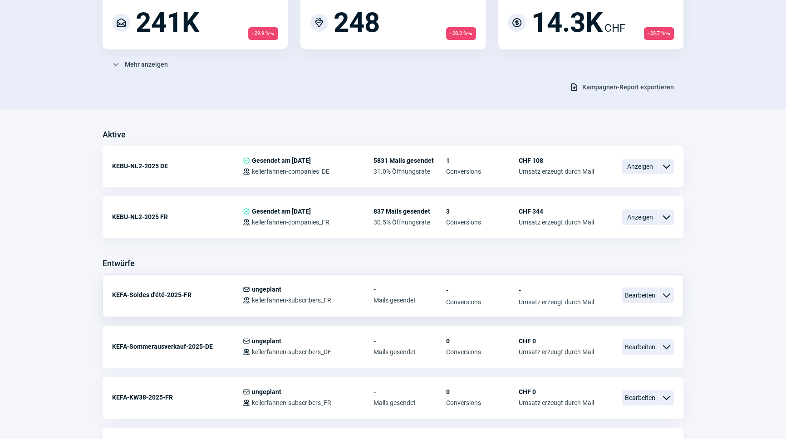
scroll to position [165, 0]
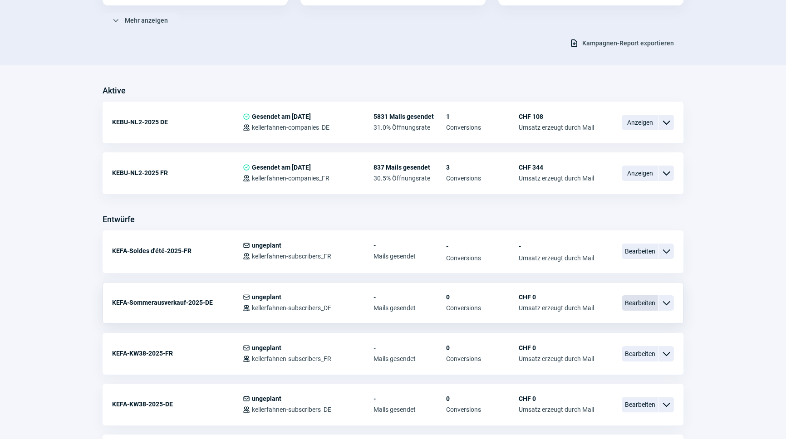
click at [647, 302] on span "Bearbeiten" at bounding box center [639, 302] width 36 height 15
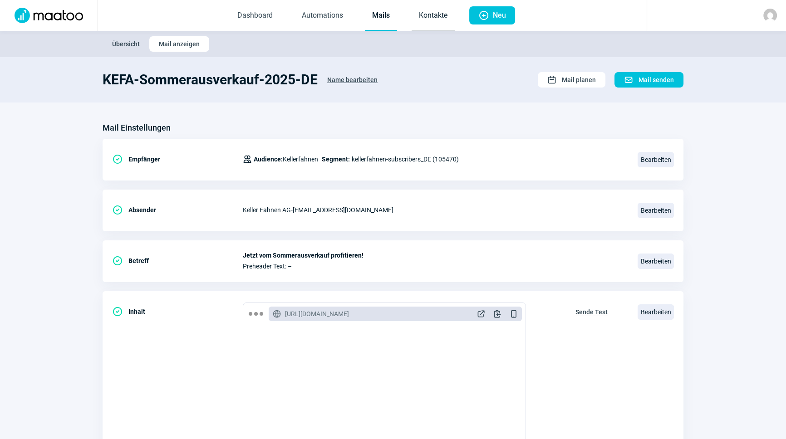
click at [432, 20] on link "Kontakte" at bounding box center [432, 16] width 43 height 30
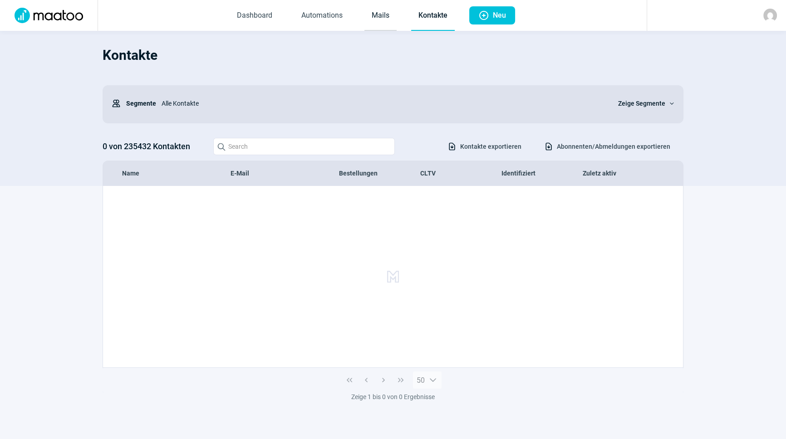
click at [374, 17] on link "Mails" at bounding box center [380, 16] width 32 height 30
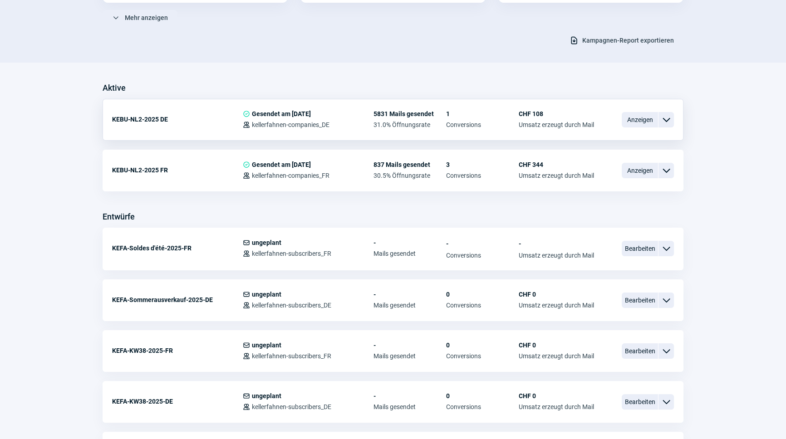
scroll to position [206, 0]
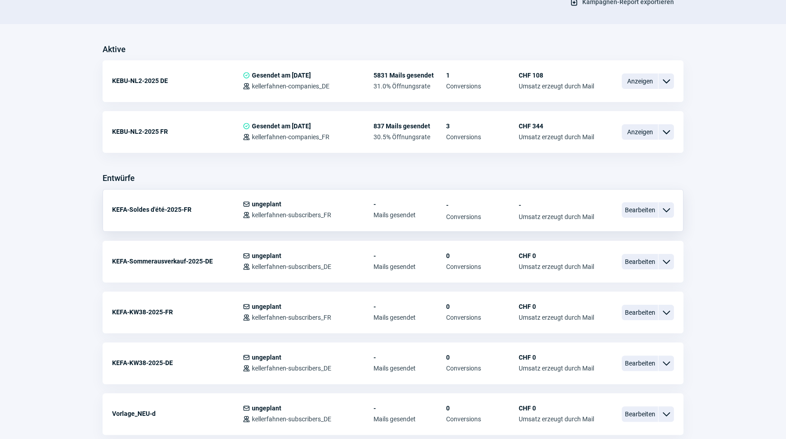
click at [657, 201] on div "Bearbeiten ChevronDown icon" at bounding box center [647, 210] width 52 height 19
click at [631, 210] on span "Bearbeiten" at bounding box center [639, 209] width 36 height 15
